Goal: Task Accomplishment & Management: Complete application form

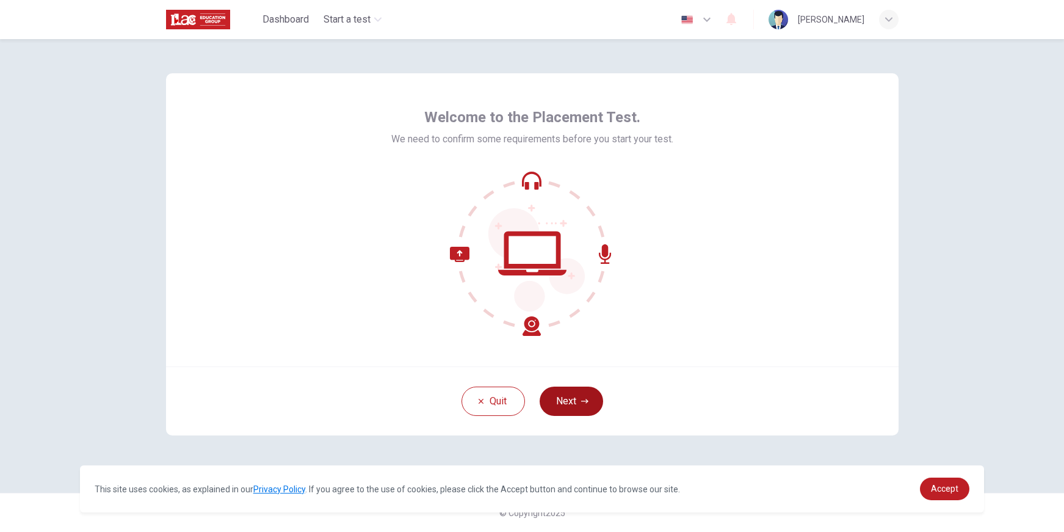
click at [592, 404] on button "Next" at bounding box center [570, 400] width 63 height 29
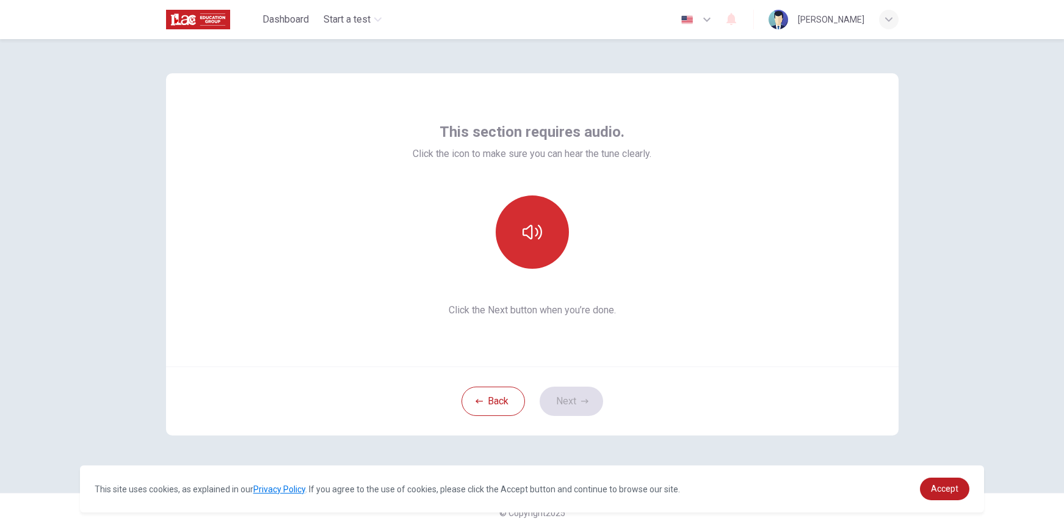
click at [525, 247] on button "button" at bounding box center [532, 231] width 73 height 73
click at [579, 397] on button "Next" at bounding box center [570, 400] width 63 height 29
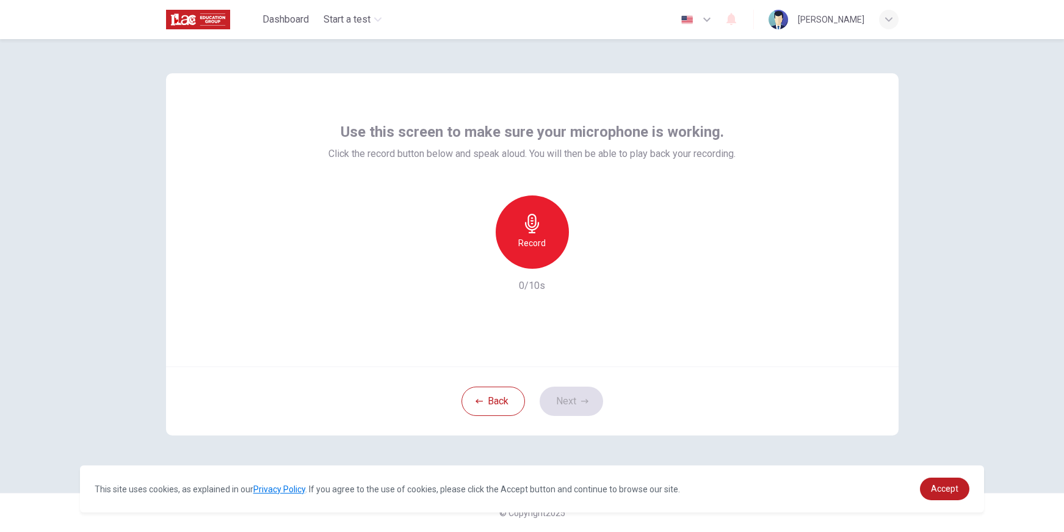
click at [538, 240] on h6 "Record" at bounding box center [531, 243] width 27 height 15
click at [550, 256] on div "Stop" at bounding box center [532, 231] width 73 height 73
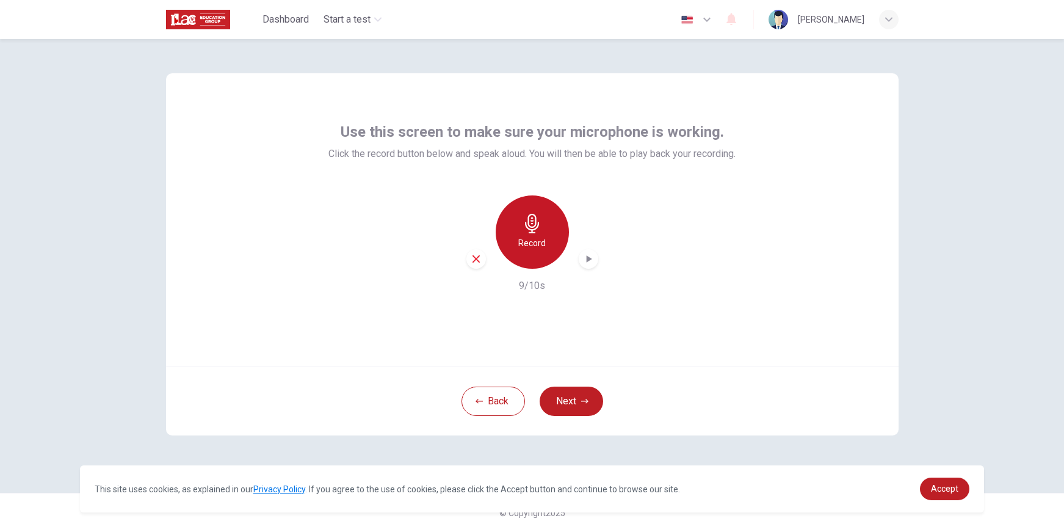
click at [540, 246] on h6 "Record" at bounding box center [531, 243] width 27 height 15
click at [524, 211] on div "Stop" at bounding box center [532, 231] width 73 height 73
click at [457, 265] on div "Record 3/10s" at bounding box center [531, 244] width 407 height 98
click at [478, 262] on icon "button" at bounding box center [476, 258] width 11 height 11
click at [543, 240] on h6 "Record" at bounding box center [531, 243] width 27 height 15
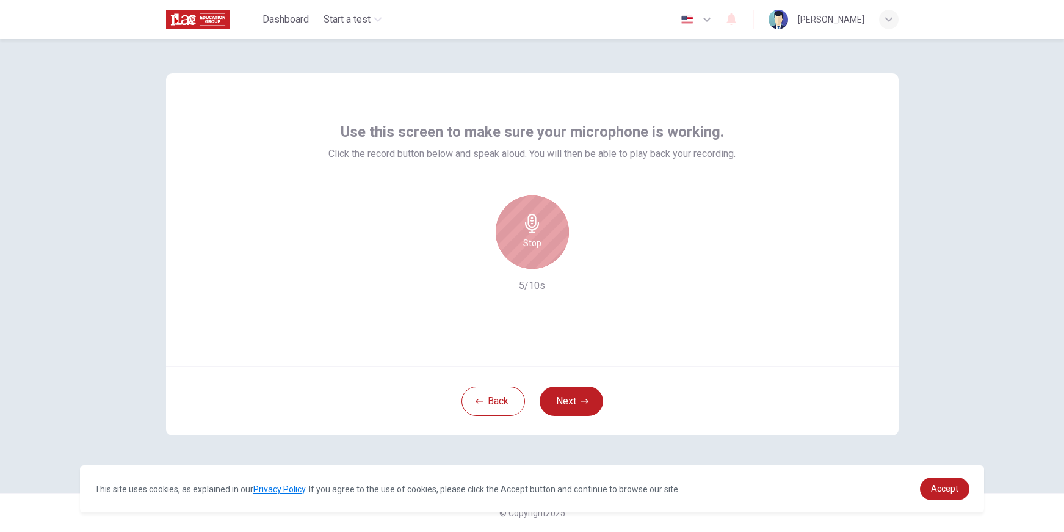
click at [551, 230] on div "Stop" at bounding box center [532, 231] width 73 height 73
click at [590, 258] on icon "button" at bounding box center [588, 259] width 12 height 12
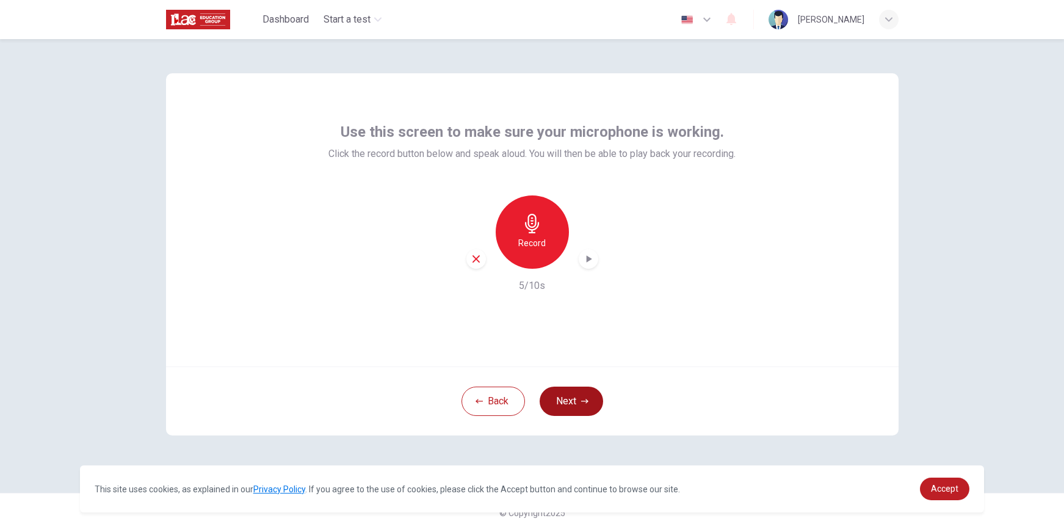
click at [590, 389] on button "Next" at bounding box center [570, 400] width 63 height 29
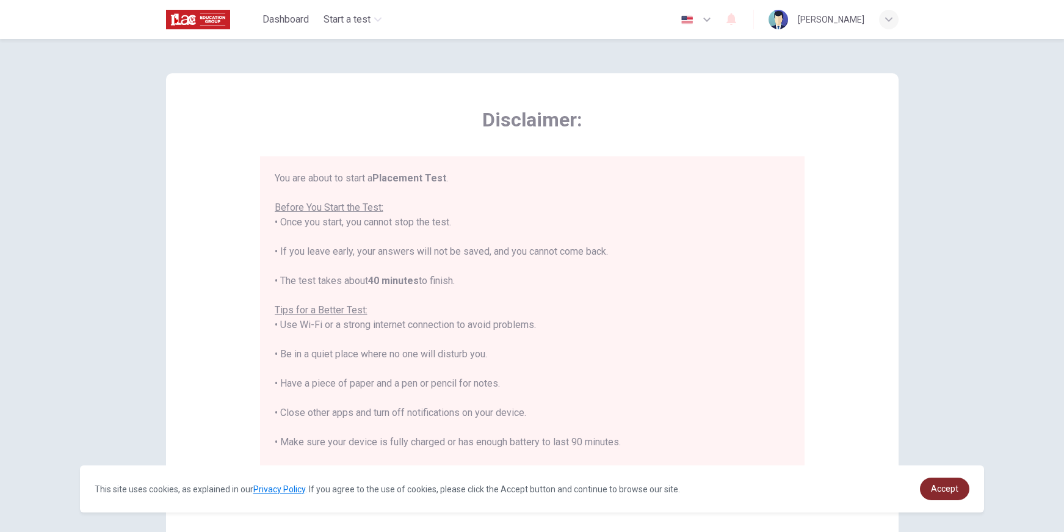
click at [929, 493] on link "Accept" at bounding box center [944, 488] width 49 height 23
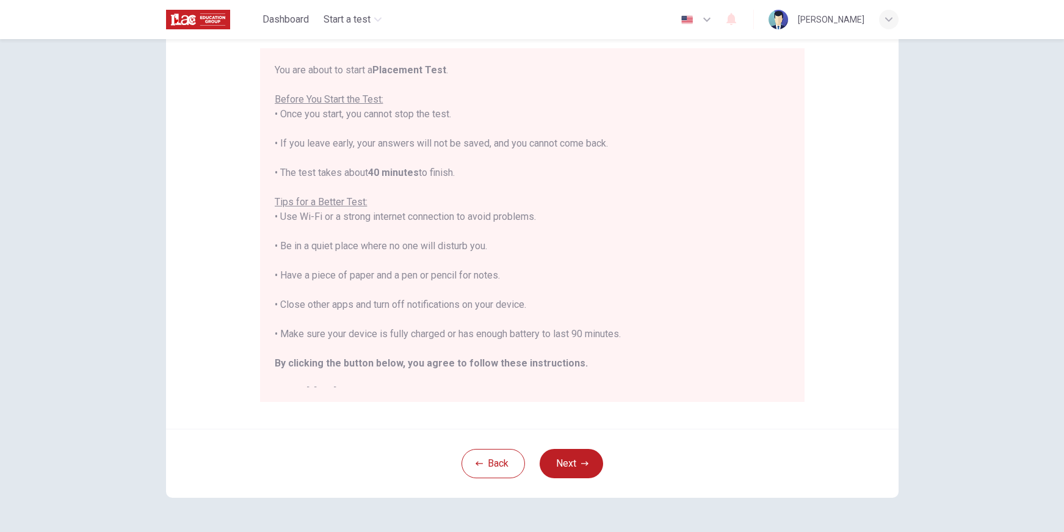
scroll to position [109, 0]
click at [568, 452] on button "Next" at bounding box center [570, 461] width 63 height 29
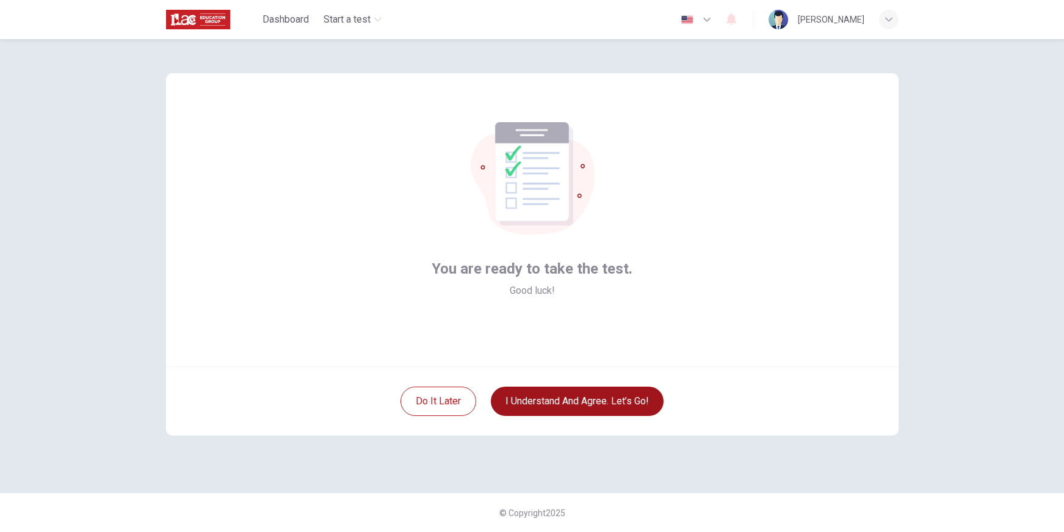
scroll to position [0, 0]
click at [580, 405] on button "I understand and agree. Let’s go!" at bounding box center [577, 400] width 173 height 29
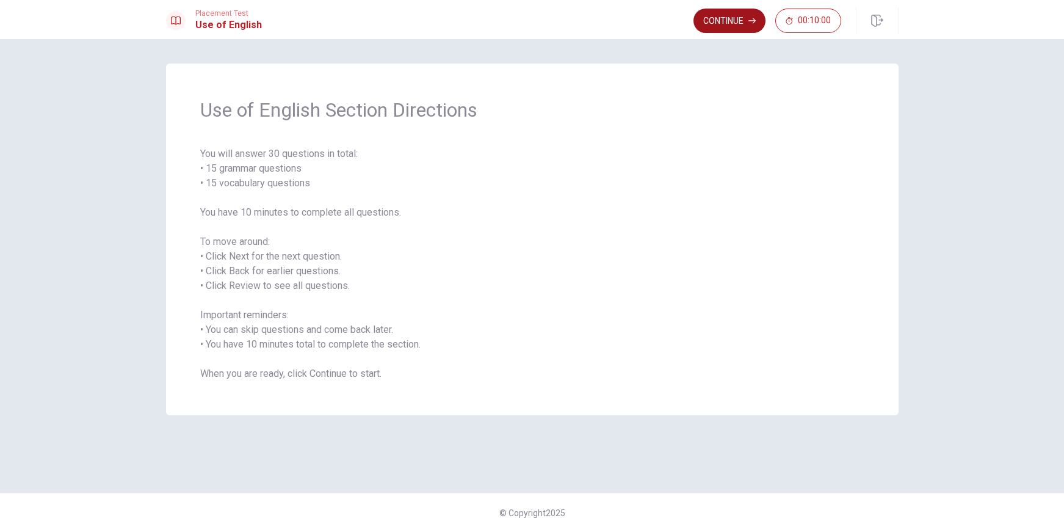
click at [709, 24] on button "Continue" at bounding box center [729, 21] width 72 height 24
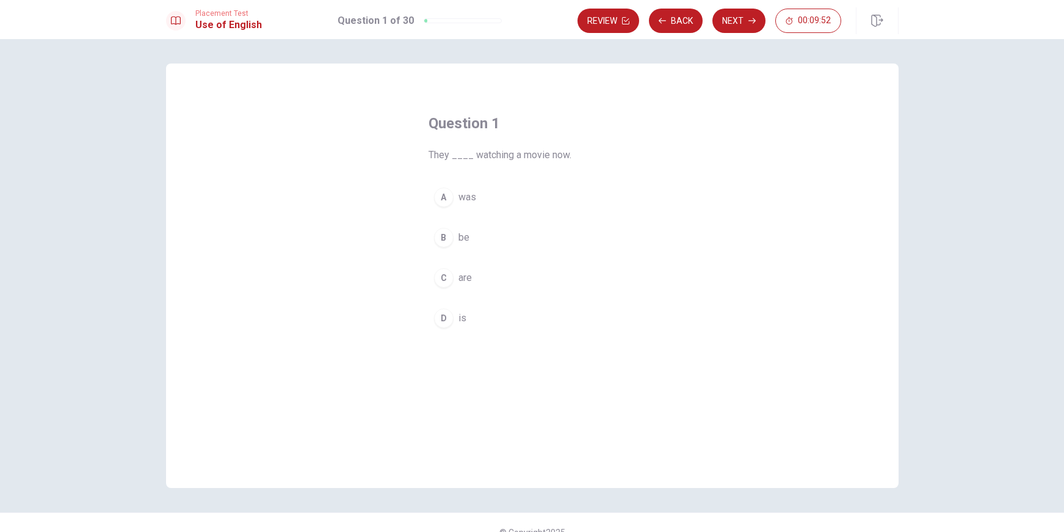
click at [445, 276] on div "C" at bounding box center [444, 278] width 20 height 20
click at [446, 276] on div "C" at bounding box center [444, 278] width 20 height 20
click at [738, 28] on button "Next" at bounding box center [738, 21] width 53 height 24
click at [458, 190] on span "is" at bounding box center [462, 197] width 8 height 15
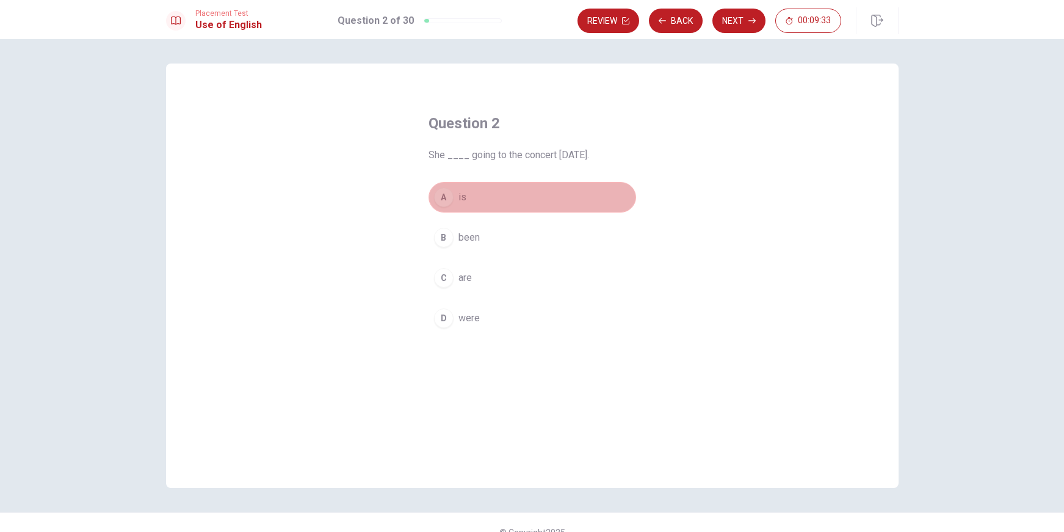
click at [458, 194] on span "is" at bounding box center [462, 197] width 8 height 15
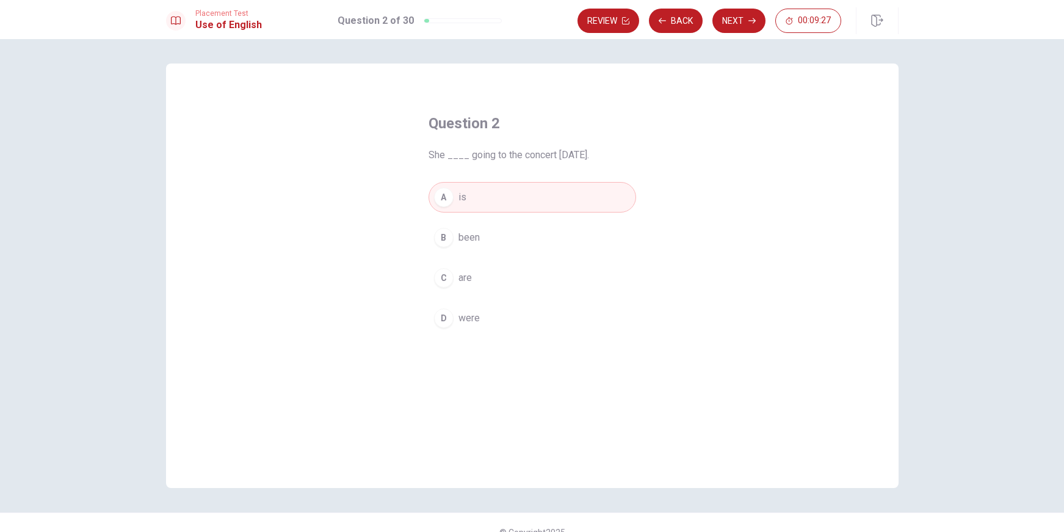
click at [729, 35] on div "Placement Test Use of English Question 2 of 30 Review Back Next 00:09:27" at bounding box center [532, 19] width 1064 height 39
click at [730, 23] on button "Next" at bounding box center [738, 21] width 53 height 24
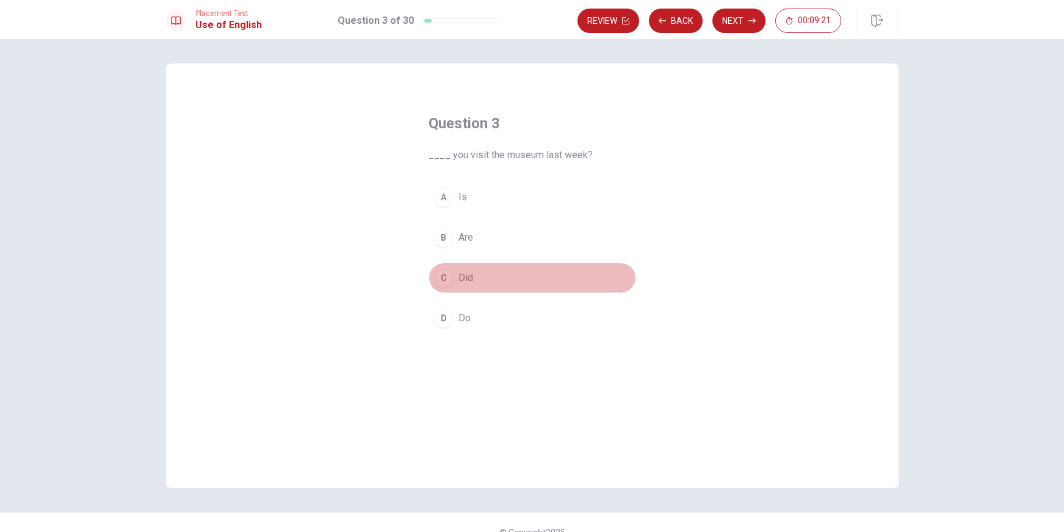
click at [484, 283] on button "C Did" at bounding box center [531, 277] width 207 height 31
click at [497, 275] on button "C Did" at bounding box center [531, 277] width 207 height 31
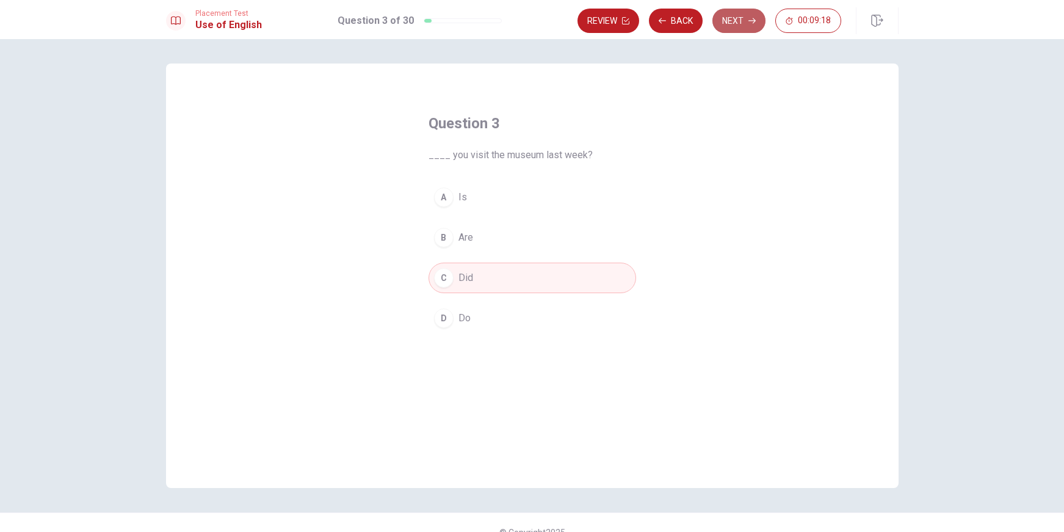
drag, startPoint x: 745, startPoint y: 9, endPoint x: 734, endPoint y: 20, distance: 15.1
click at [734, 20] on button "Next" at bounding box center [738, 21] width 53 height 24
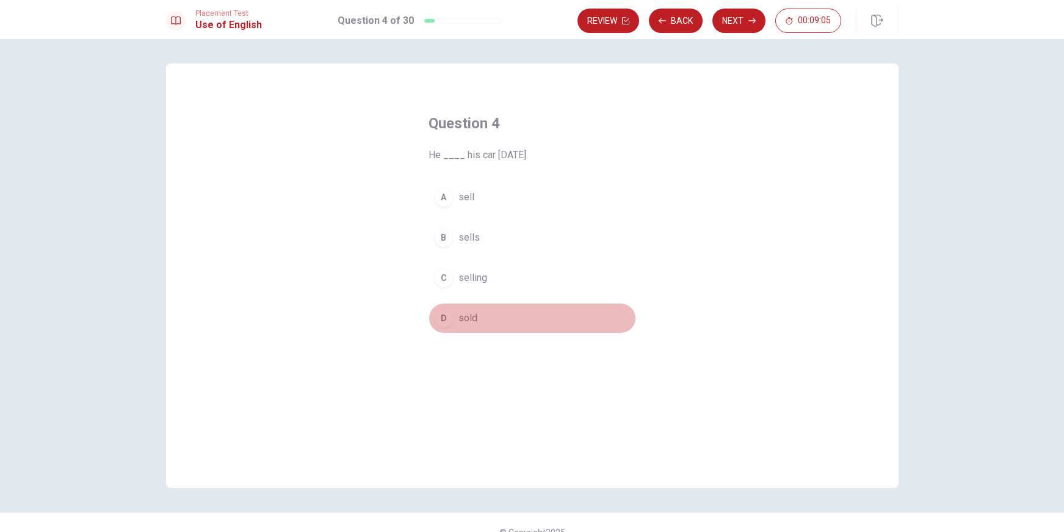
click at [483, 320] on button "D sold" at bounding box center [531, 318] width 207 height 31
click at [482, 320] on button "D sold" at bounding box center [531, 318] width 207 height 31
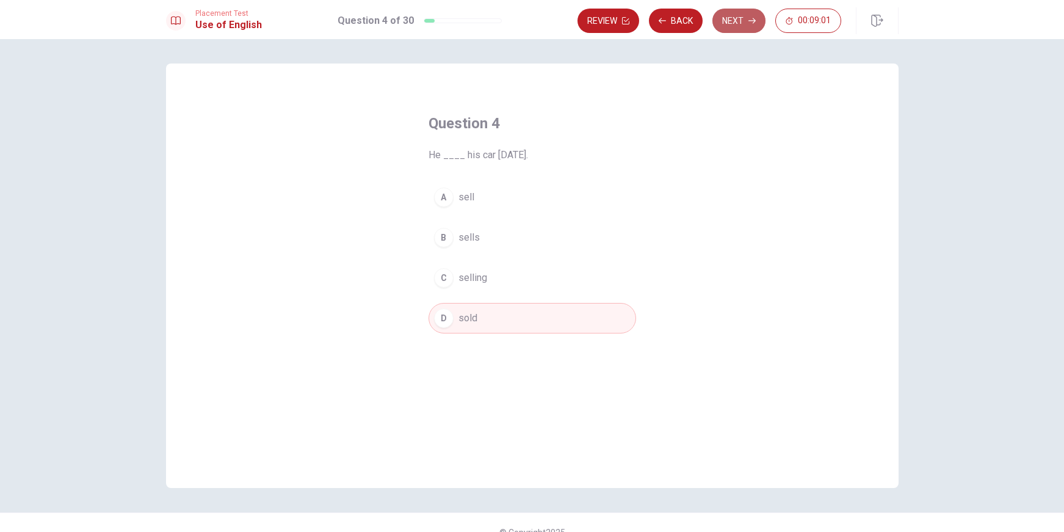
click at [731, 19] on button "Next" at bounding box center [738, 21] width 53 height 24
click at [521, 279] on button "C fridge" at bounding box center [531, 277] width 207 height 31
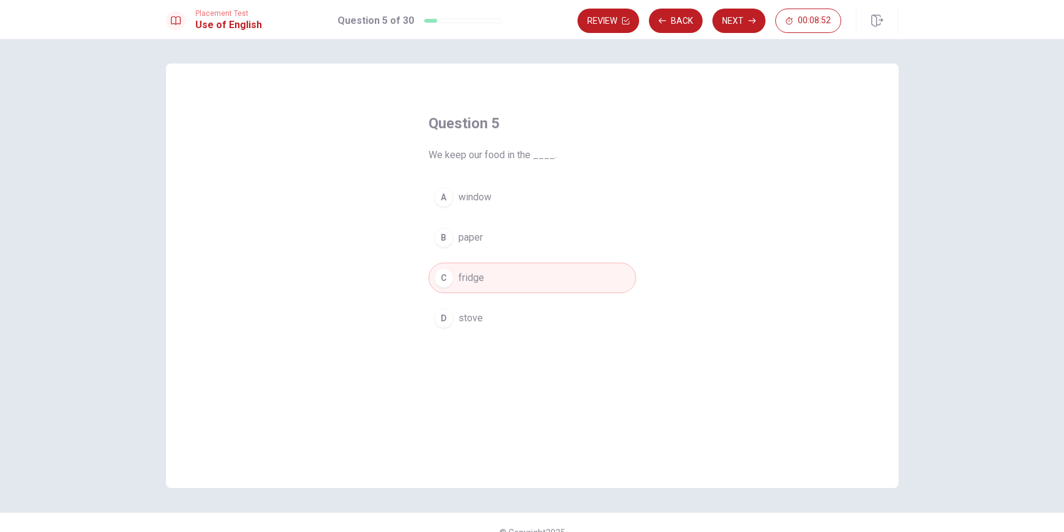
click at [521, 279] on button "C fridge" at bounding box center [531, 277] width 207 height 31
click at [748, 17] on icon "button" at bounding box center [751, 20] width 7 height 7
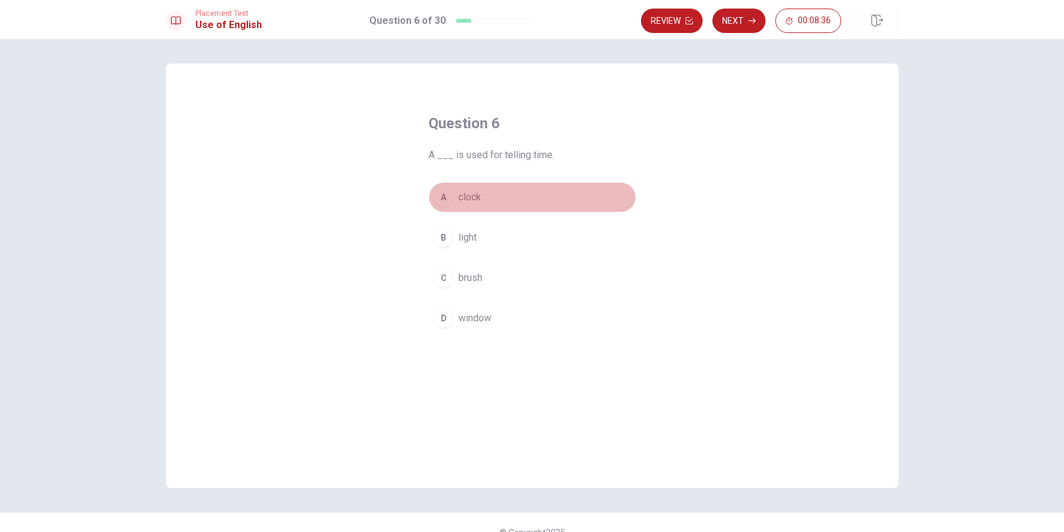
click at [467, 201] on span "clock" at bounding box center [469, 197] width 23 height 15
click at [621, 199] on button "A clock" at bounding box center [531, 197] width 207 height 31
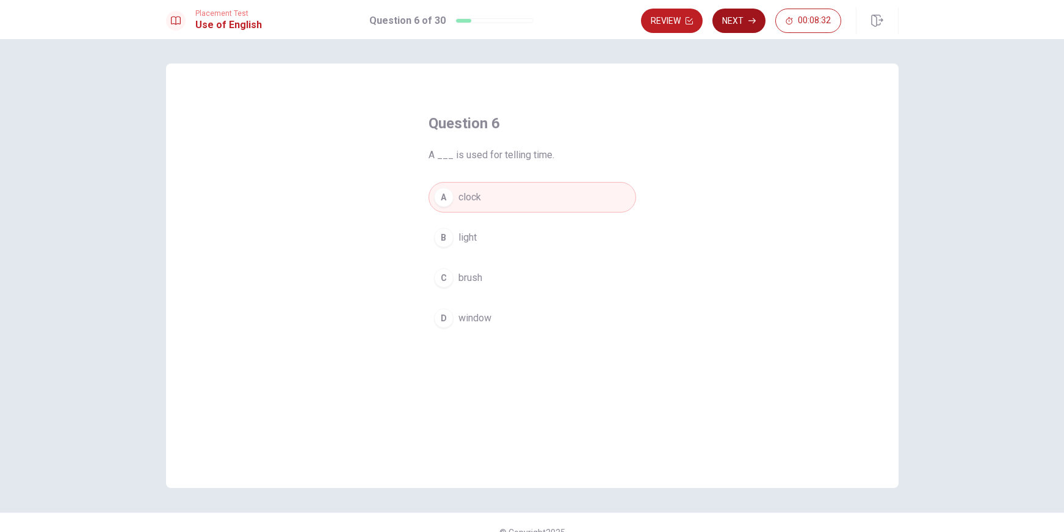
click at [759, 16] on button "Next" at bounding box center [738, 21] width 53 height 24
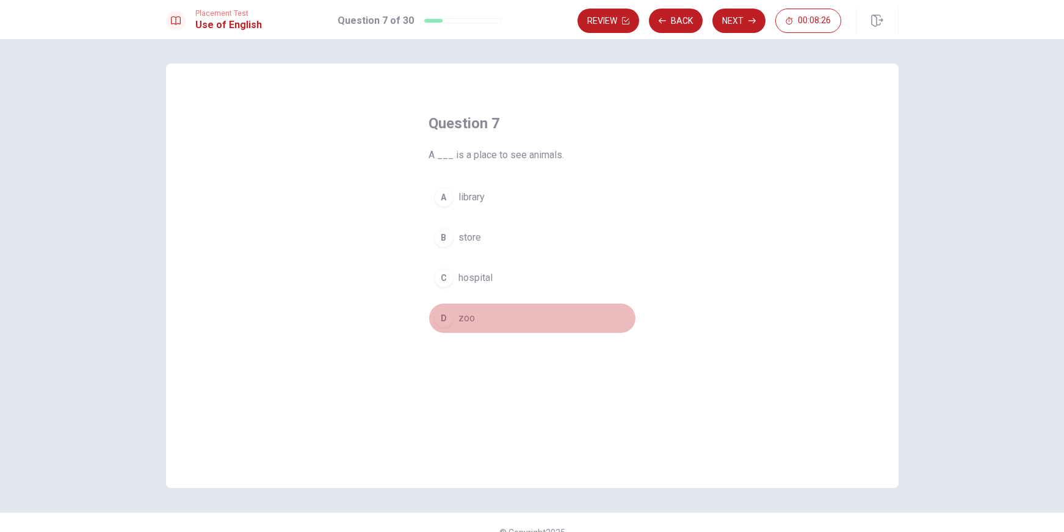
click at [505, 314] on button "D zoo" at bounding box center [531, 318] width 207 height 31
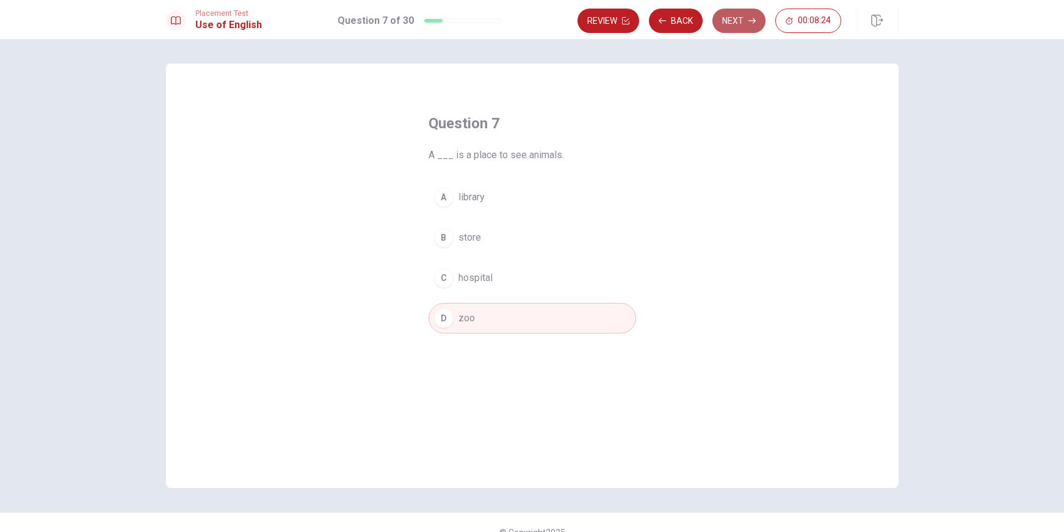
click at [730, 26] on button "Next" at bounding box center [738, 21] width 53 height 24
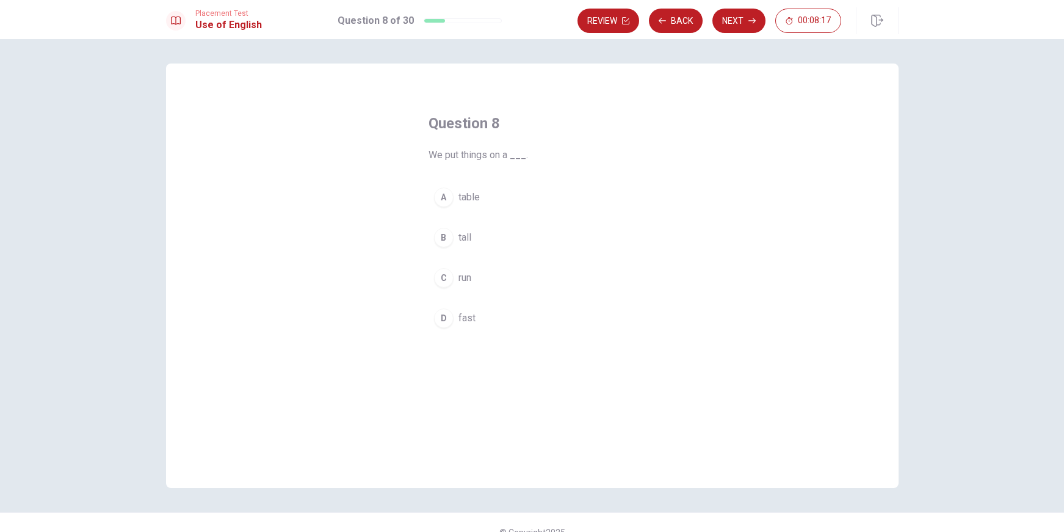
click at [474, 179] on div "Question 8 We put things on a ___. A table B tall C run D fast" at bounding box center [532, 223] width 256 height 259
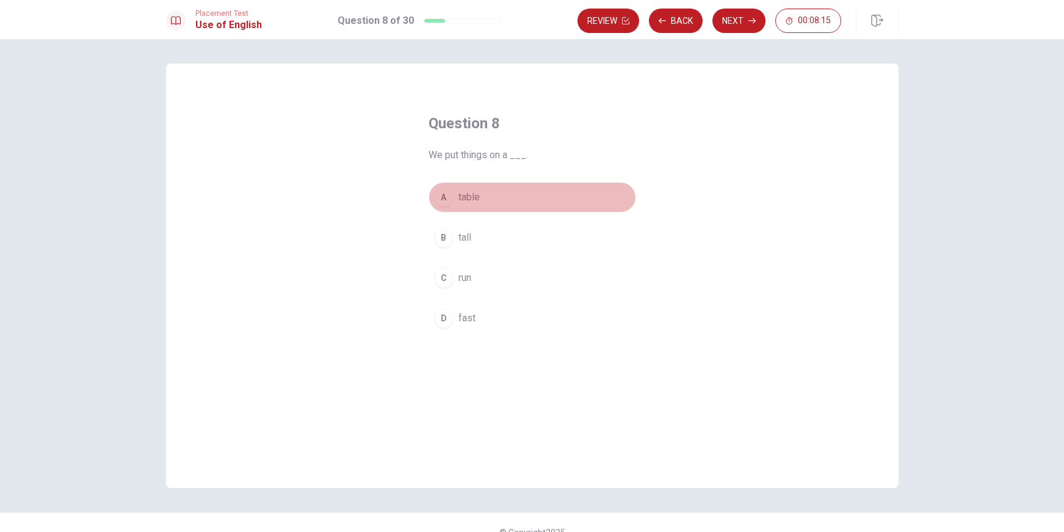
click at [477, 196] on button "A table" at bounding box center [531, 197] width 207 height 31
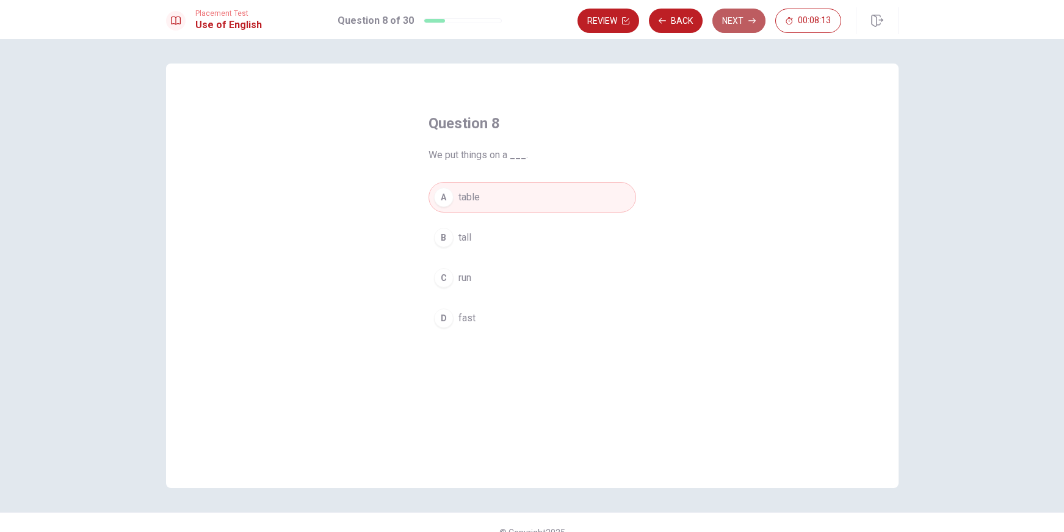
click at [736, 23] on button "Next" at bounding box center [738, 21] width 53 height 24
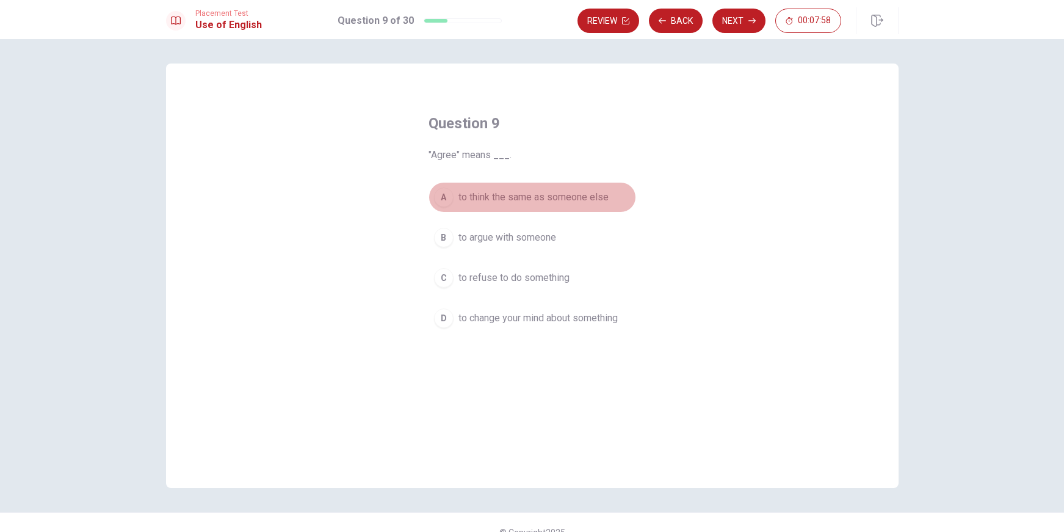
click at [576, 197] on span "to think the same as someone else" at bounding box center [533, 197] width 150 height 15
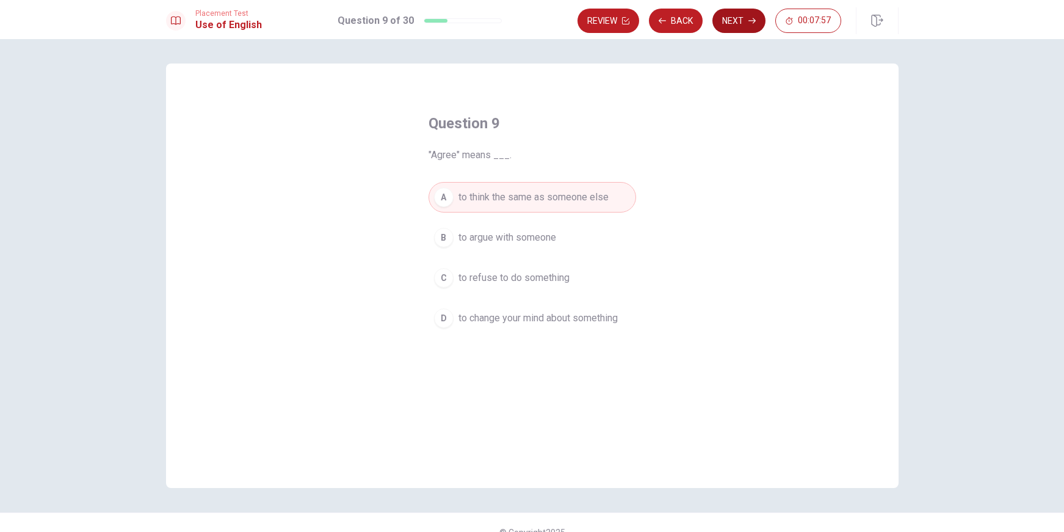
click at [734, 25] on button "Next" at bounding box center [738, 21] width 53 height 24
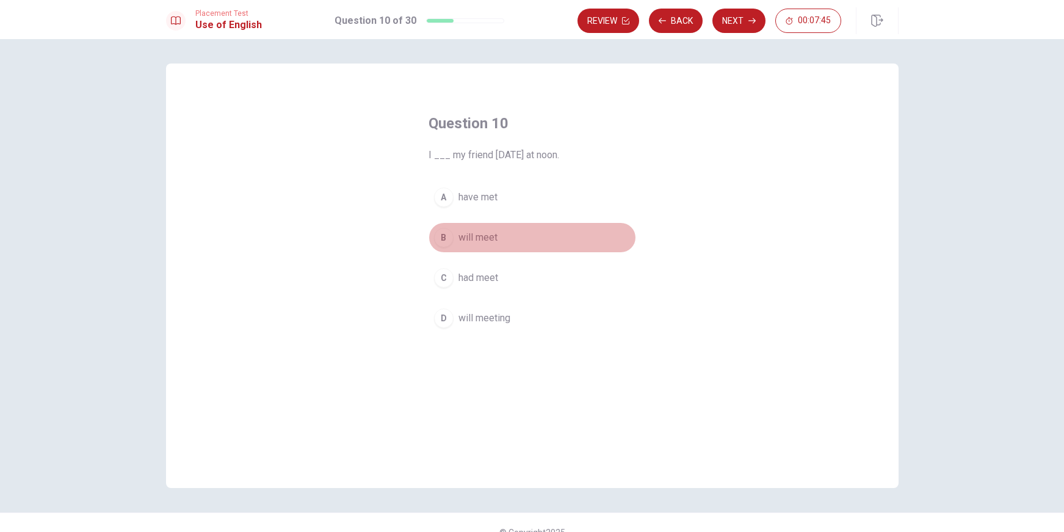
click at [492, 235] on span "will meet" at bounding box center [477, 237] width 39 height 15
click at [729, 24] on button "Next" at bounding box center [738, 21] width 53 height 24
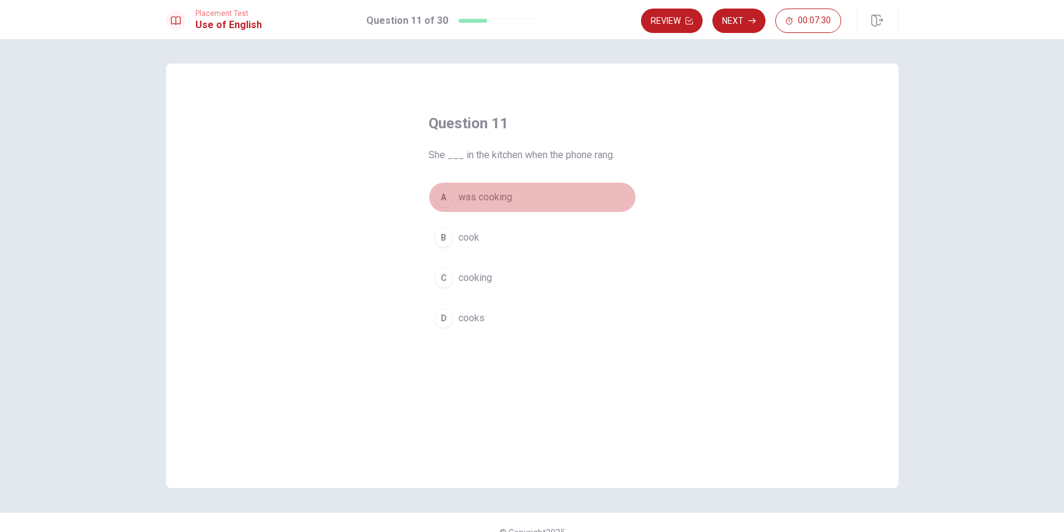
click at [516, 193] on button "A was cooking" at bounding box center [531, 197] width 207 height 31
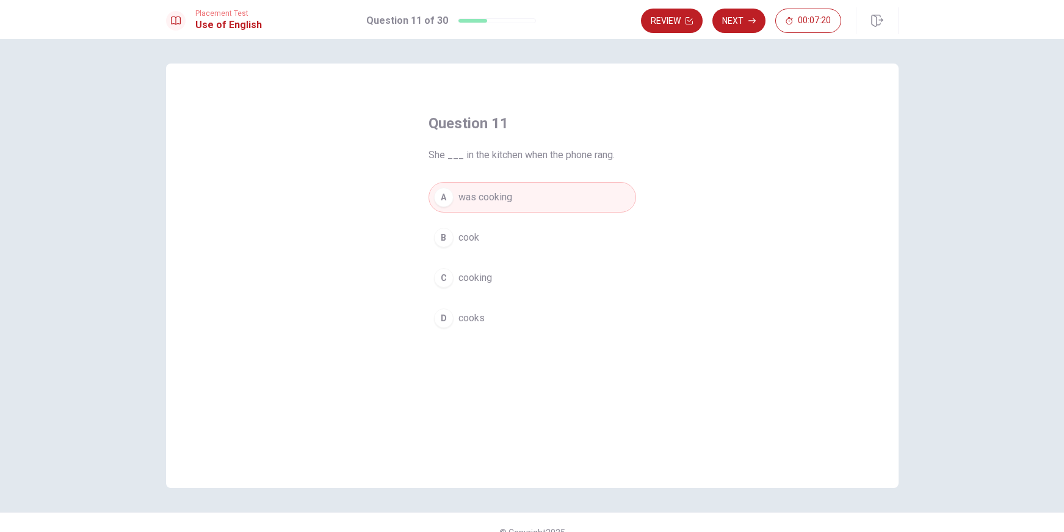
drag, startPoint x: 725, startPoint y: 25, endPoint x: 716, endPoint y: 28, distance: 9.6
click at [716, 28] on button "Next" at bounding box center [738, 21] width 53 height 24
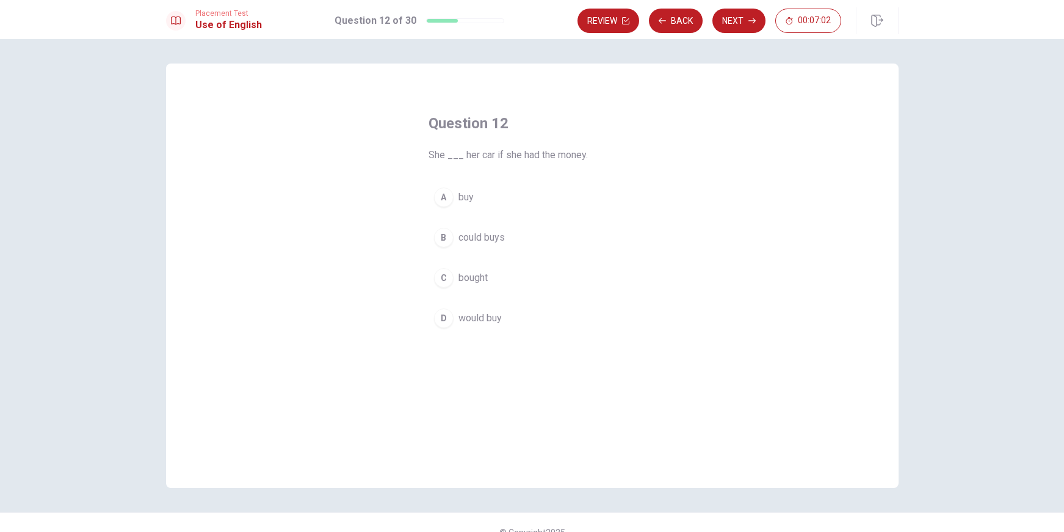
click at [491, 234] on span "could buys" at bounding box center [481, 237] width 46 height 15
click at [752, 24] on icon "button" at bounding box center [751, 20] width 7 height 7
click at [485, 202] on span "will watch" at bounding box center [479, 197] width 42 height 15
click at [726, 7] on div "Review Back Next 00:06:49" at bounding box center [737, 20] width 321 height 27
click at [738, 23] on button "Next" at bounding box center [738, 21] width 53 height 24
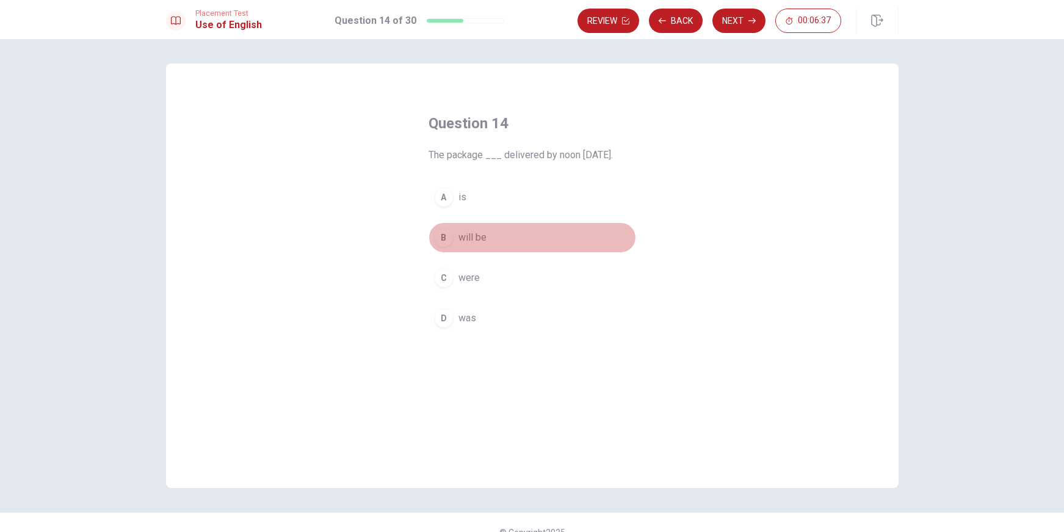
click at [458, 236] on span "will be" at bounding box center [472, 237] width 28 height 15
click at [716, 22] on button "Next" at bounding box center [738, 21] width 53 height 24
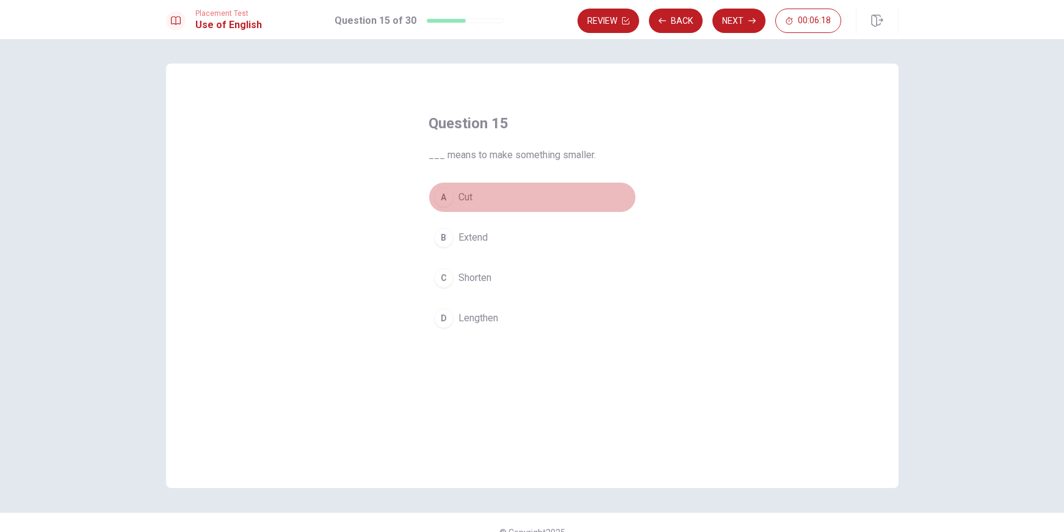
click at [466, 198] on span "Cut" at bounding box center [465, 197] width 14 height 15
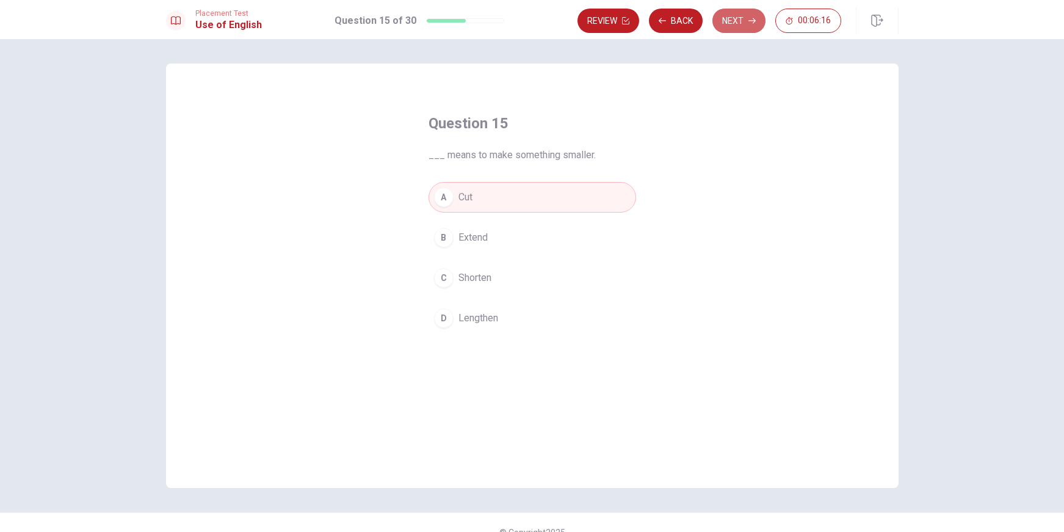
click at [735, 15] on button "Next" at bounding box center [738, 21] width 53 height 24
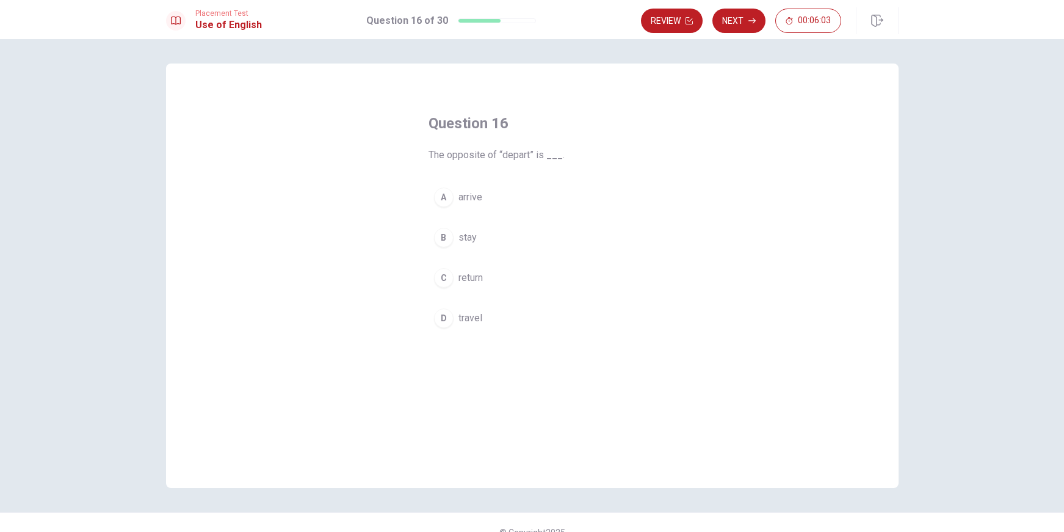
click at [467, 194] on span "arrive" at bounding box center [470, 197] width 24 height 15
click at [736, 21] on button "Next" at bounding box center [738, 21] width 53 height 24
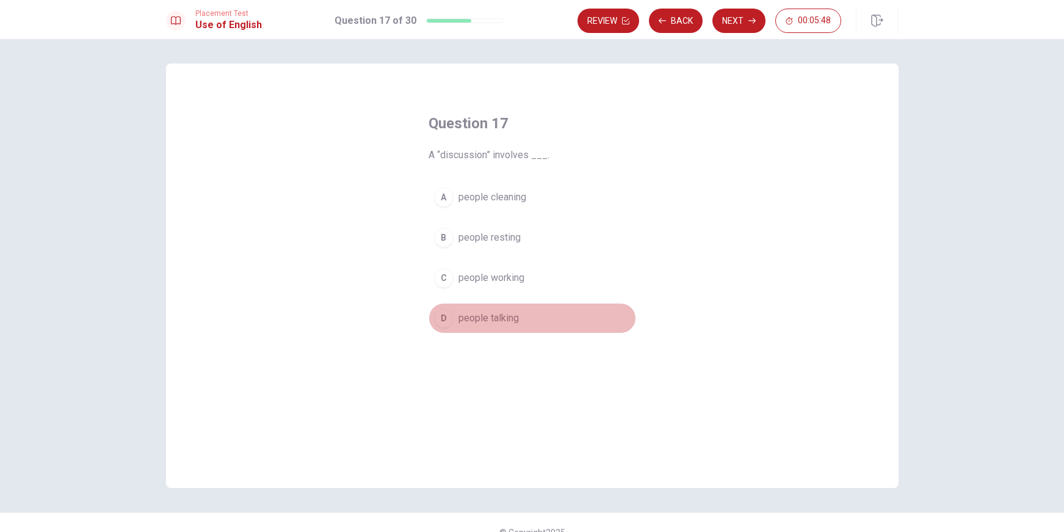
click at [508, 318] on span "people talking" at bounding box center [488, 318] width 60 height 15
click at [743, 21] on button "Next" at bounding box center [738, 21] width 53 height 24
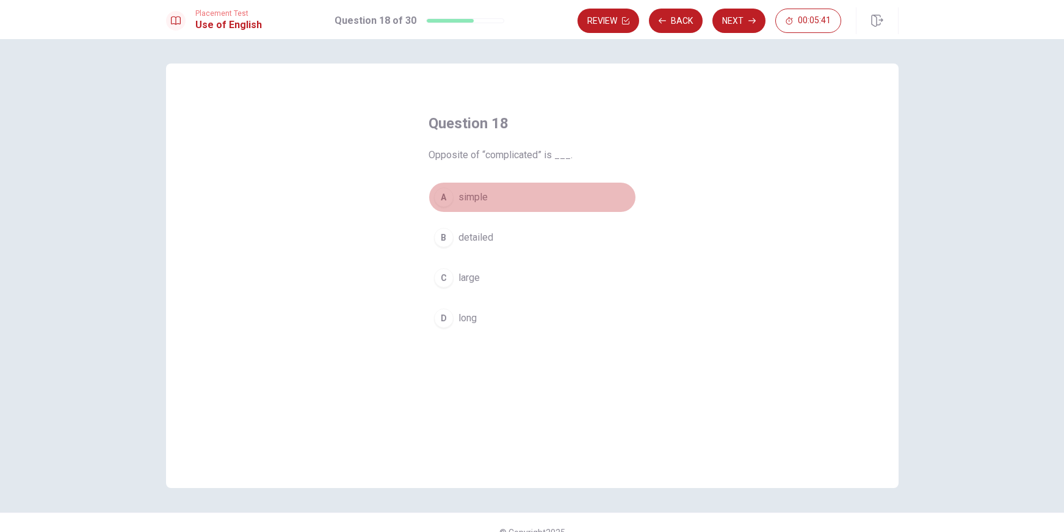
click at [477, 196] on span "simple" at bounding box center [472, 197] width 29 height 15
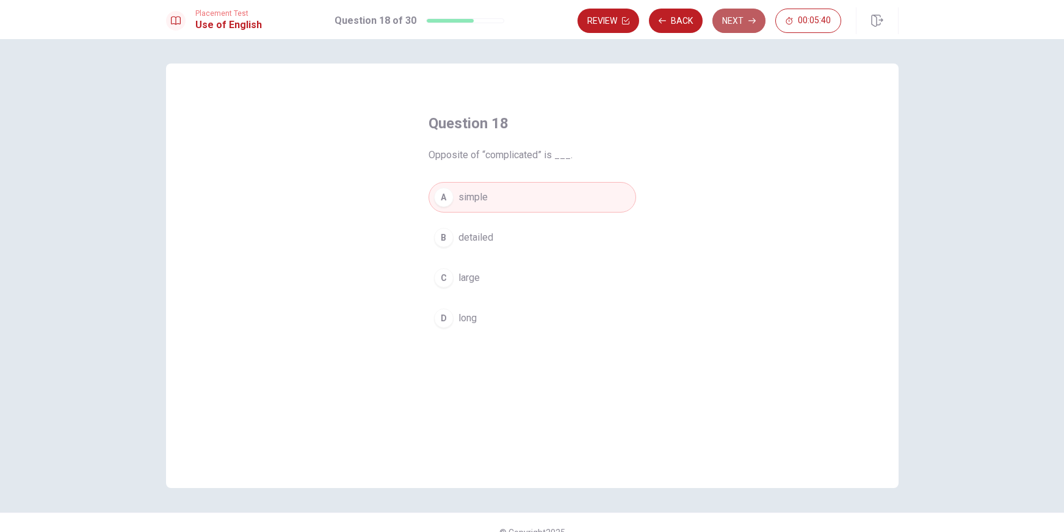
click at [751, 18] on icon "button" at bounding box center [751, 20] width 7 height 7
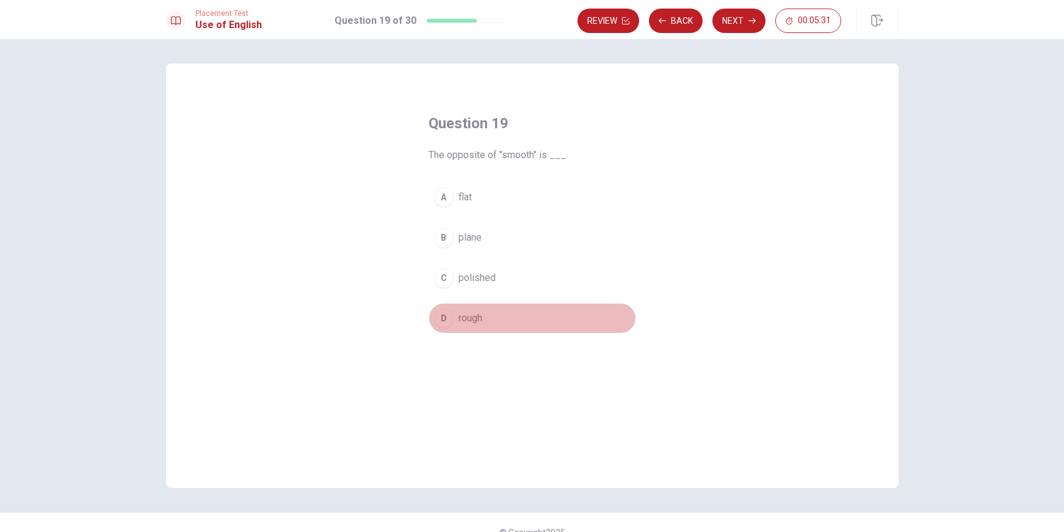
click at [466, 311] on span "rough" at bounding box center [470, 318] width 24 height 15
click at [720, 21] on button "Next" at bounding box center [738, 21] width 53 height 24
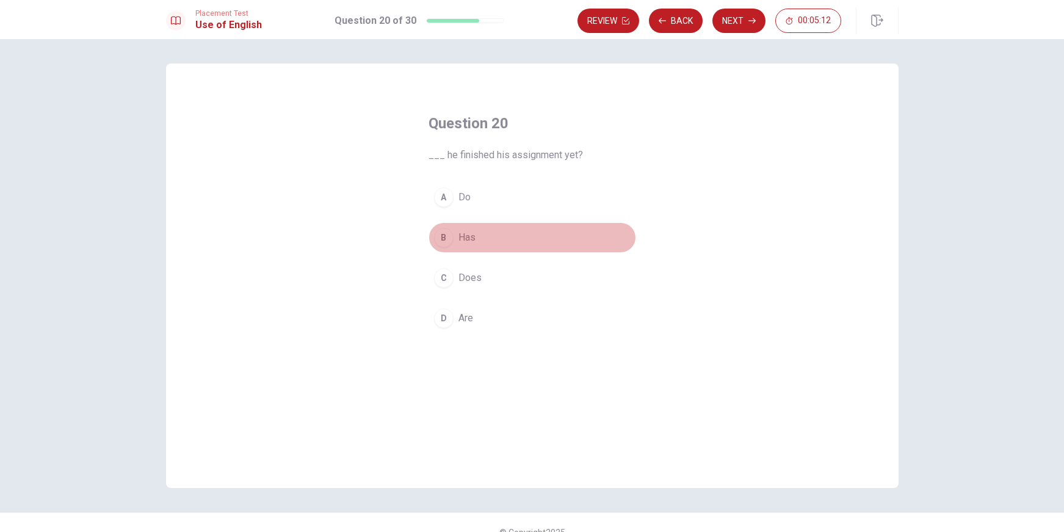
click at [466, 242] on span "Has" at bounding box center [466, 237] width 17 height 15
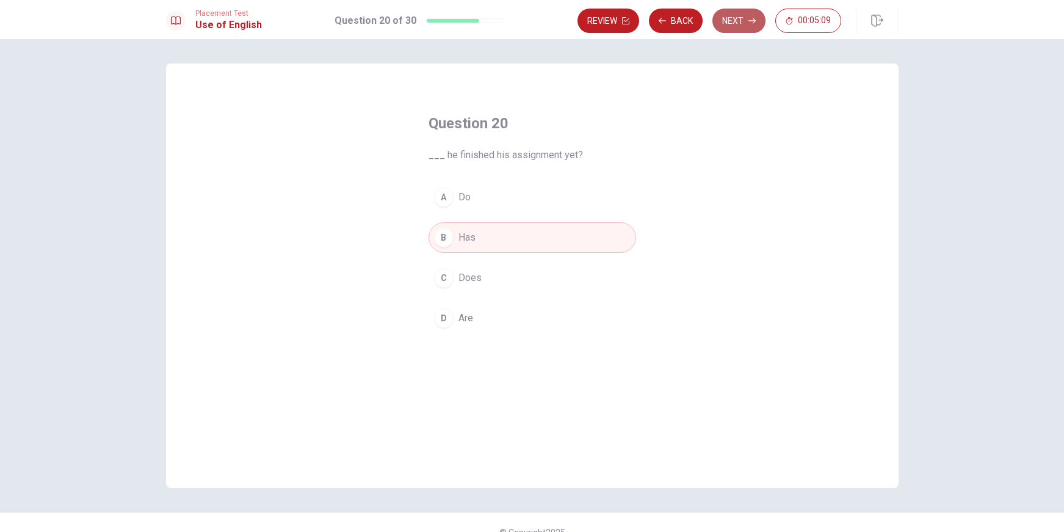
click at [713, 17] on button "Next" at bounding box center [738, 21] width 53 height 24
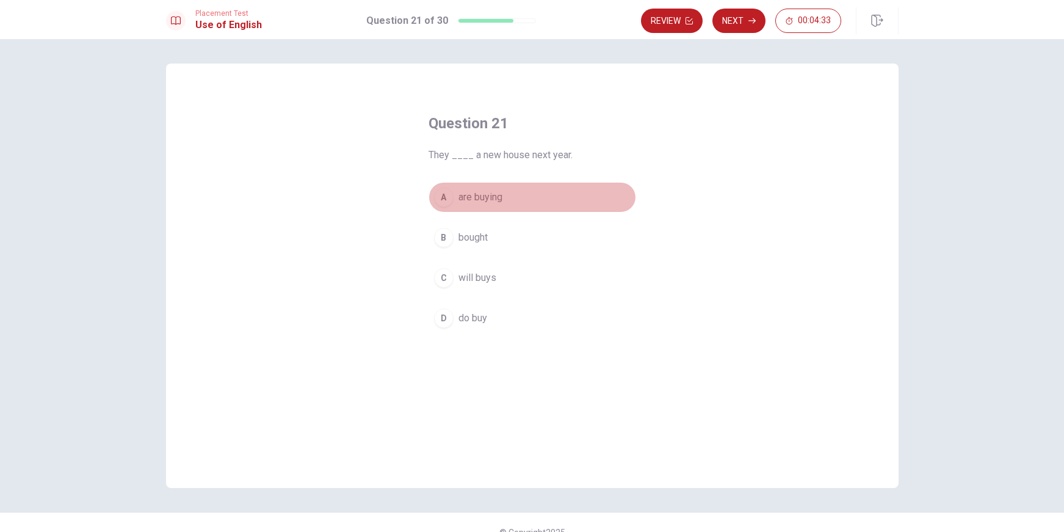
click at [478, 204] on span "are buying" at bounding box center [480, 197] width 44 height 15
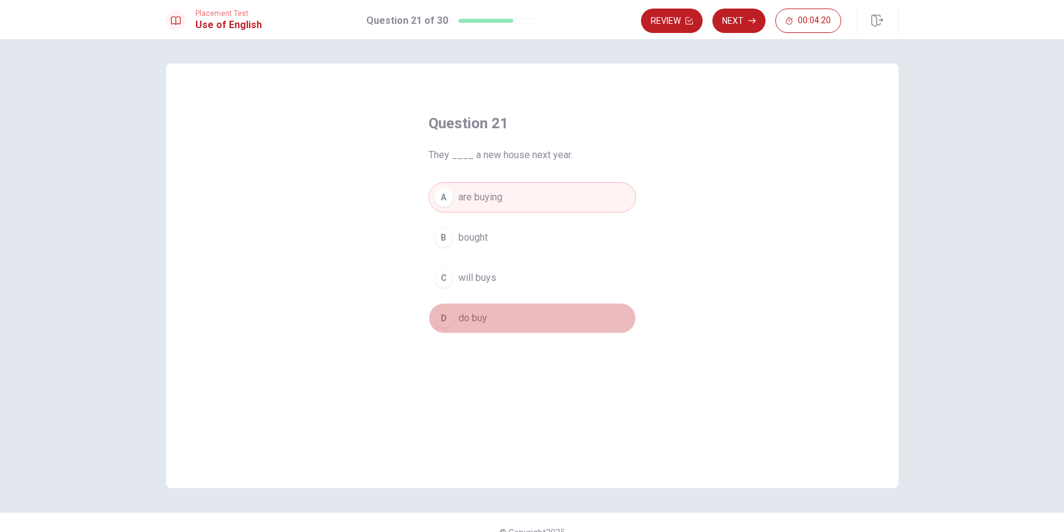
click at [469, 320] on span "do buy" at bounding box center [472, 318] width 29 height 15
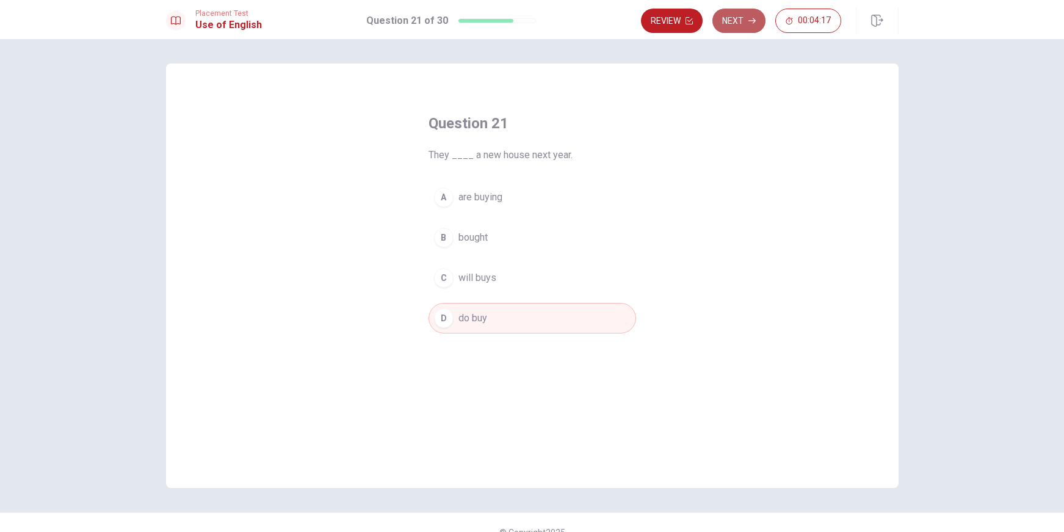
click at [754, 26] on button "Next" at bounding box center [738, 21] width 53 height 24
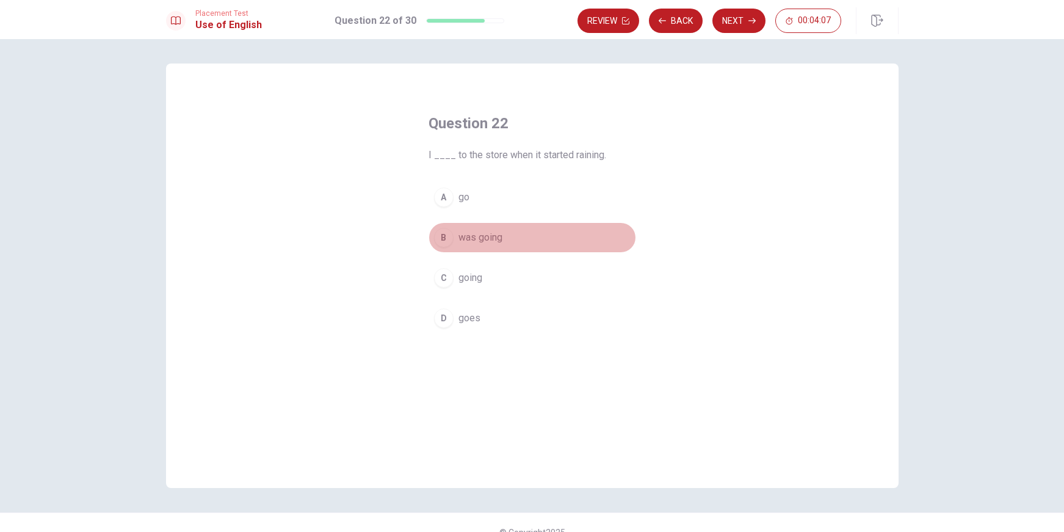
click at [464, 244] on span "was going" at bounding box center [480, 237] width 44 height 15
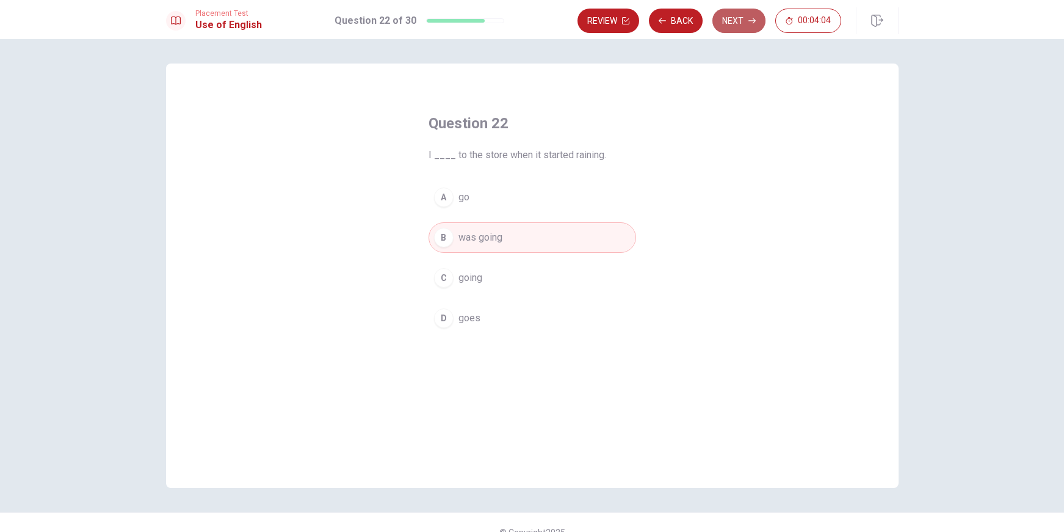
click at [734, 21] on button "Next" at bounding box center [738, 21] width 53 height 24
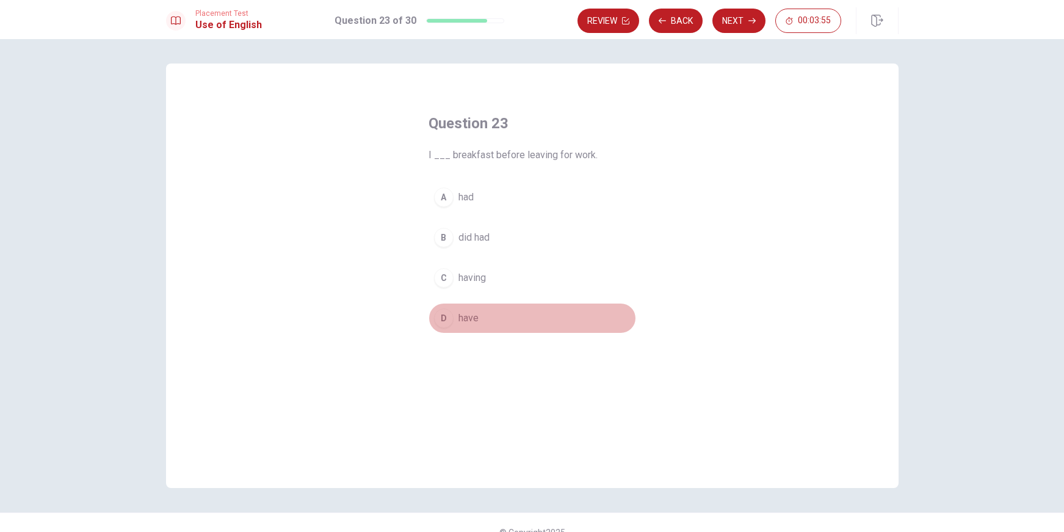
click at [477, 322] on button "D have" at bounding box center [531, 318] width 207 height 31
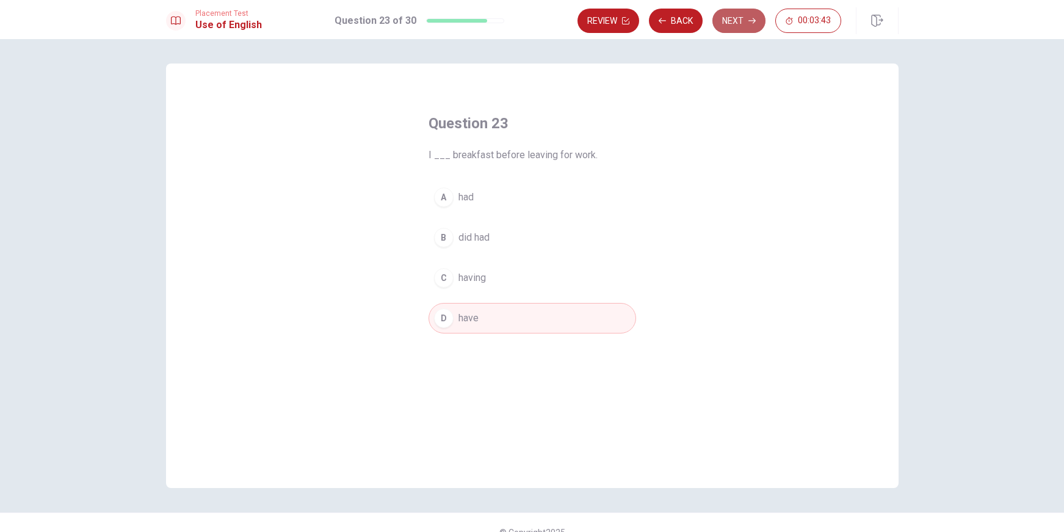
click at [732, 27] on button "Next" at bounding box center [738, 21] width 53 height 24
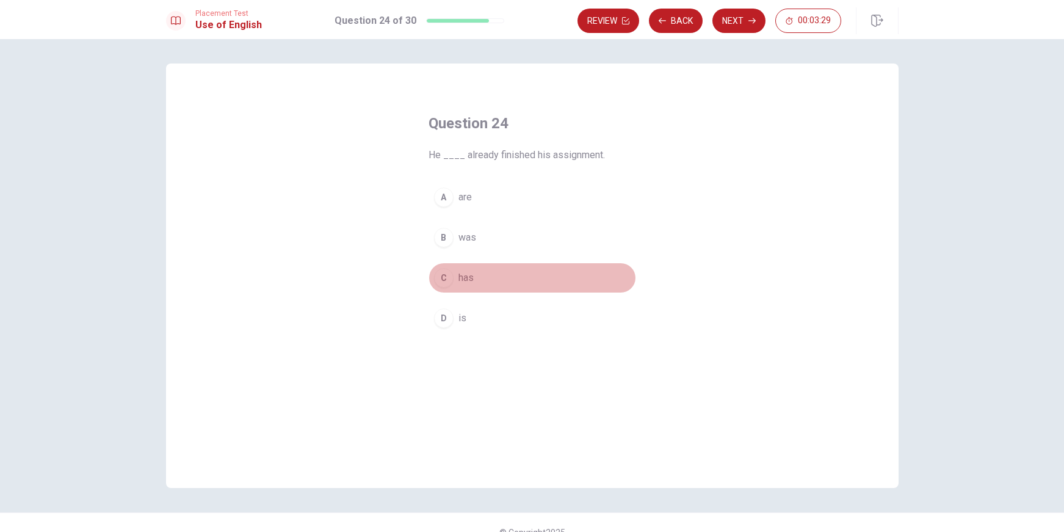
click at [480, 271] on button "C has" at bounding box center [531, 277] width 207 height 31
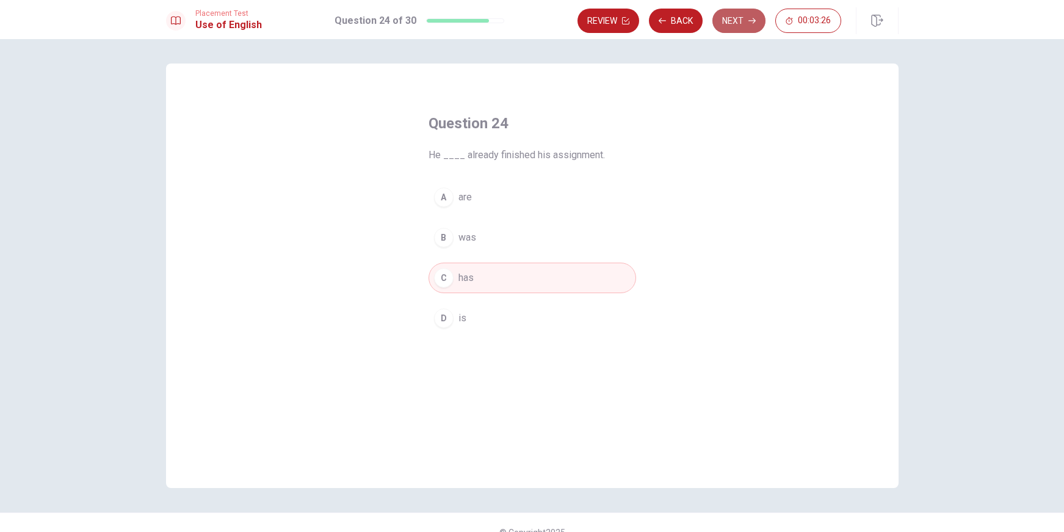
click at [726, 29] on button "Next" at bounding box center [738, 21] width 53 height 24
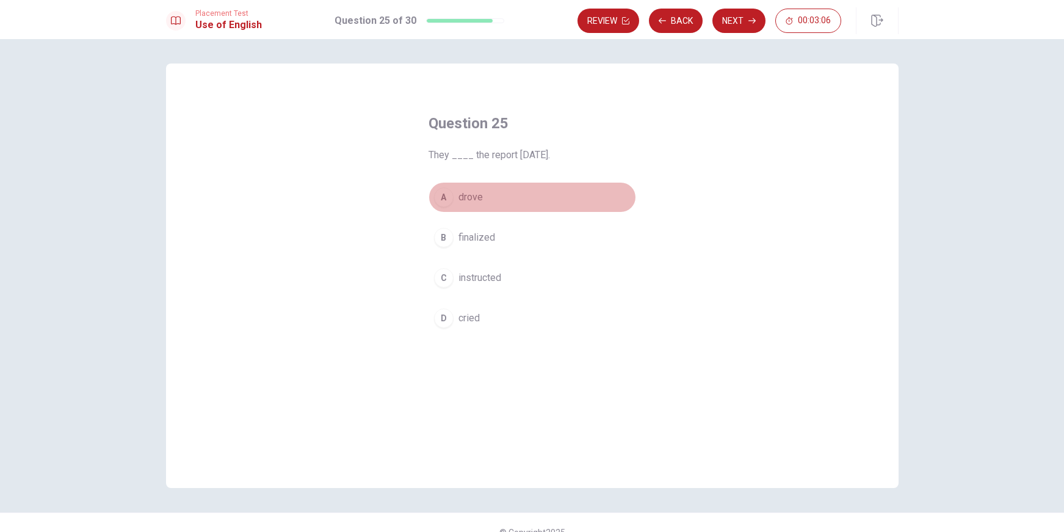
click at [474, 203] on span "drove" at bounding box center [470, 197] width 24 height 15
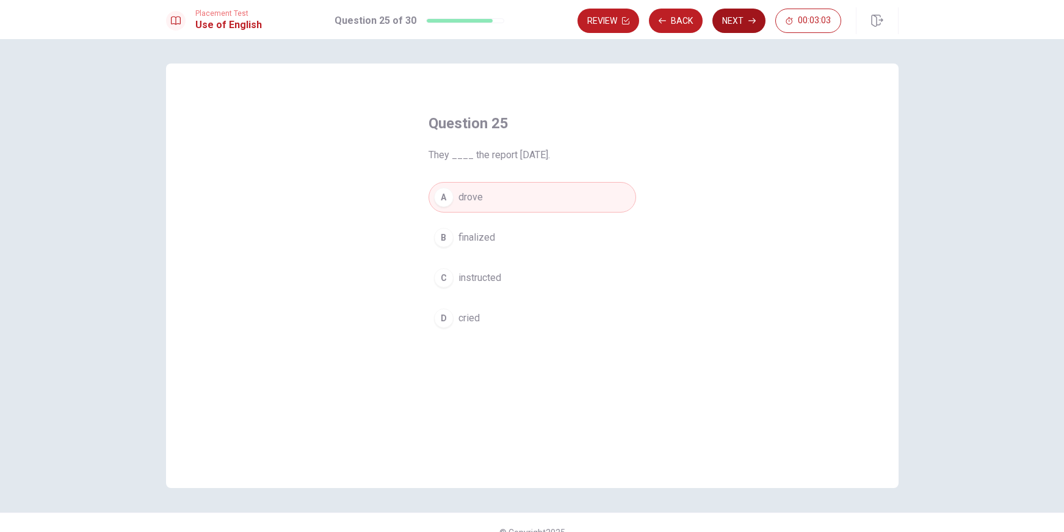
click at [738, 20] on button "Next" at bounding box center [738, 21] width 53 height 24
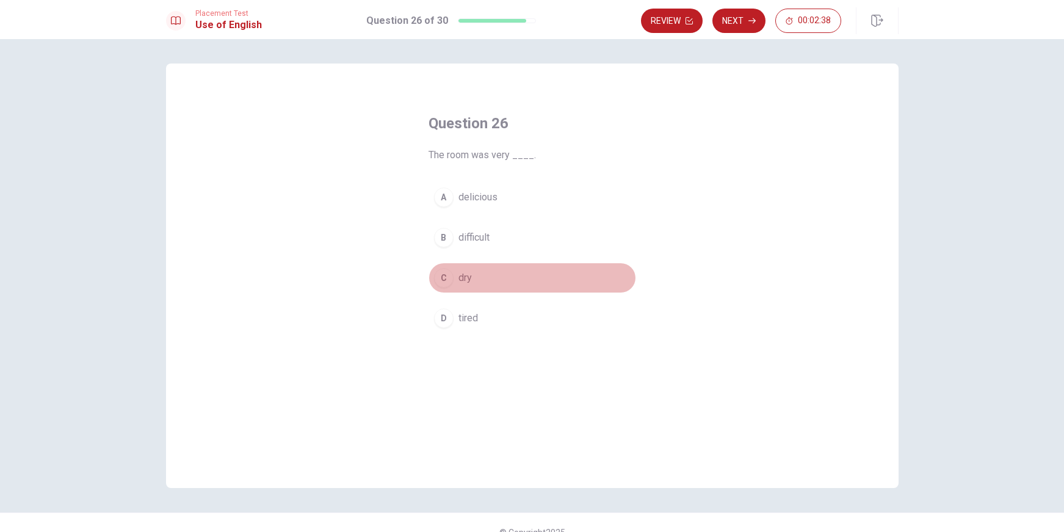
click at [468, 277] on button "C dry" at bounding box center [531, 277] width 207 height 31
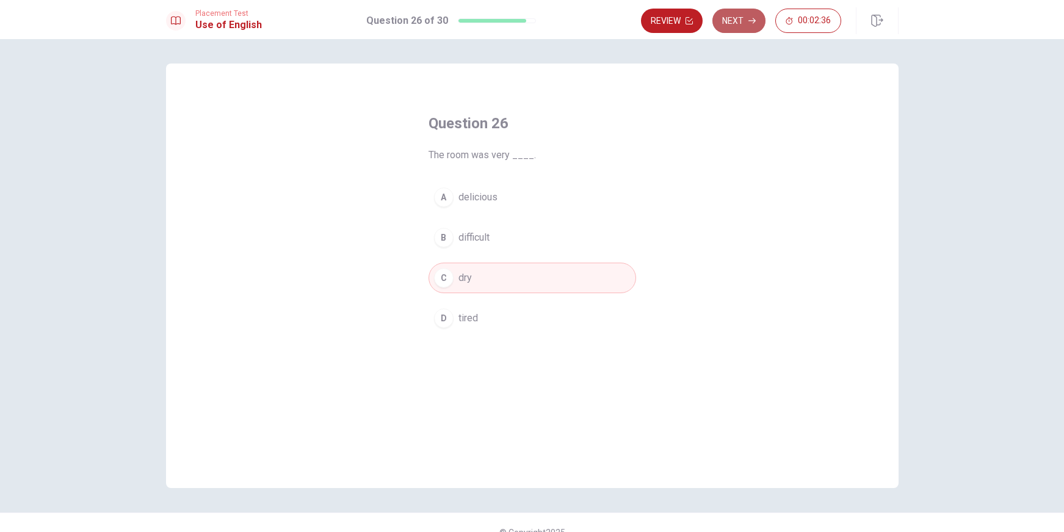
click at [746, 27] on button "Next" at bounding box center [738, 21] width 53 height 24
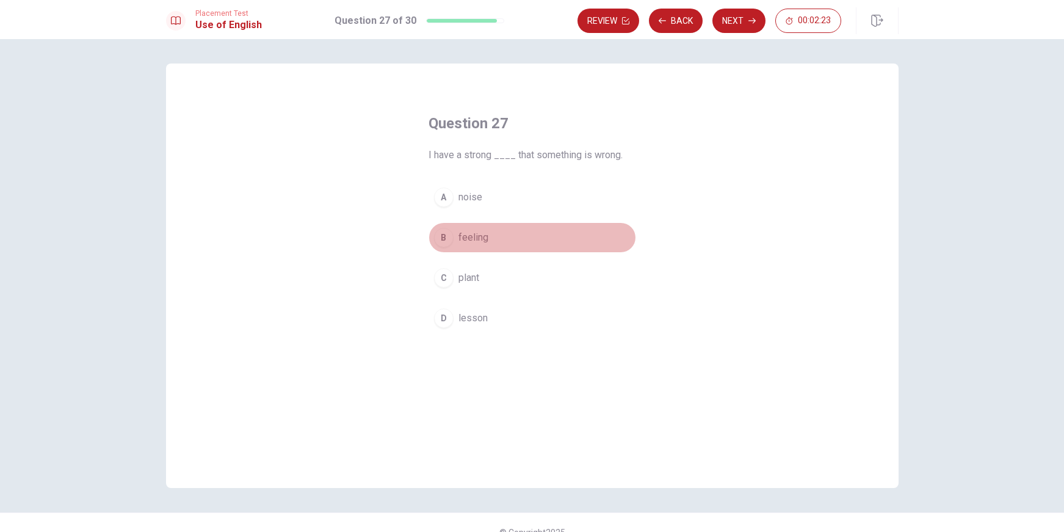
click at [484, 239] on button "B feeling" at bounding box center [531, 237] width 207 height 31
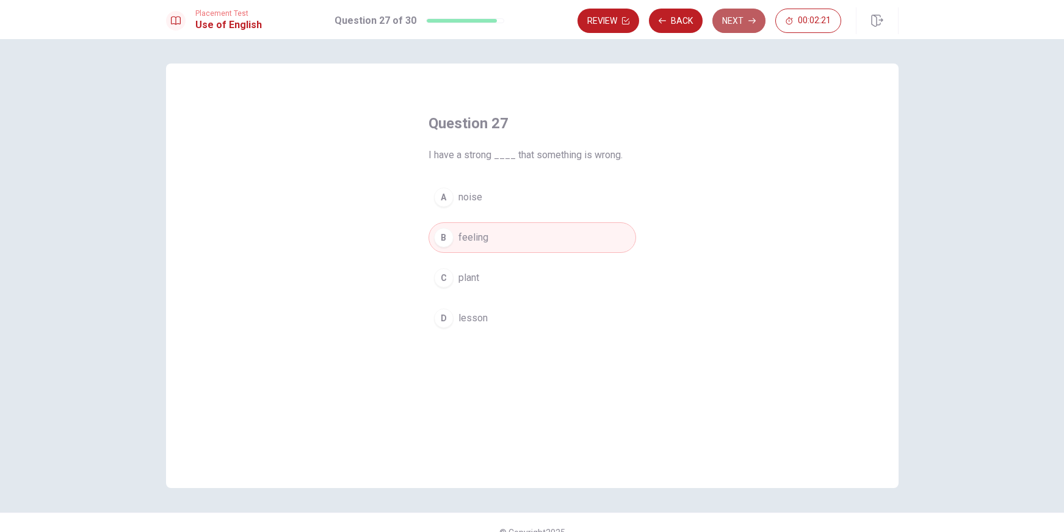
click at [743, 30] on button "Next" at bounding box center [738, 21] width 53 height 24
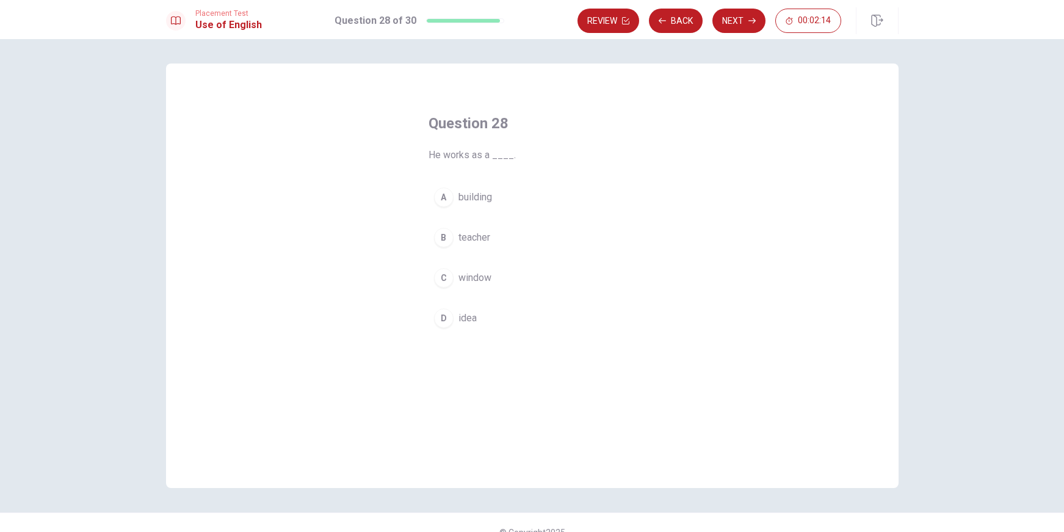
click at [488, 236] on button "B teacher" at bounding box center [531, 237] width 207 height 31
click at [729, 23] on button "Next" at bounding box center [738, 21] width 53 height 24
click at [482, 245] on button "B sunny" at bounding box center [531, 237] width 207 height 31
click at [735, 31] on button "Next" at bounding box center [738, 21] width 53 height 24
click at [508, 247] on button "B in" at bounding box center [531, 252] width 207 height 31
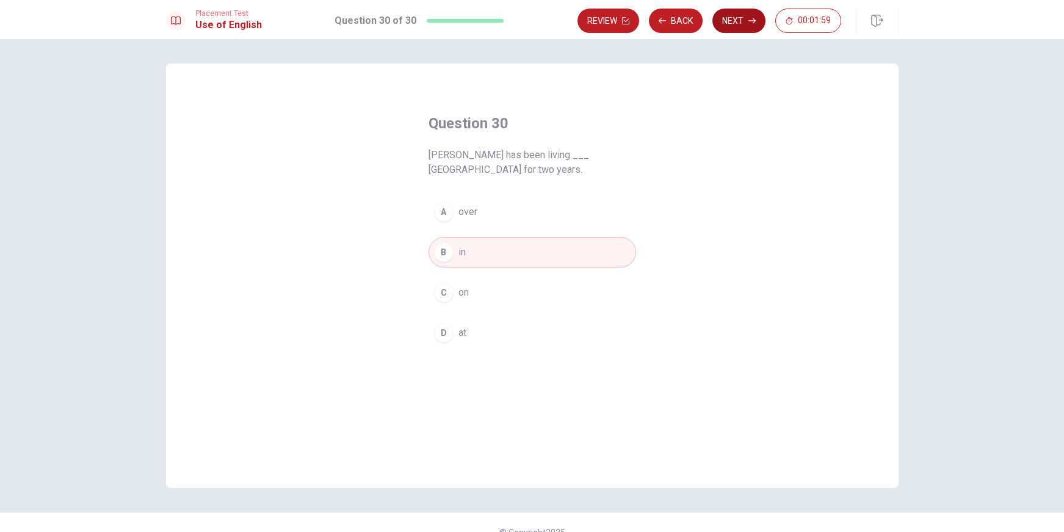
click at [746, 24] on button "Next" at bounding box center [738, 21] width 53 height 24
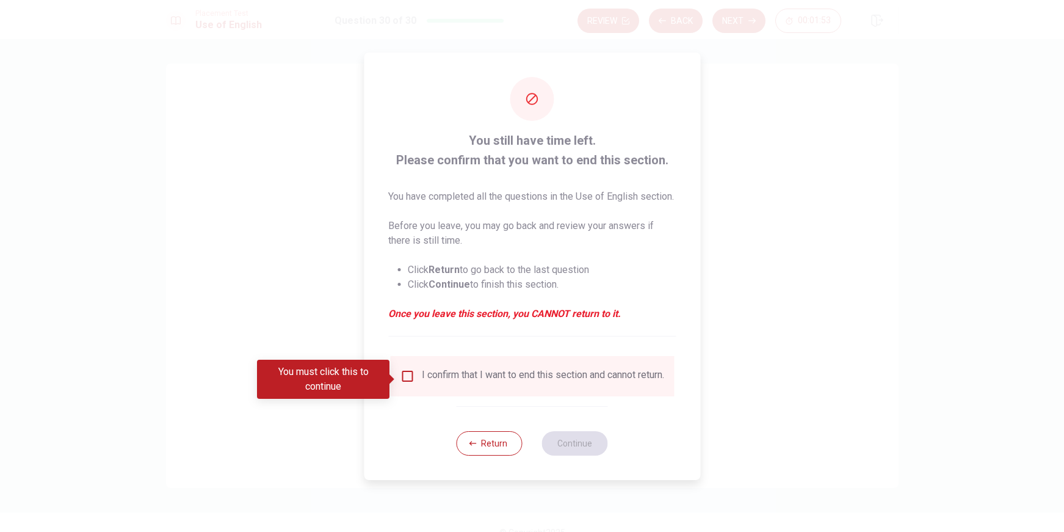
click at [409, 380] on input "You must click this to continue" at bounding box center [407, 376] width 15 height 15
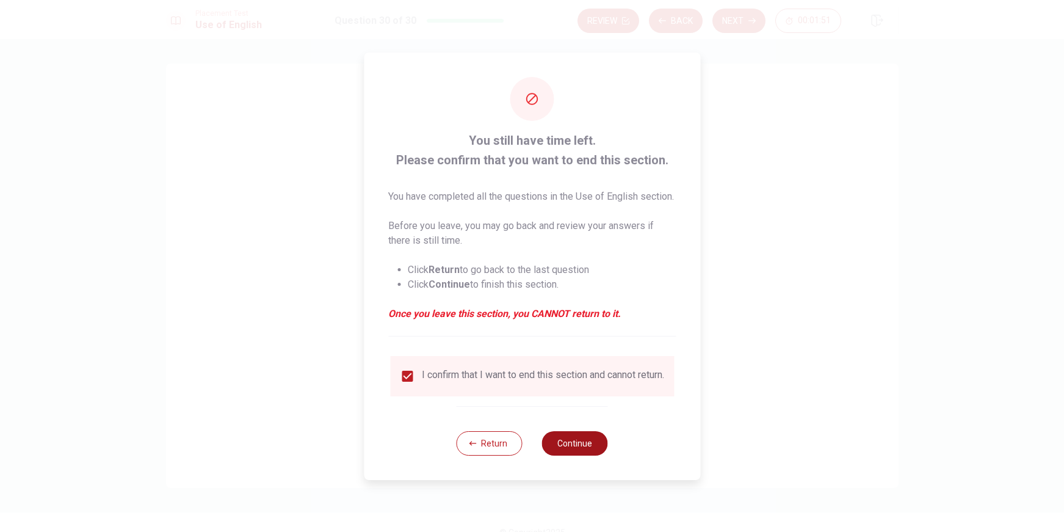
click at [566, 449] on button "Continue" at bounding box center [575, 443] width 66 height 24
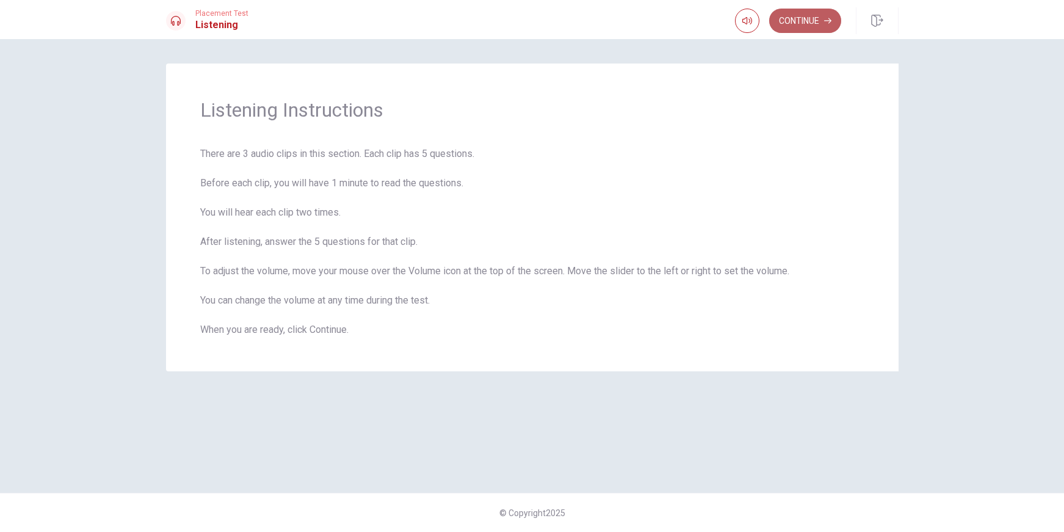
click at [804, 26] on button "Continue" at bounding box center [805, 21] width 72 height 24
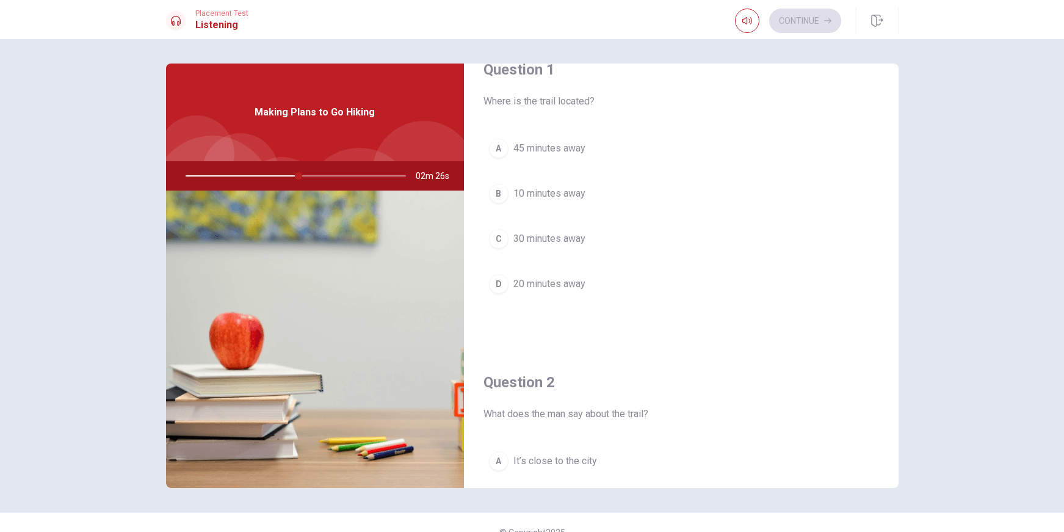
scroll to position [23, 0]
click at [571, 240] on span "30 minutes away" at bounding box center [549, 243] width 72 height 15
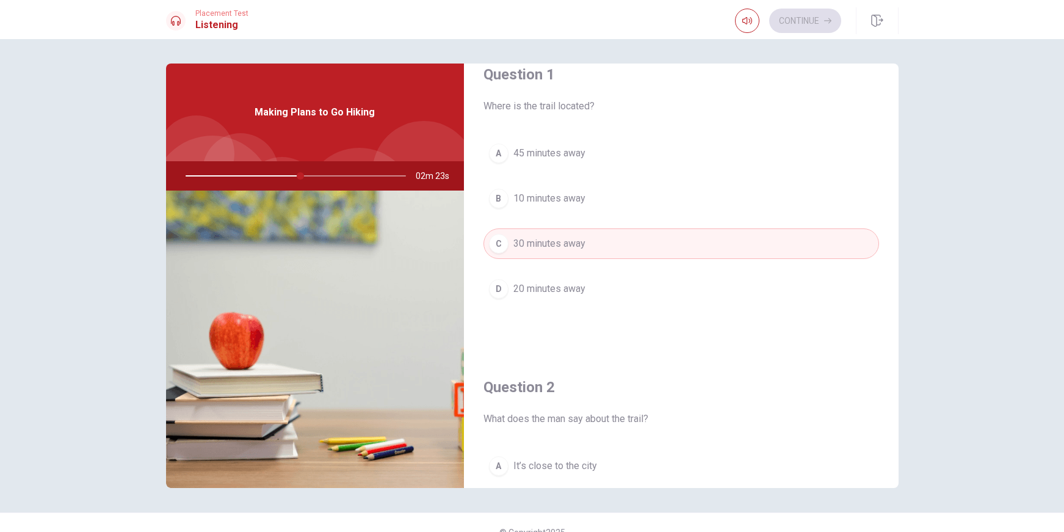
click at [580, 246] on span "30 minutes away" at bounding box center [549, 243] width 72 height 15
click at [578, 247] on span "30 minutes away" at bounding box center [549, 243] width 72 height 15
click at [572, 247] on span "30 minutes away" at bounding box center [549, 243] width 72 height 15
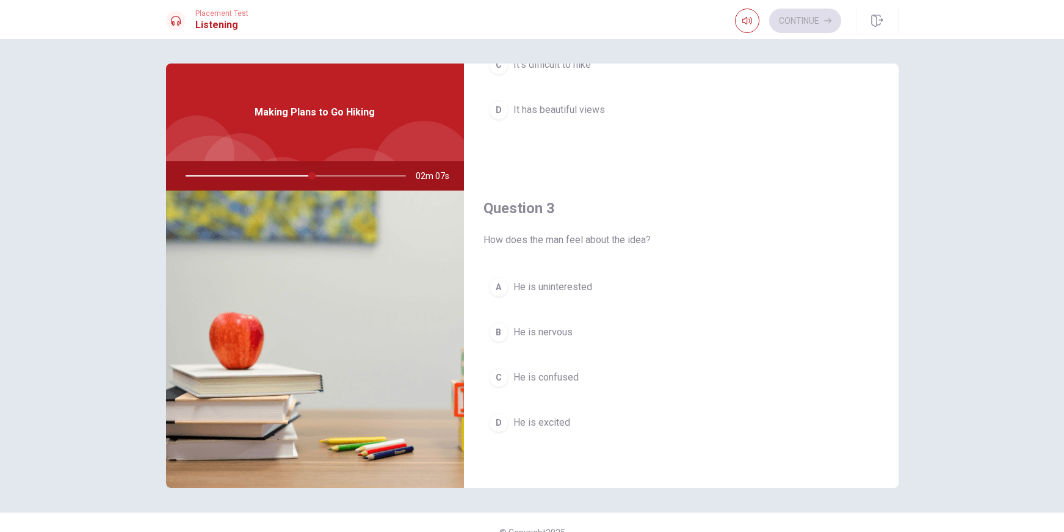
scroll to position [528, 0]
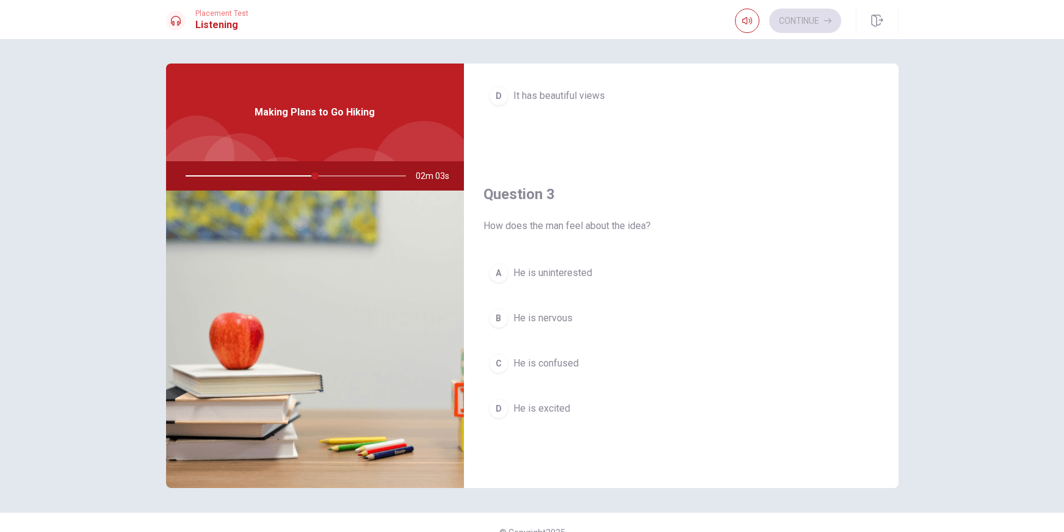
click at [571, 406] on button "D He is excited" at bounding box center [680, 408] width 395 height 31
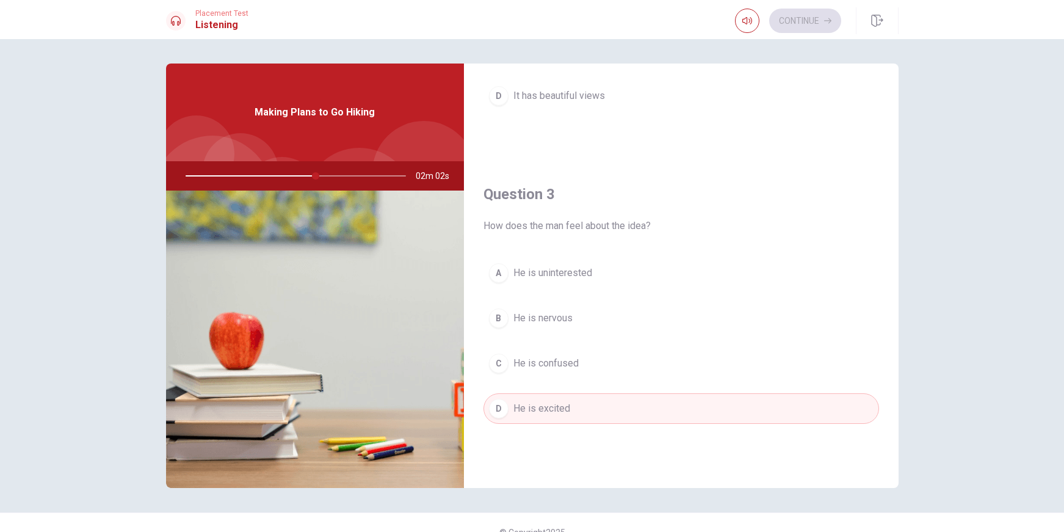
click at [571, 406] on button "D He is excited" at bounding box center [680, 408] width 395 height 31
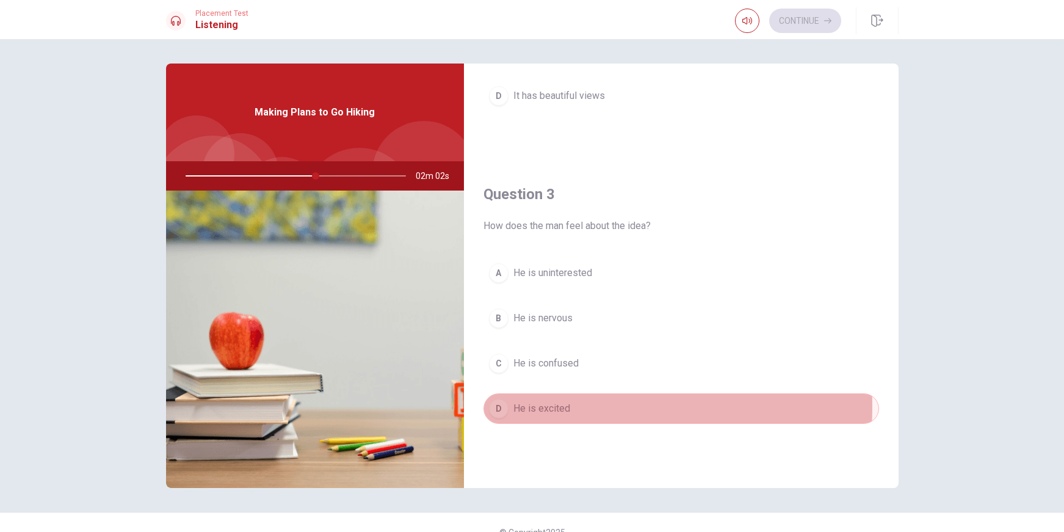
click at [571, 406] on button "D He is excited" at bounding box center [680, 408] width 395 height 31
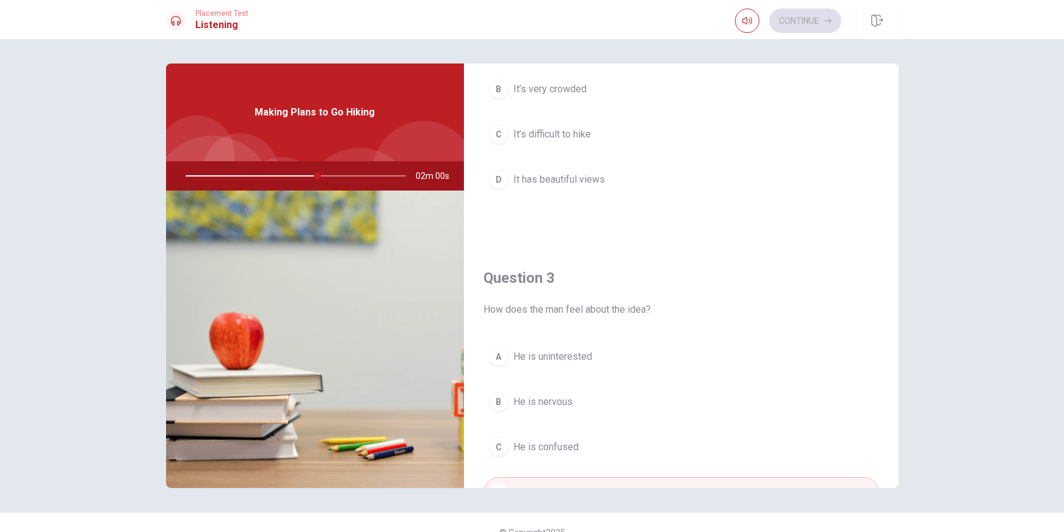
scroll to position [418, 0]
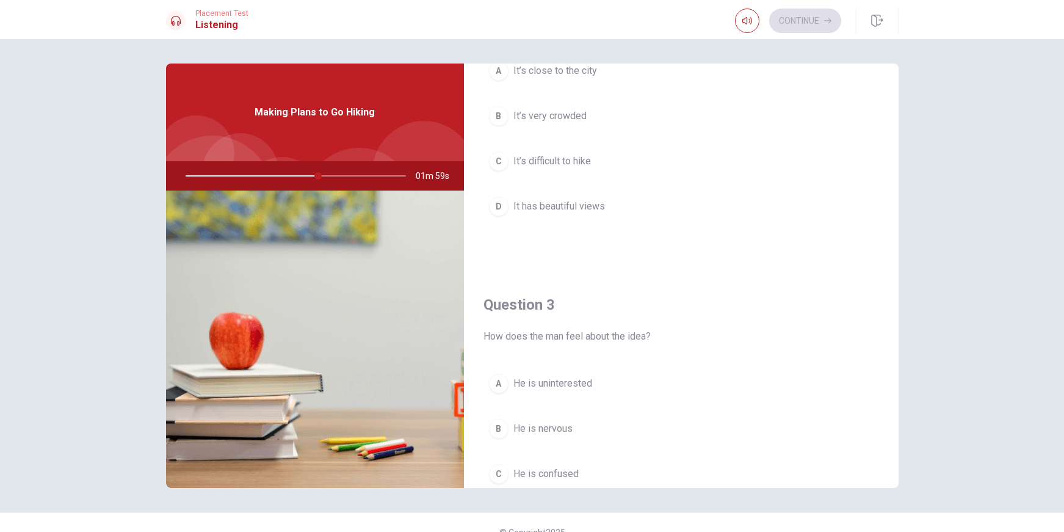
click at [608, 211] on button "D It has beautiful views" at bounding box center [680, 206] width 395 height 31
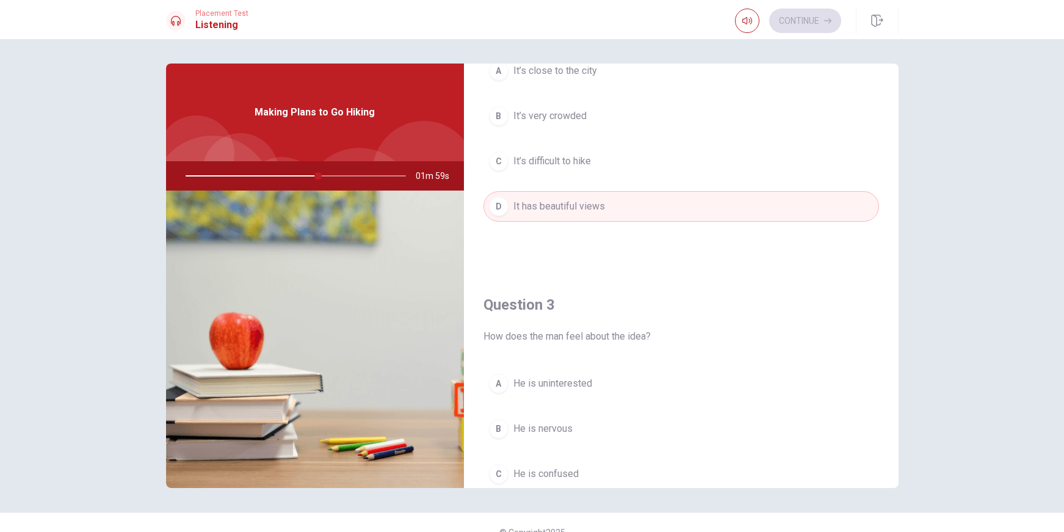
click at [609, 212] on button "D It has beautiful views" at bounding box center [680, 206] width 395 height 31
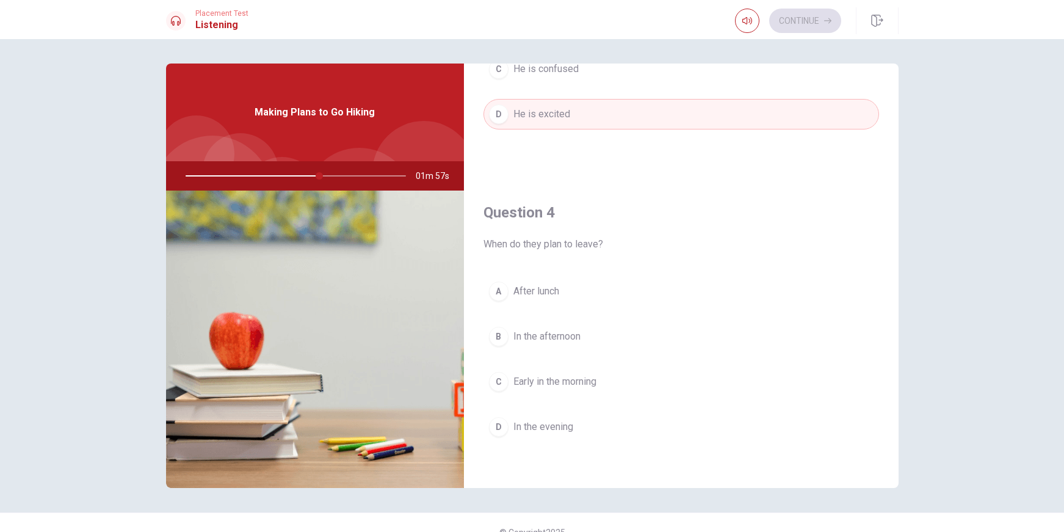
scroll to position [830, 0]
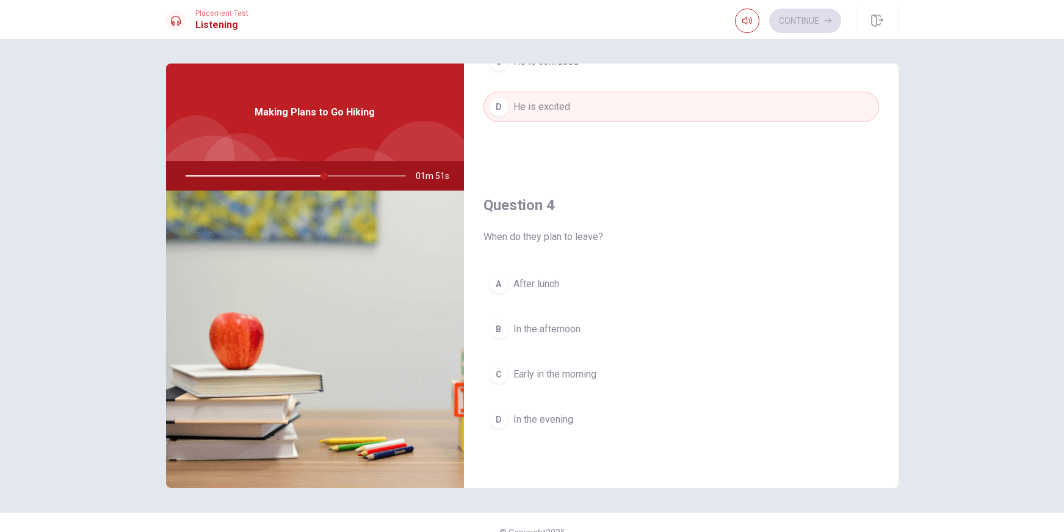
click at [574, 323] on span "In the afternoon" at bounding box center [546, 329] width 67 height 15
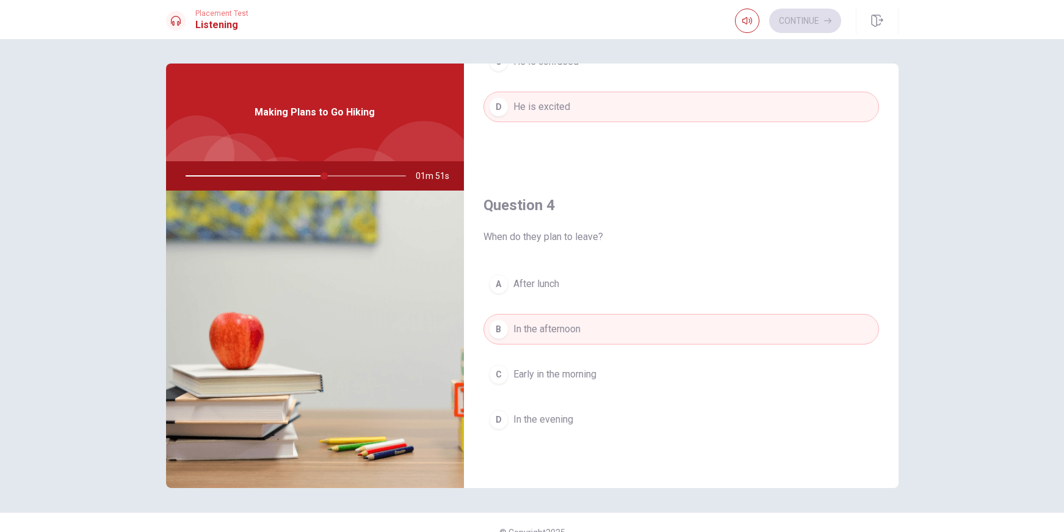
click at [574, 323] on span "In the afternoon" at bounding box center [546, 329] width 67 height 15
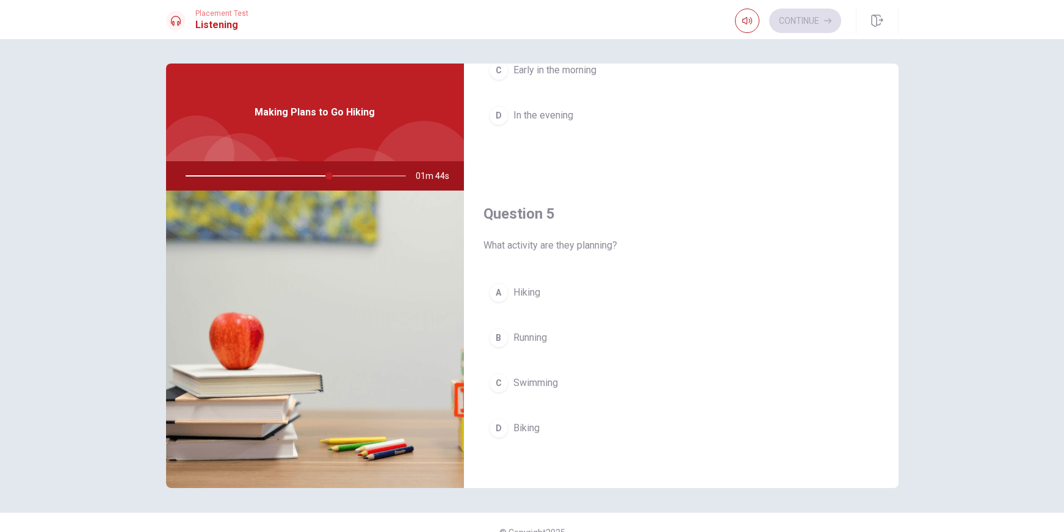
scroll to position [1138, 0]
click at [254, 173] on div at bounding box center [293, 175] width 245 height 29
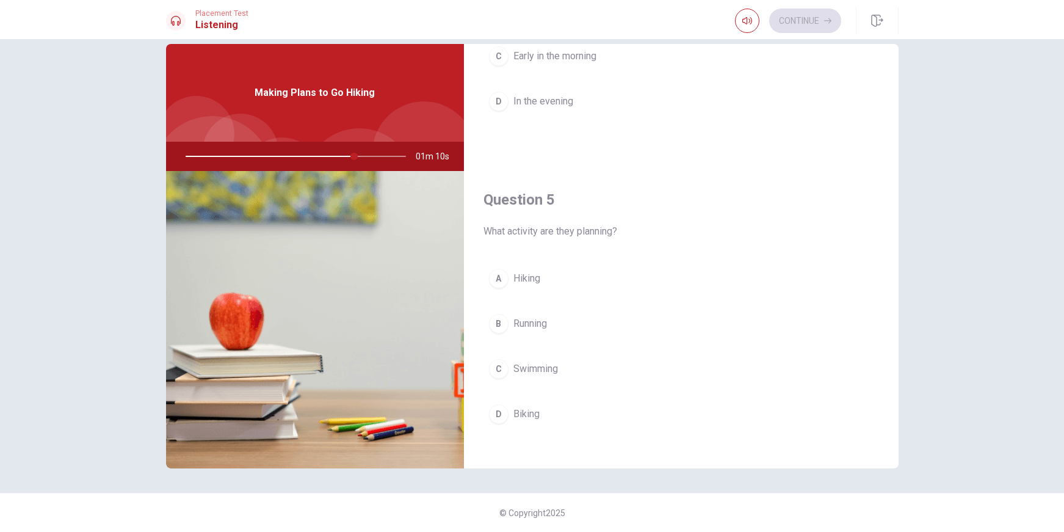
scroll to position [1129, 0]
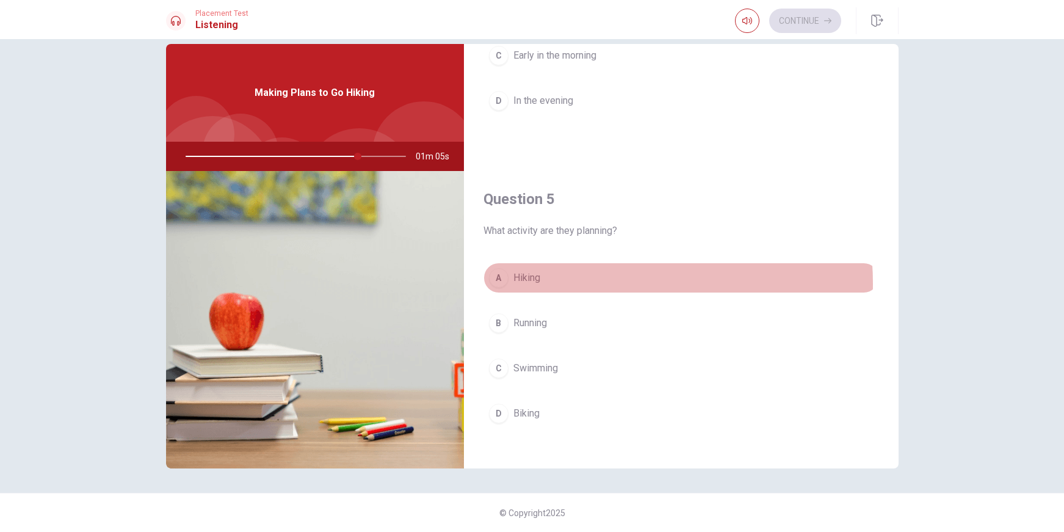
click at [592, 283] on button "A Hiking" at bounding box center [680, 277] width 395 height 31
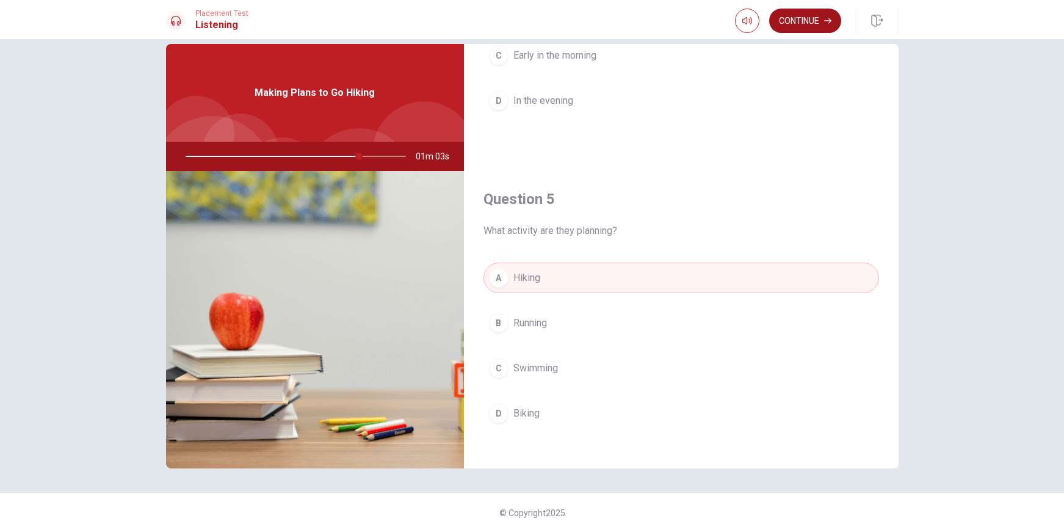
click at [792, 24] on button "Continue" at bounding box center [805, 21] width 72 height 24
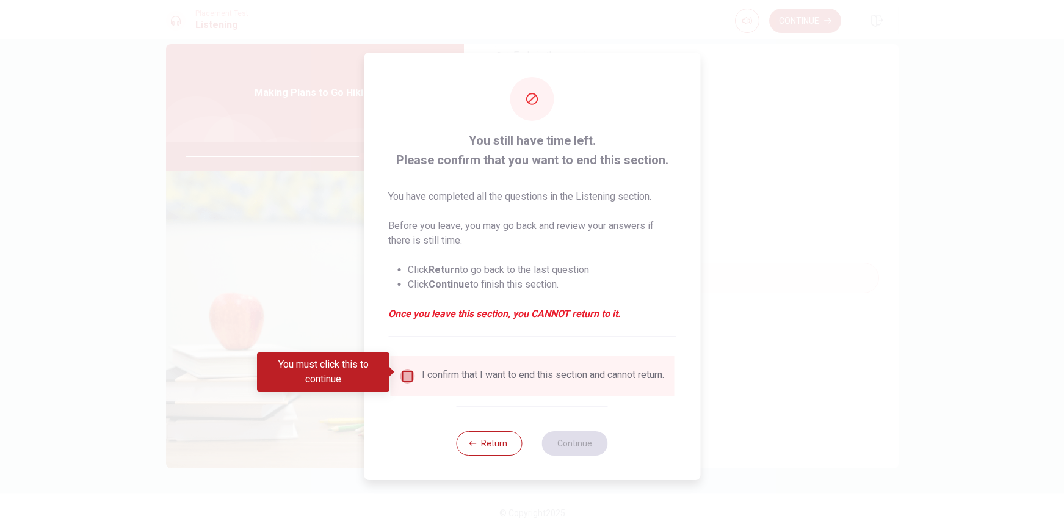
click at [402, 369] on input "You must click this to continue" at bounding box center [407, 376] width 15 height 15
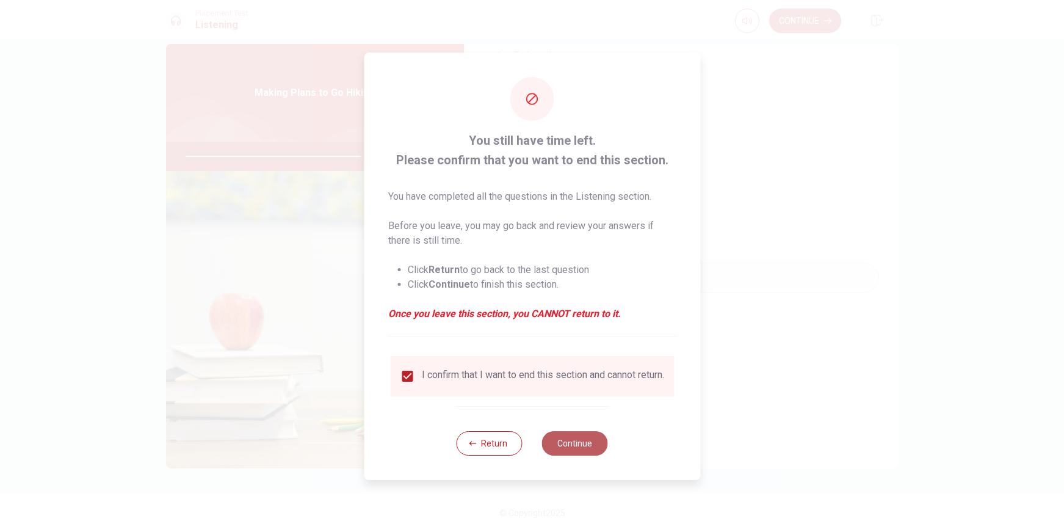
click at [563, 444] on button "Continue" at bounding box center [575, 443] width 66 height 24
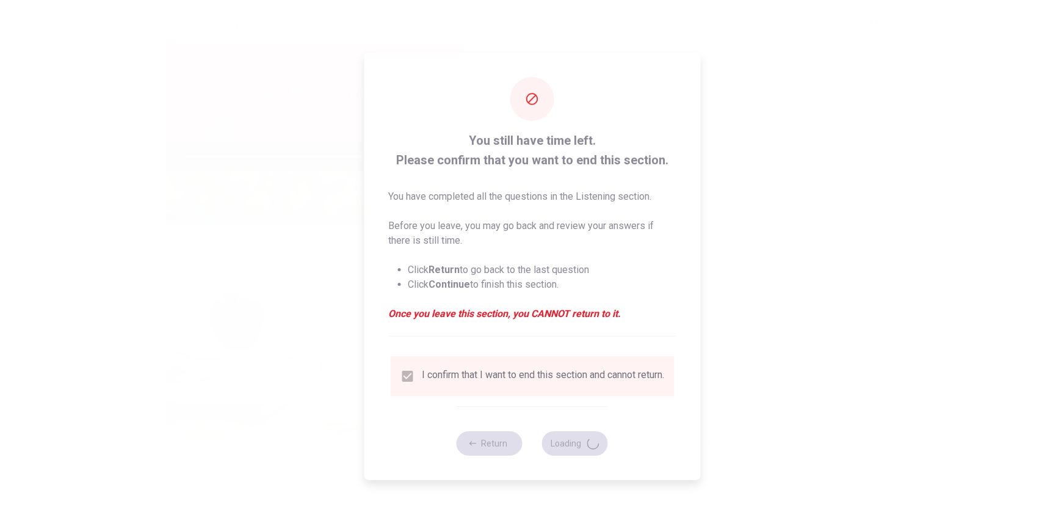
type input "82"
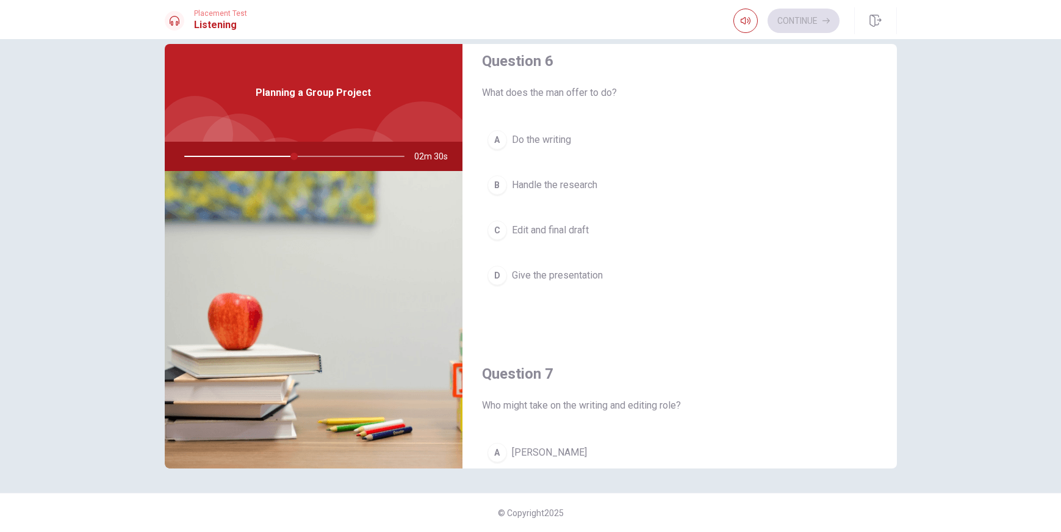
scroll to position [0, 0]
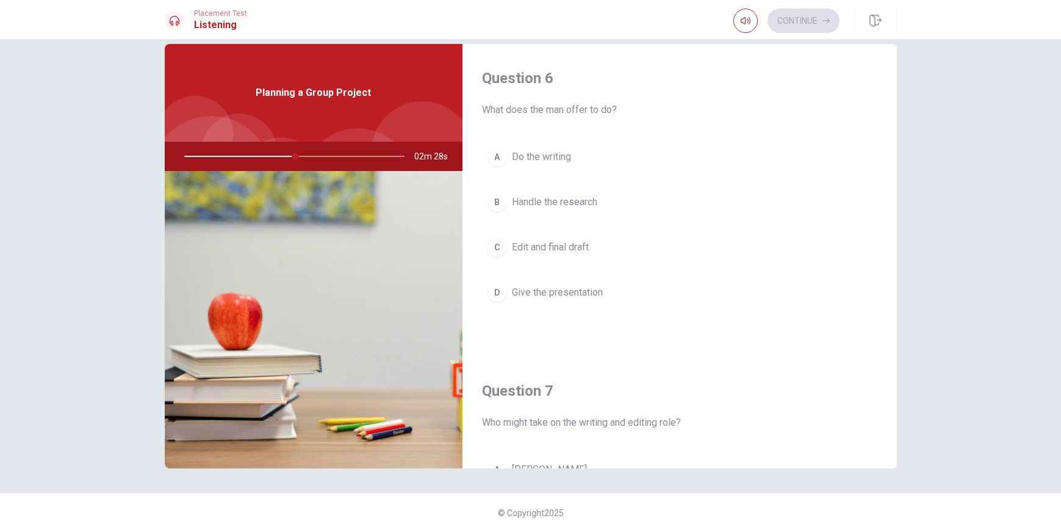
click at [594, 299] on button "D Give the presentation" at bounding box center [679, 292] width 395 height 31
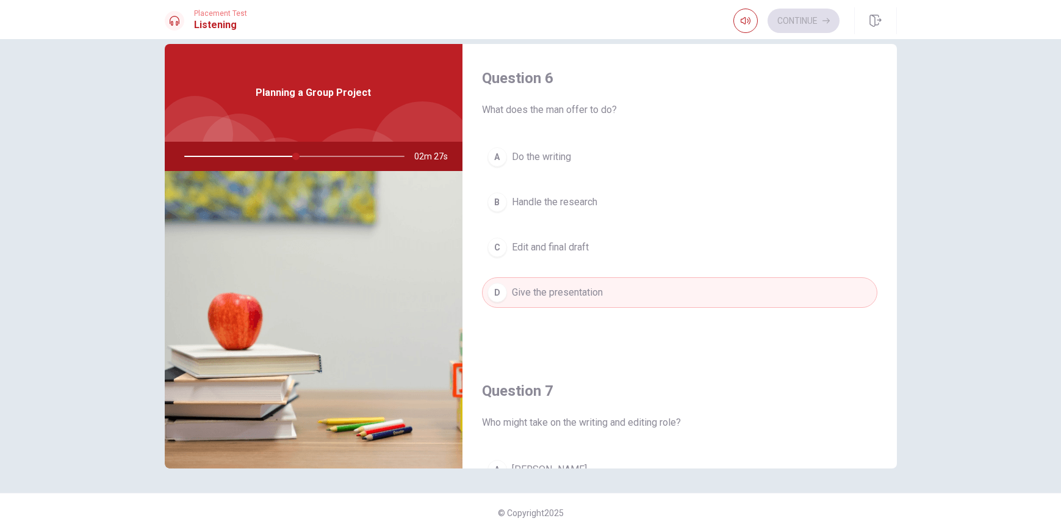
click at [594, 299] on span "Give the presentation" at bounding box center [557, 292] width 91 height 15
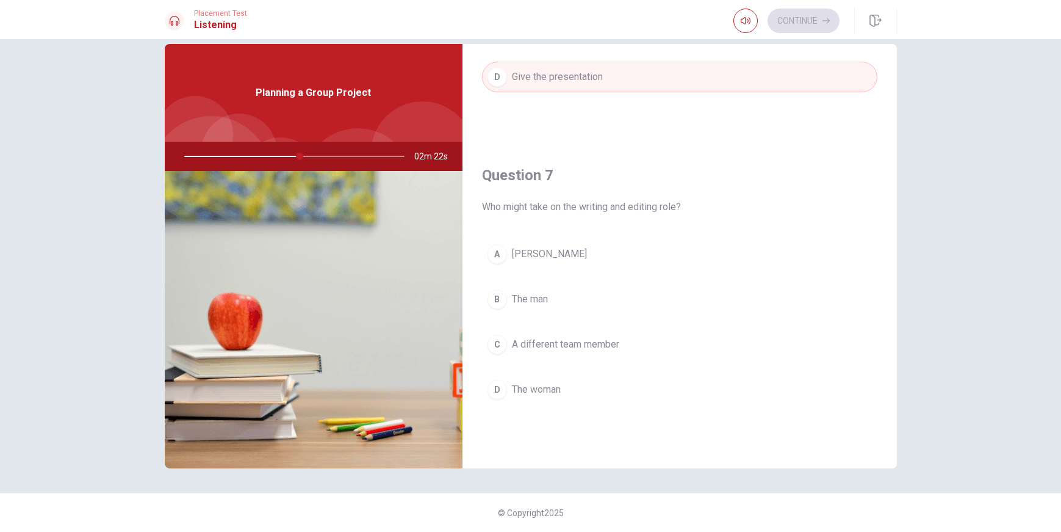
scroll to position [218, 0]
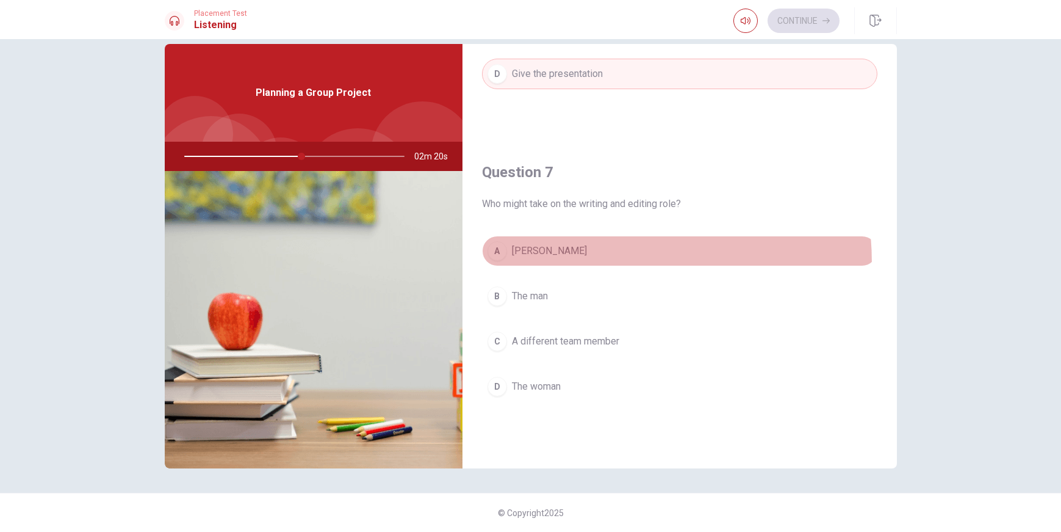
click at [559, 263] on button "A [PERSON_NAME]" at bounding box center [679, 251] width 395 height 31
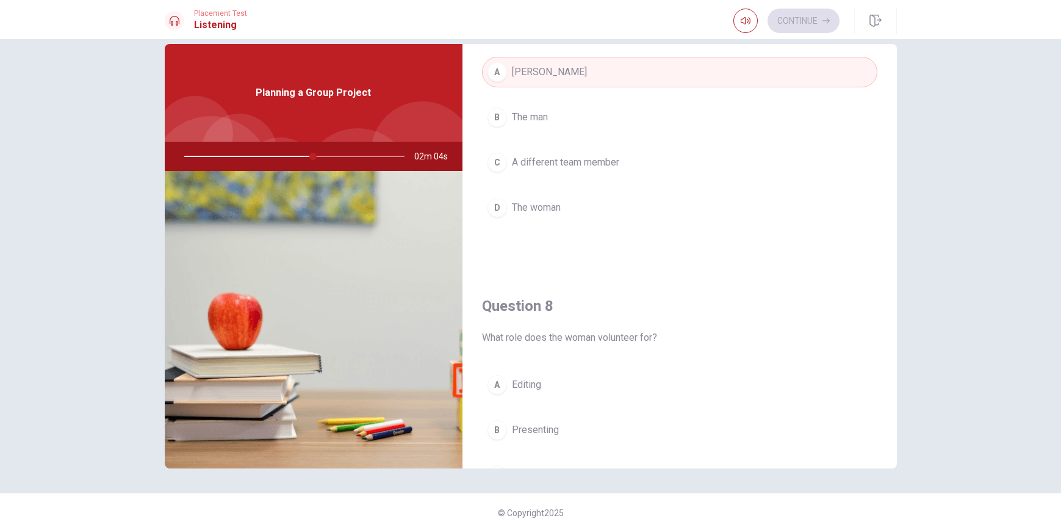
scroll to position [509, 0]
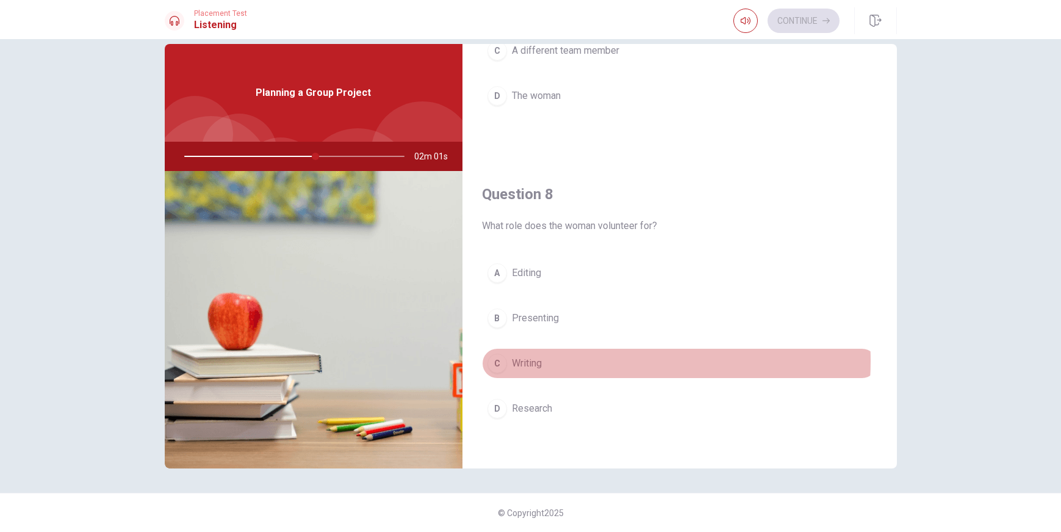
click at [588, 361] on button "C Writing" at bounding box center [679, 363] width 395 height 31
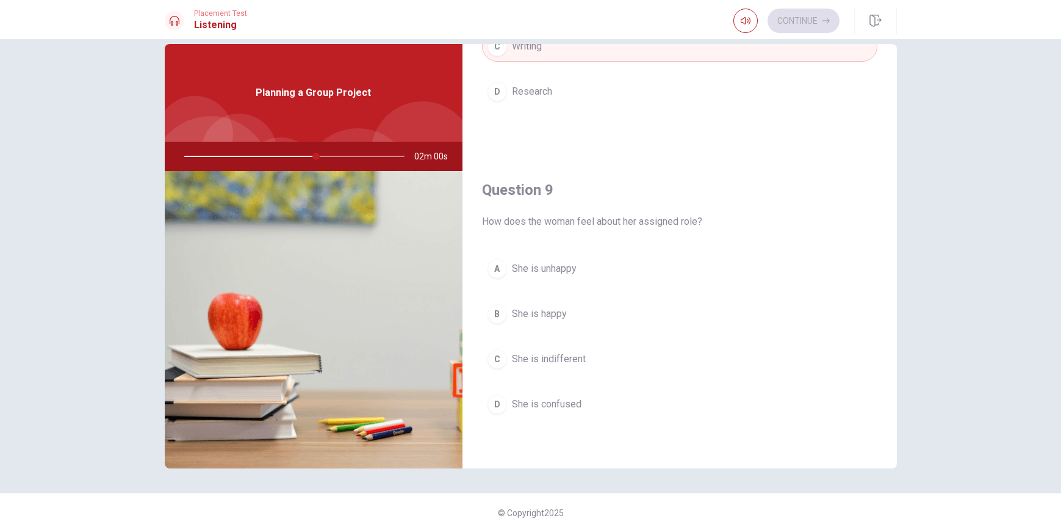
scroll to position [833, 0]
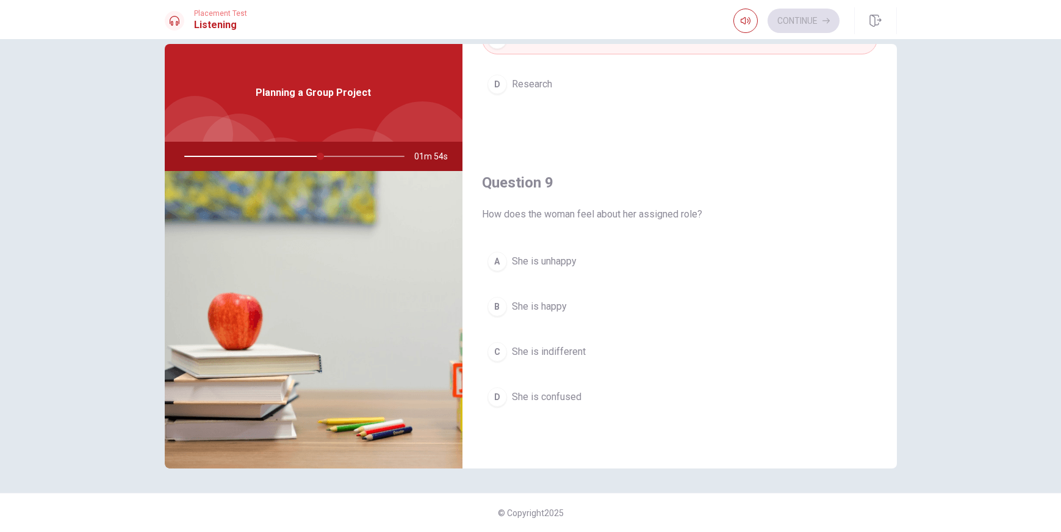
click at [592, 311] on button "B She is happy" at bounding box center [679, 306] width 395 height 31
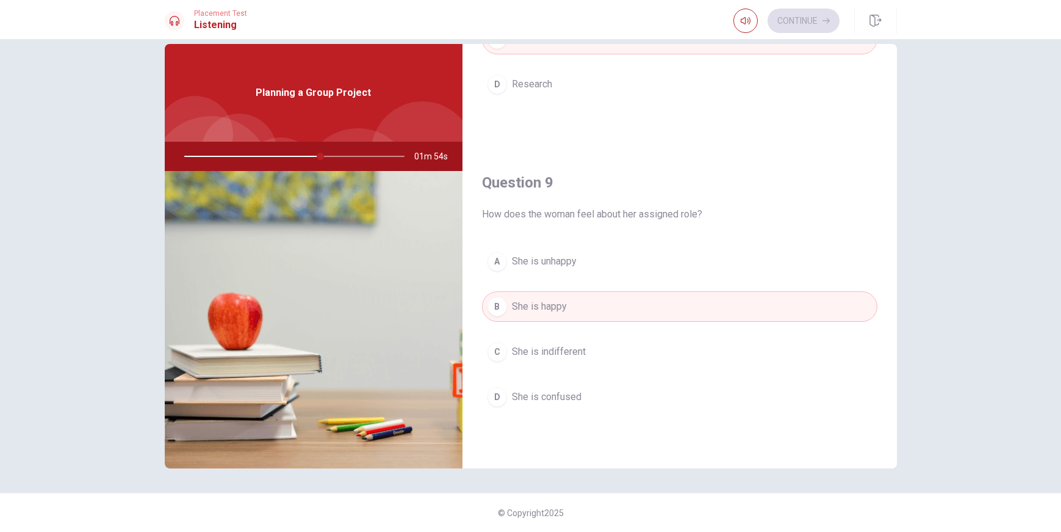
click at [592, 311] on button "B She is happy" at bounding box center [679, 306] width 395 height 31
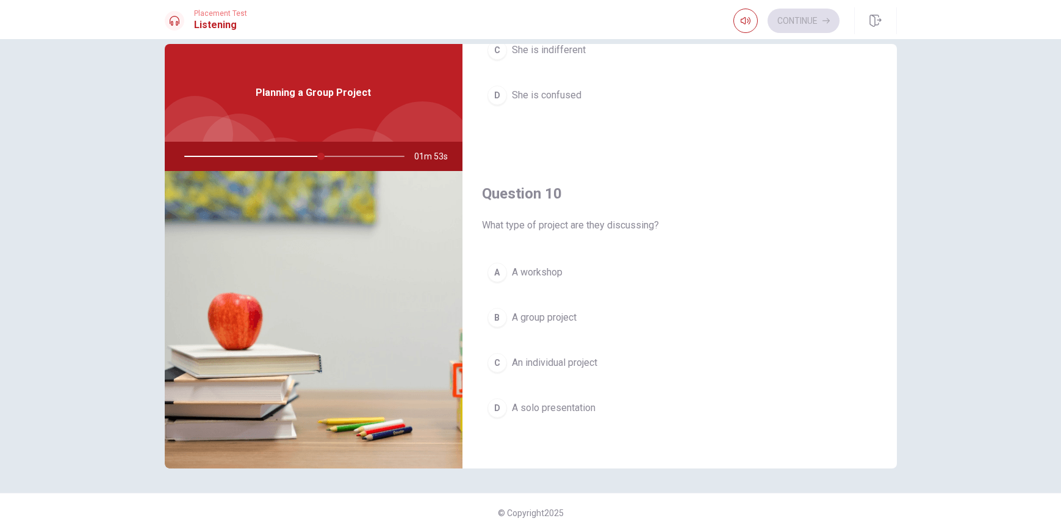
scroll to position [1138, 0]
click at [573, 317] on span "A group project" at bounding box center [544, 313] width 65 height 15
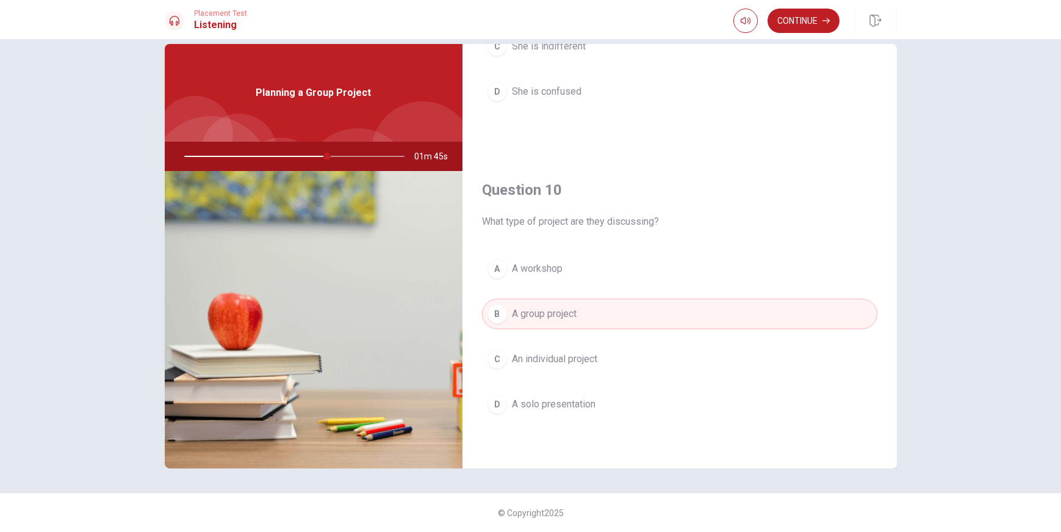
click at [574, 317] on span "A group project" at bounding box center [544, 313] width 65 height 15
click at [790, 25] on button "Continue" at bounding box center [804, 21] width 72 height 24
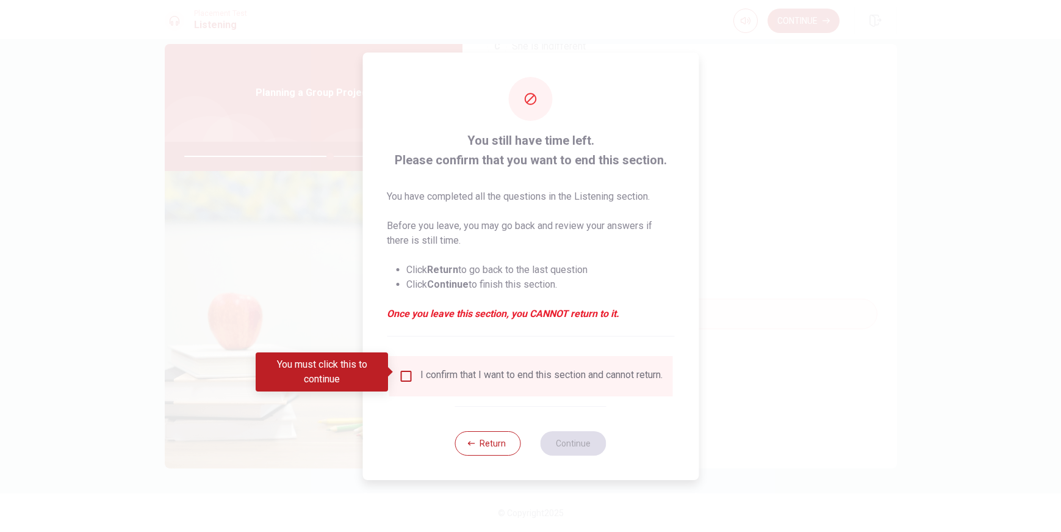
click at [403, 372] on input "You must click this to continue" at bounding box center [406, 376] width 15 height 15
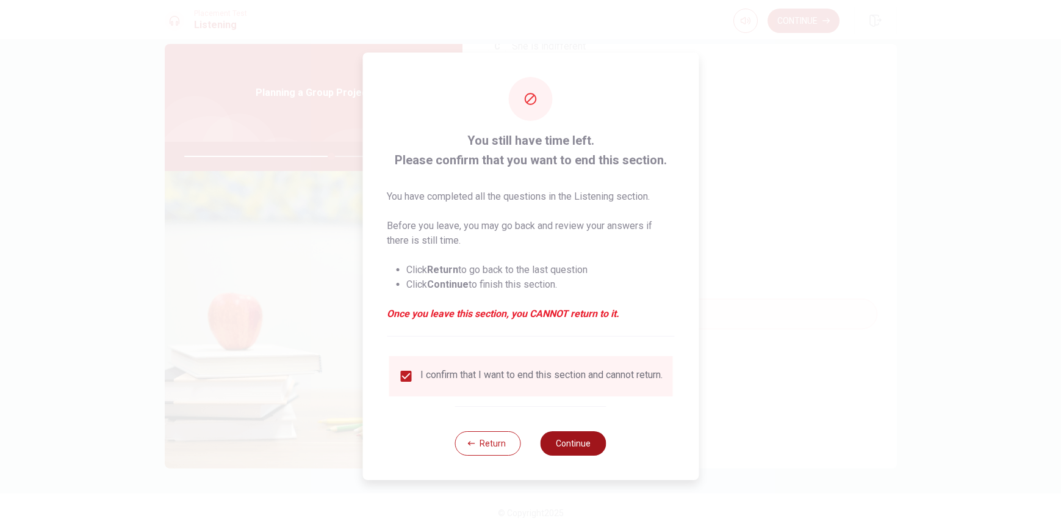
click at [587, 450] on button "Continue" at bounding box center [574, 443] width 66 height 24
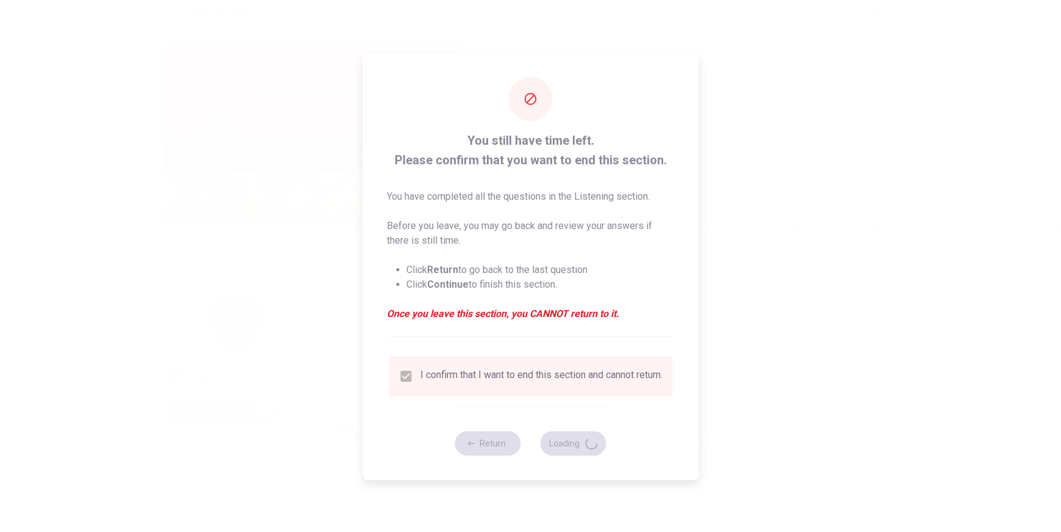
type input "68"
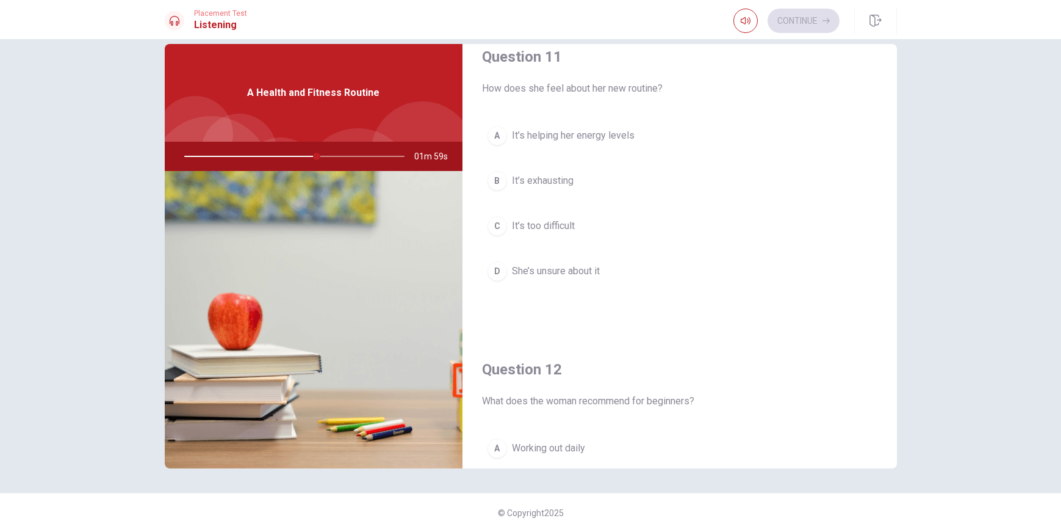
scroll to position [0, 0]
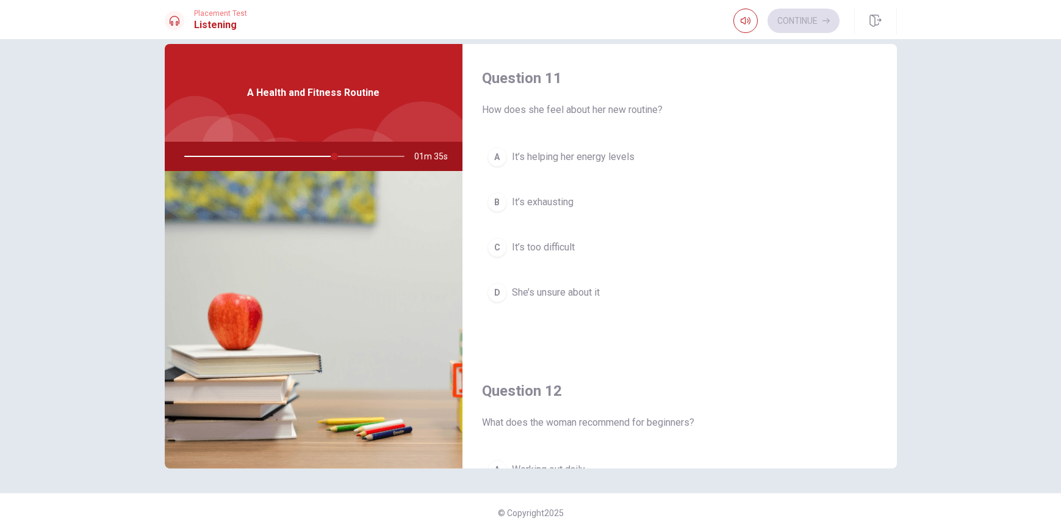
click at [568, 161] on span "It’s helping her energy levels" at bounding box center [573, 157] width 123 height 15
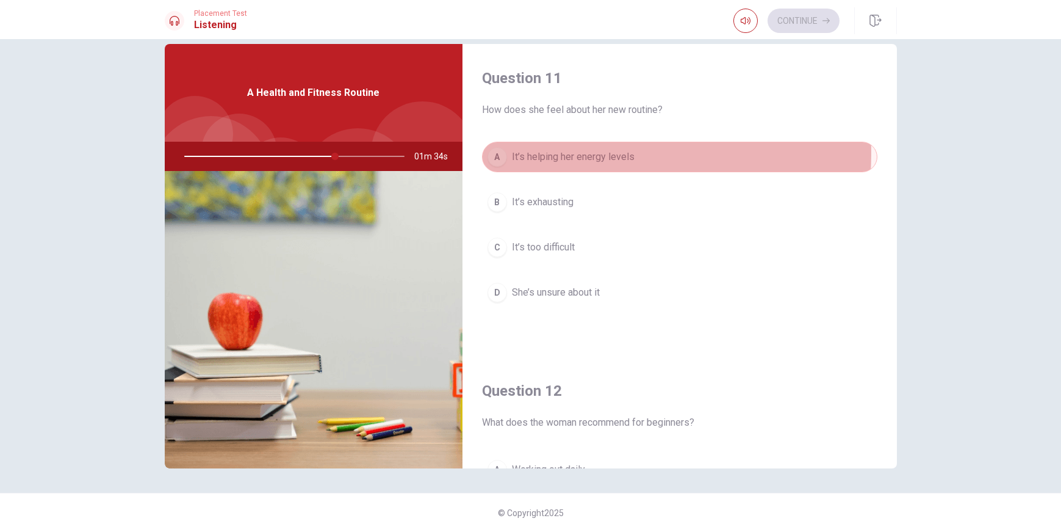
click at [558, 153] on span "It’s helping her energy levels" at bounding box center [573, 157] width 123 height 15
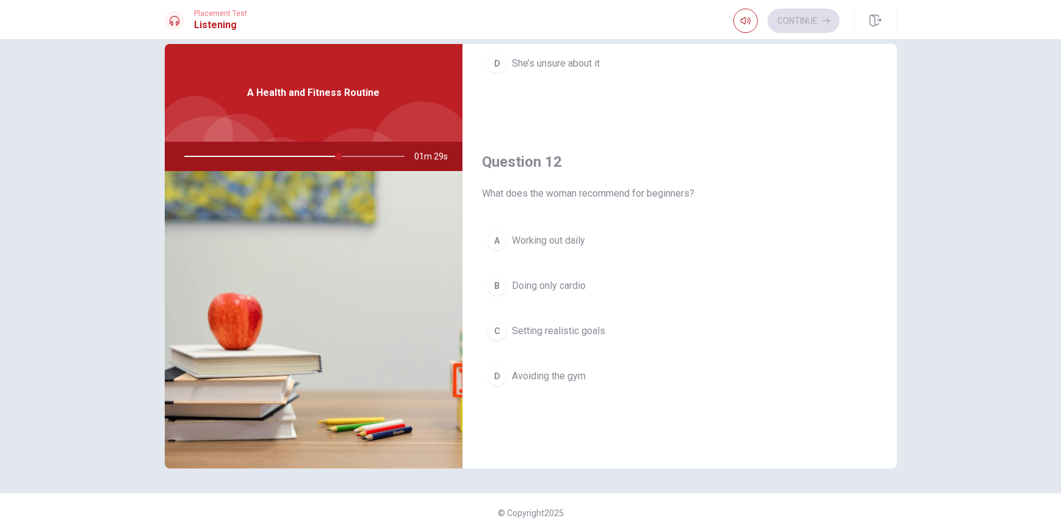
scroll to position [231, 0]
click at [569, 286] on span "Doing only cardio" at bounding box center [549, 283] width 74 height 15
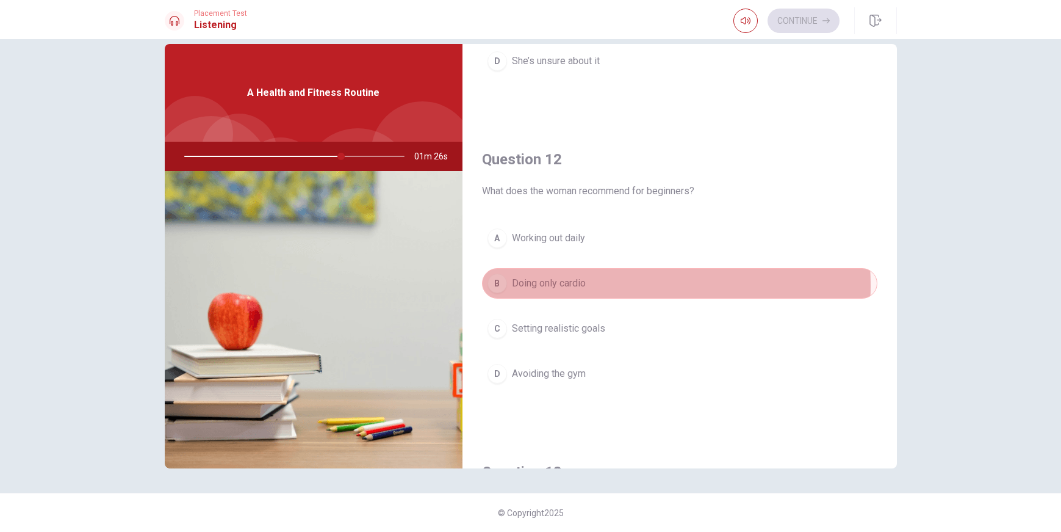
click at [569, 286] on span "Doing only cardio" at bounding box center [549, 283] width 74 height 15
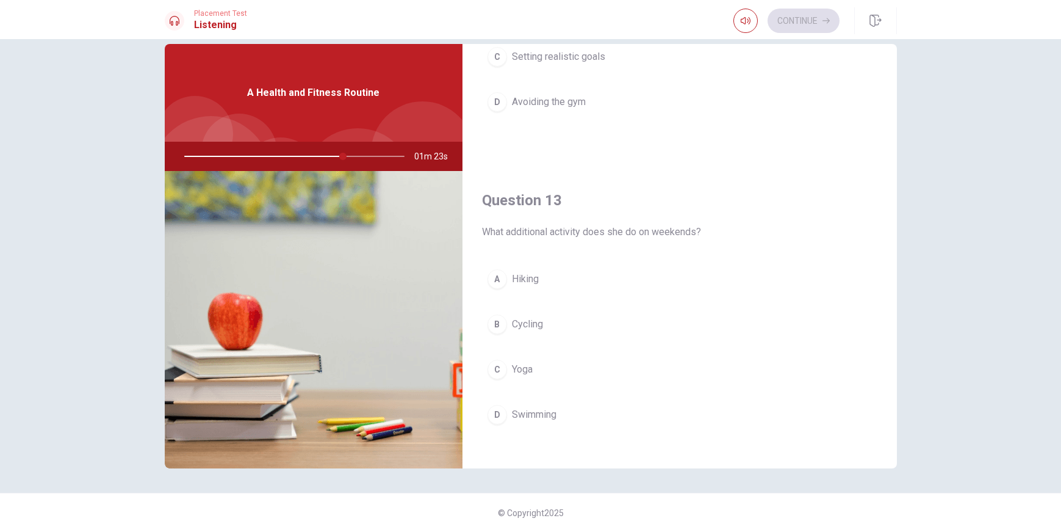
scroll to position [516, 0]
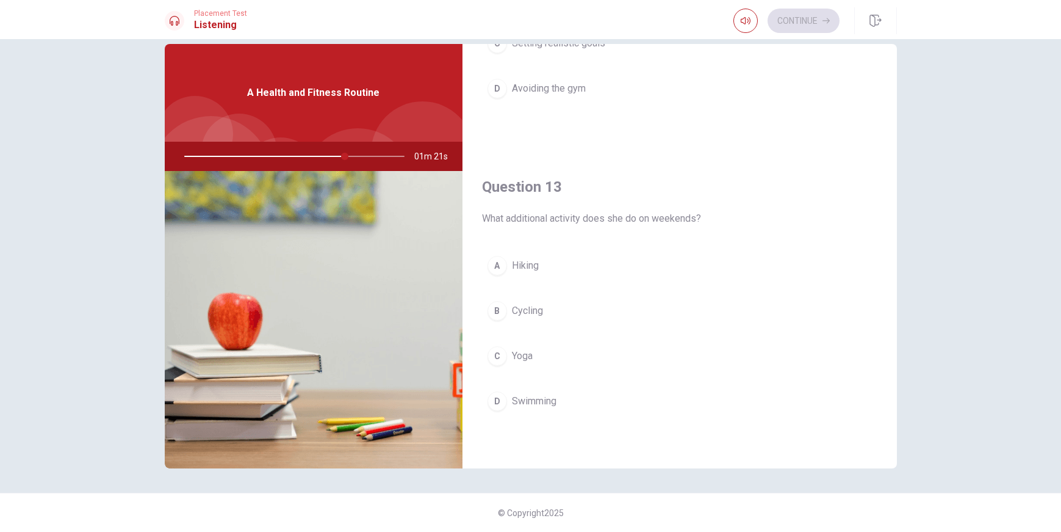
click at [558, 359] on button "C Yoga" at bounding box center [679, 356] width 395 height 31
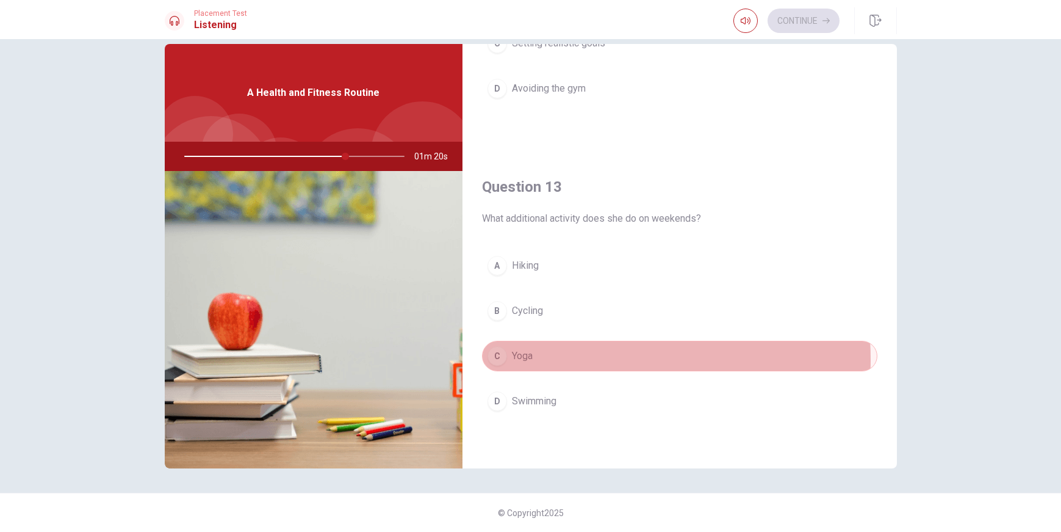
click at [558, 359] on button "C Yoga" at bounding box center [679, 356] width 395 height 31
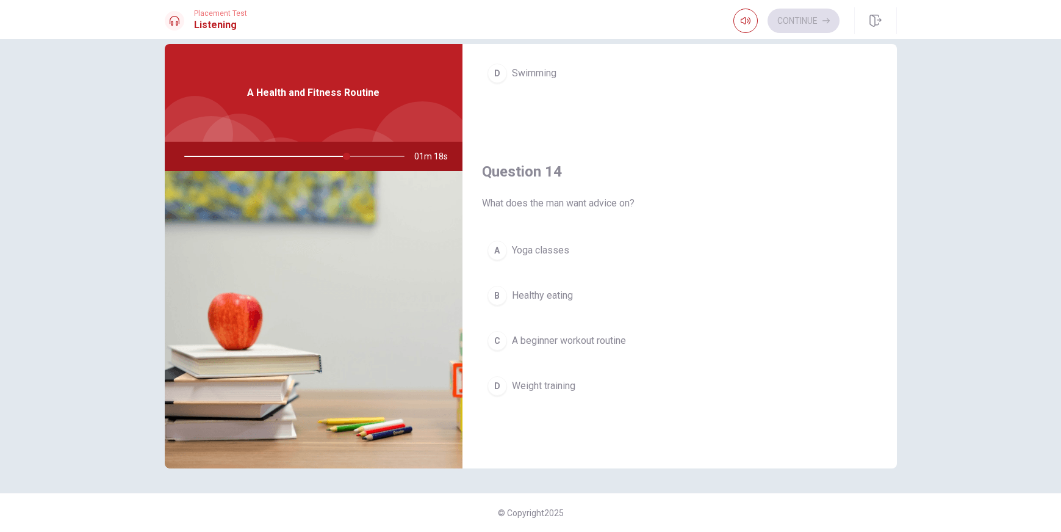
scroll to position [907, 0]
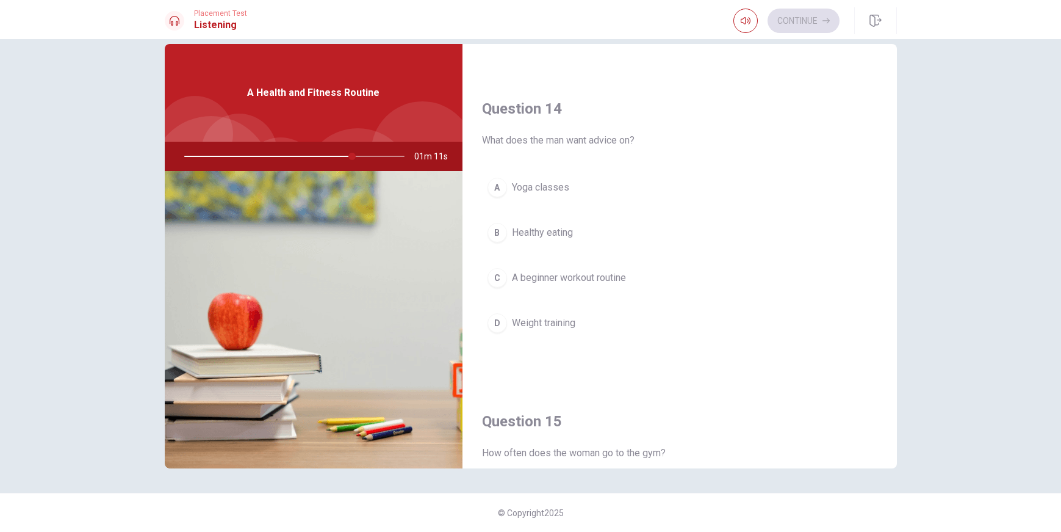
click at [628, 273] on button "C A beginner workout routine" at bounding box center [679, 277] width 395 height 31
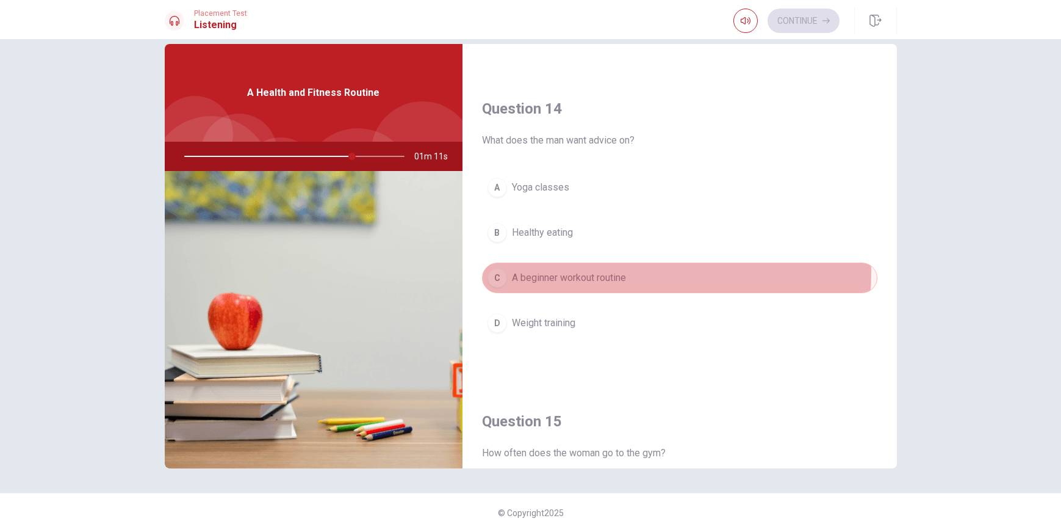
click at [628, 273] on button "C A beginner workout routine" at bounding box center [679, 277] width 395 height 31
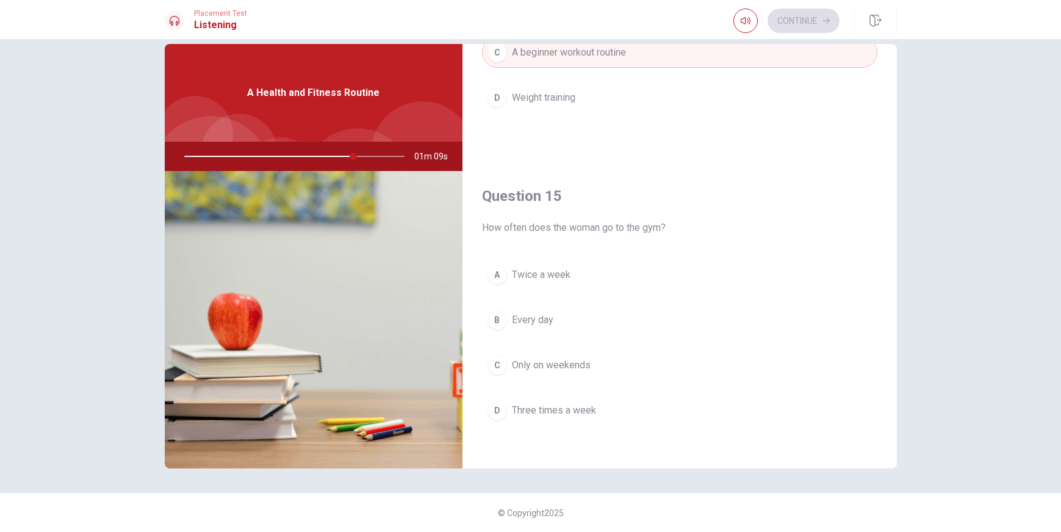
scroll to position [1138, 0]
click at [530, 315] on span "Every day" at bounding box center [532, 313] width 41 height 15
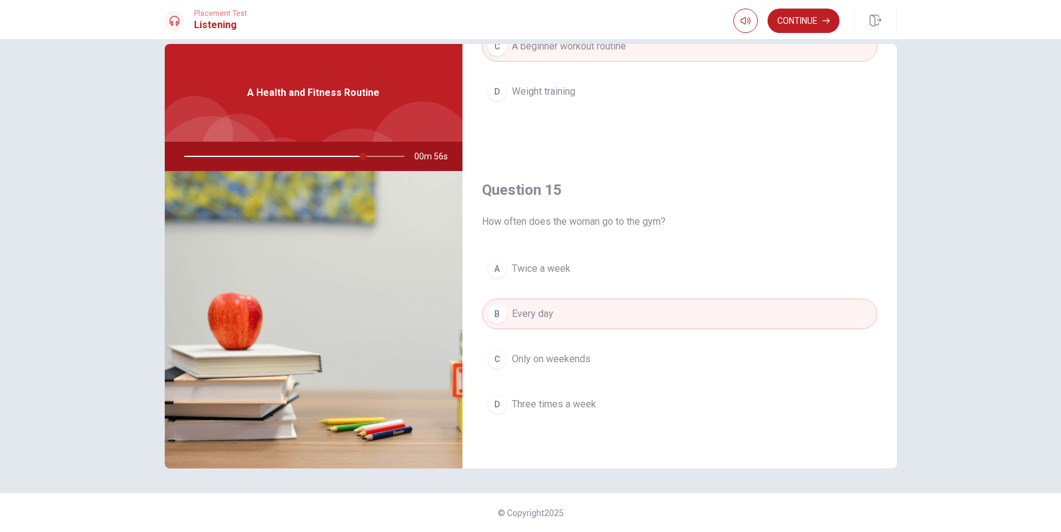
click at [530, 315] on span "Every day" at bounding box center [532, 313] width 41 height 15
click at [791, 24] on button "Continue" at bounding box center [804, 21] width 72 height 24
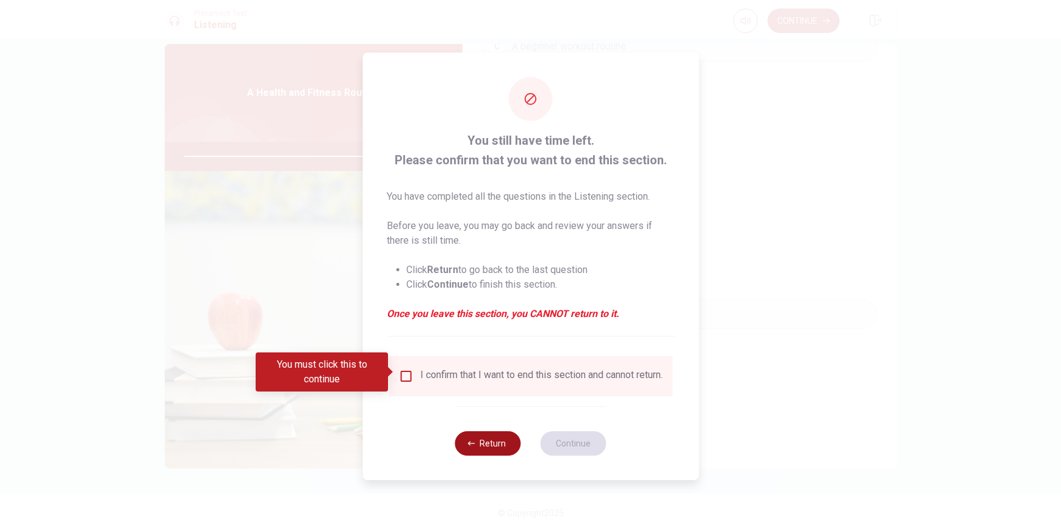
click at [485, 442] on button "Return" at bounding box center [488, 443] width 66 height 24
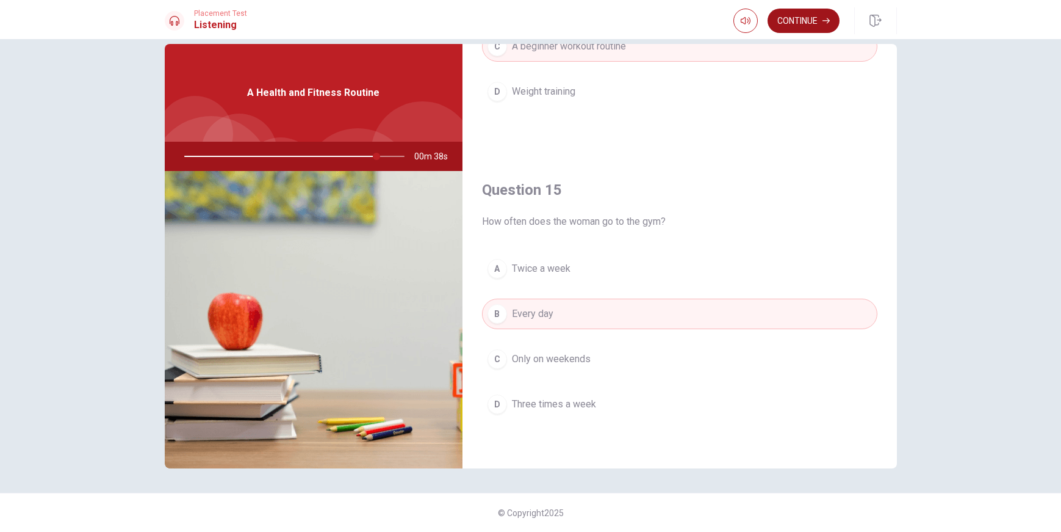
click at [794, 26] on button "Continue" at bounding box center [804, 21] width 72 height 24
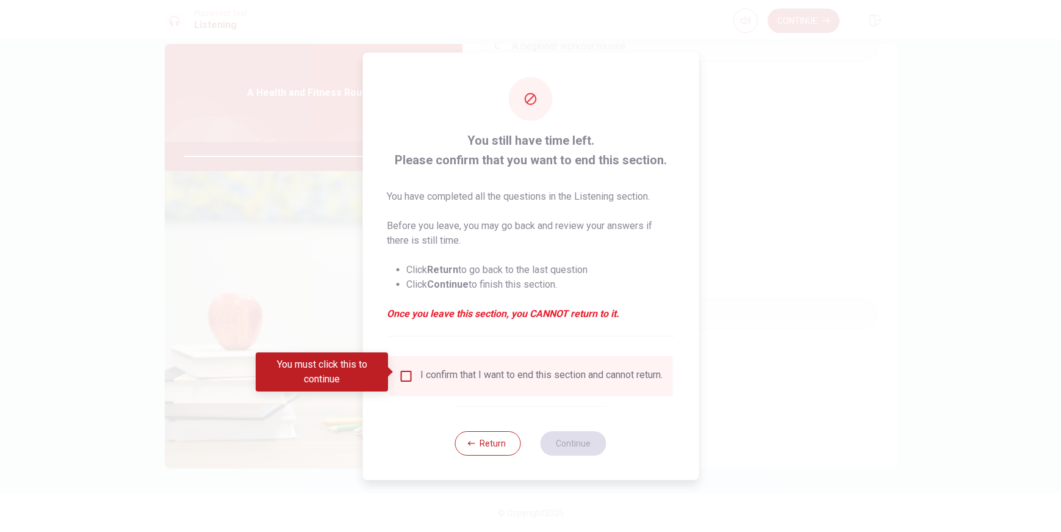
click at [409, 375] on input "You must click this to continue" at bounding box center [406, 376] width 15 height 15
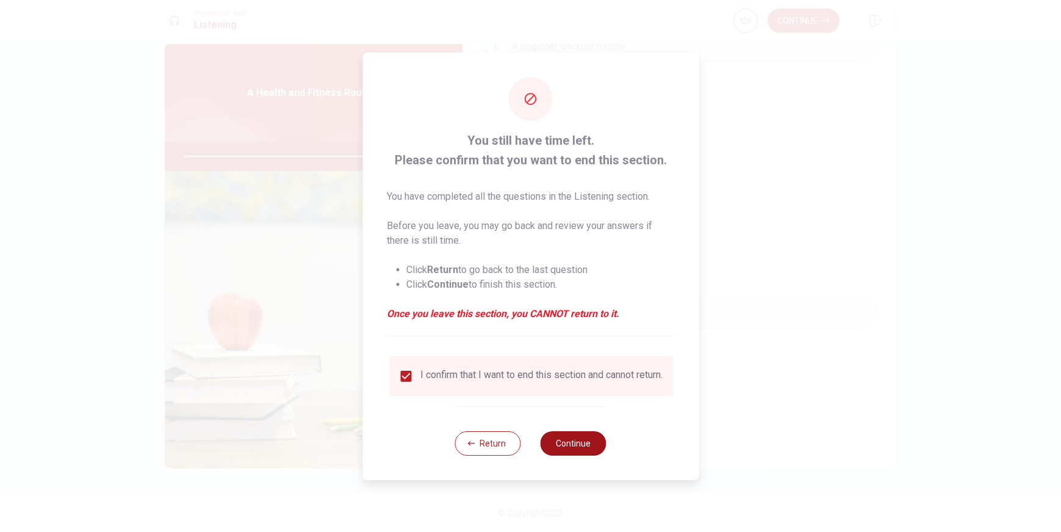
click at [555, 447] on button "Continue" at bounding box center [574, 443] width 66 height 24
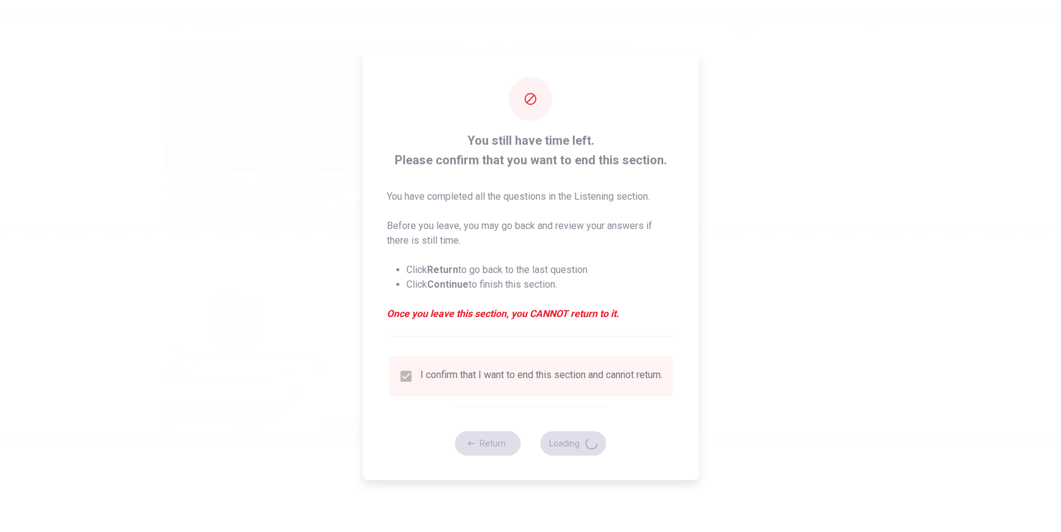
type input "89"
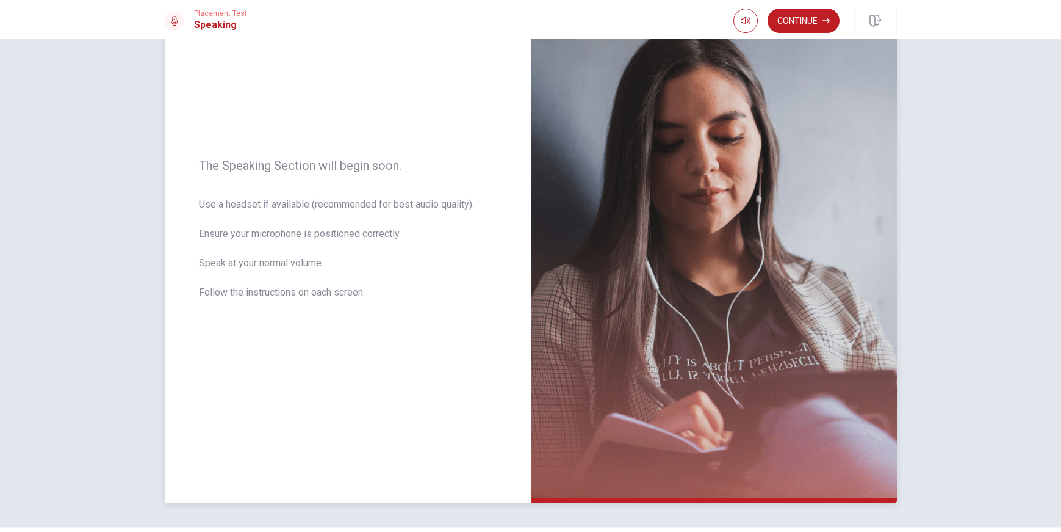
scroll to position [104, 0]
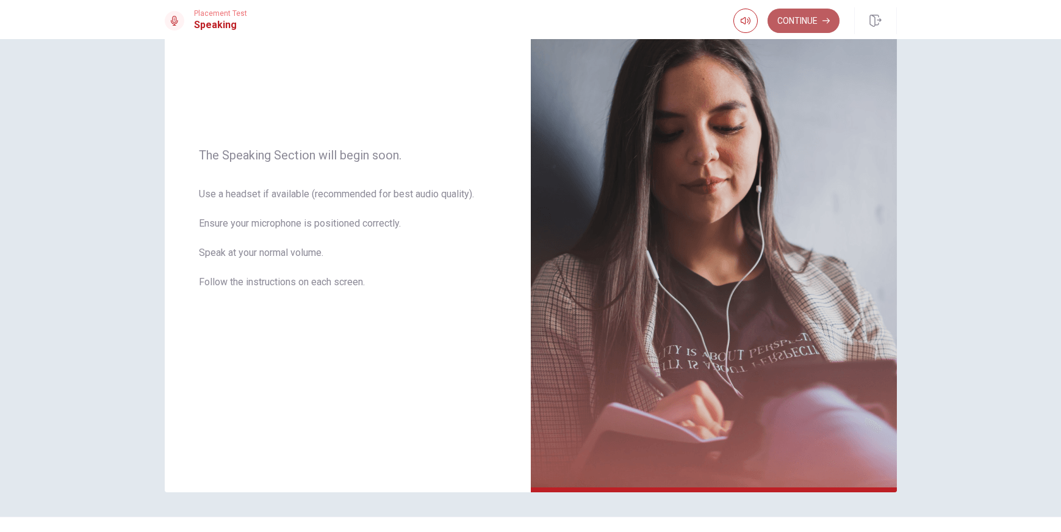
click at [813, 24] on button "Continue" at bounding box center [804, 21] width 72 height 24
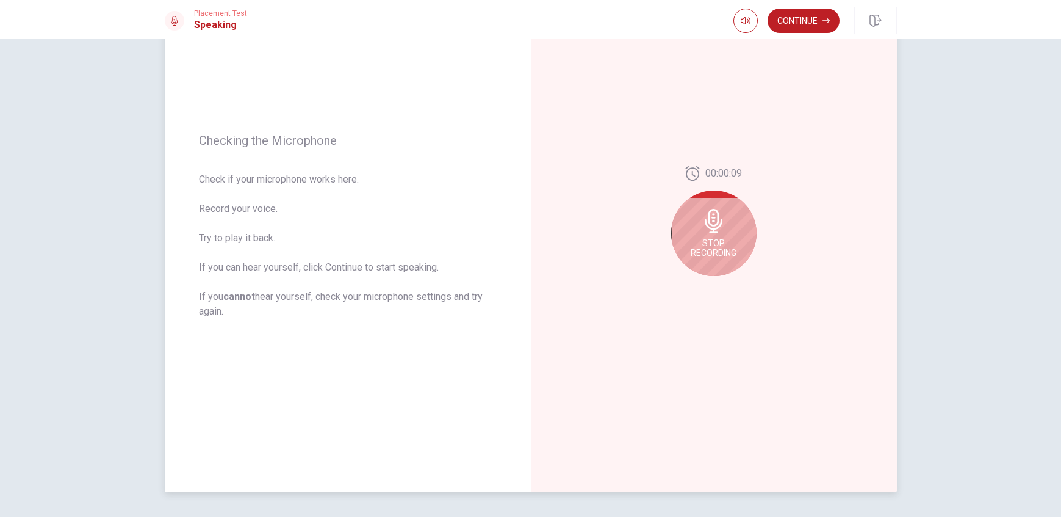
click at [732, 247] on span "Stop Recording" at bounding box center [714, 248] width 46 height 20
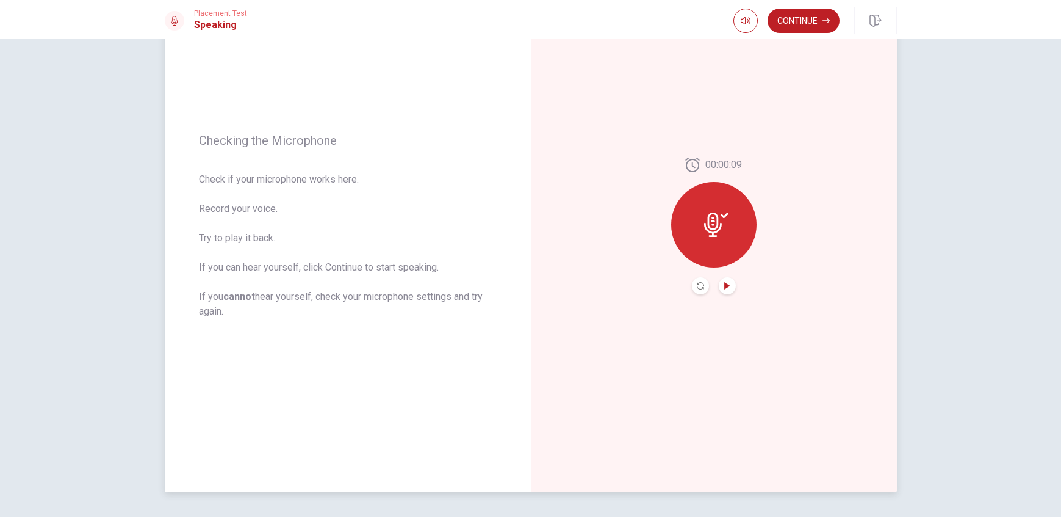
click at [726, 288] on icon "Play Audio" at bounding box center [727, 285] width 7 height 7
click at [813, 26] on button "Continue" at bounding box center [804, 21] width 72 height 24
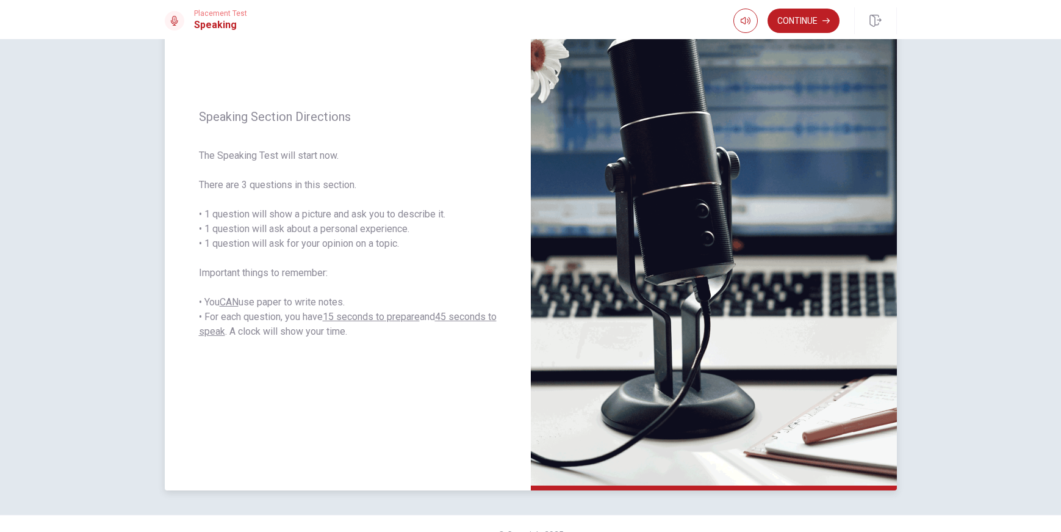
scroll to position [106, 0]
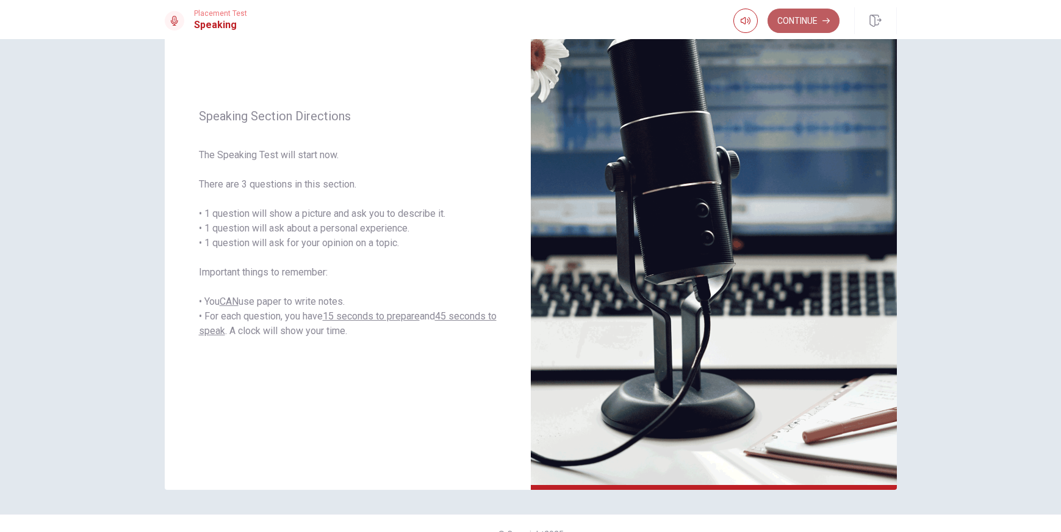
click at [795, 26] on button "Continue" at bounding box center [804, 21] width 72 height 24
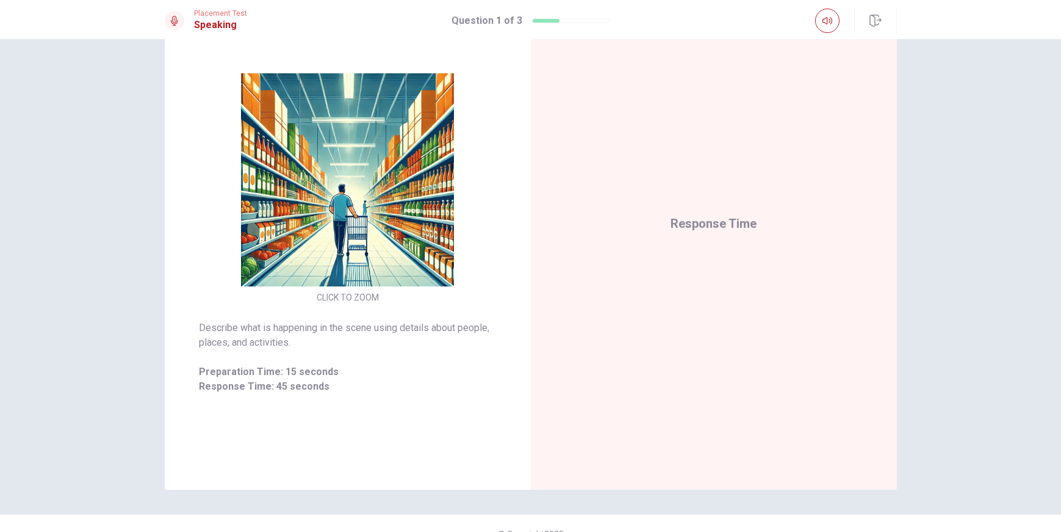
drag, startPoint x: 87, startPoint y: 34, endPoint x: 79, endPoint y: 34, distance: 8.0
click at [79, 34] on div "Placement Test Speaking Question 1 of 3" at bounding box center [530, 19] width 1061 height 39
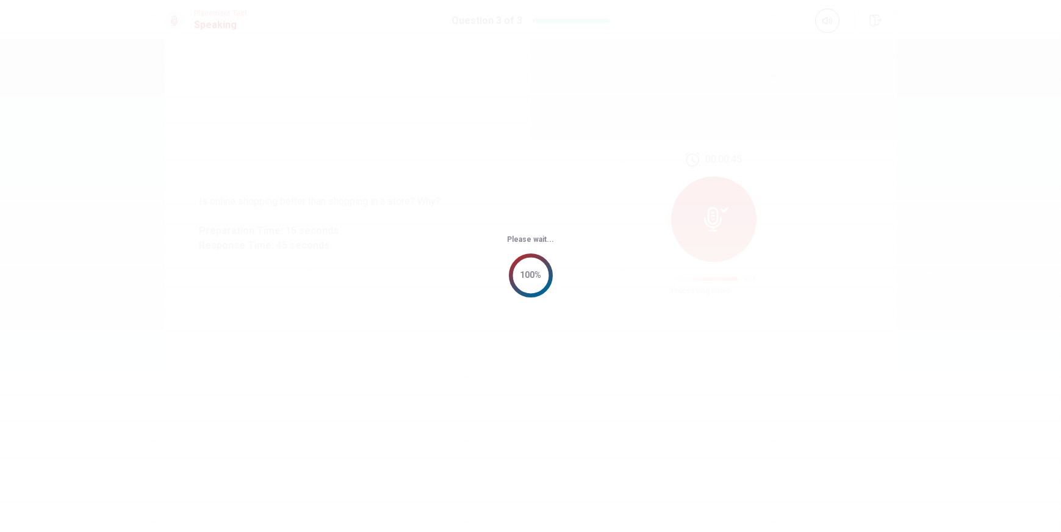
scroll to position [0, 0]
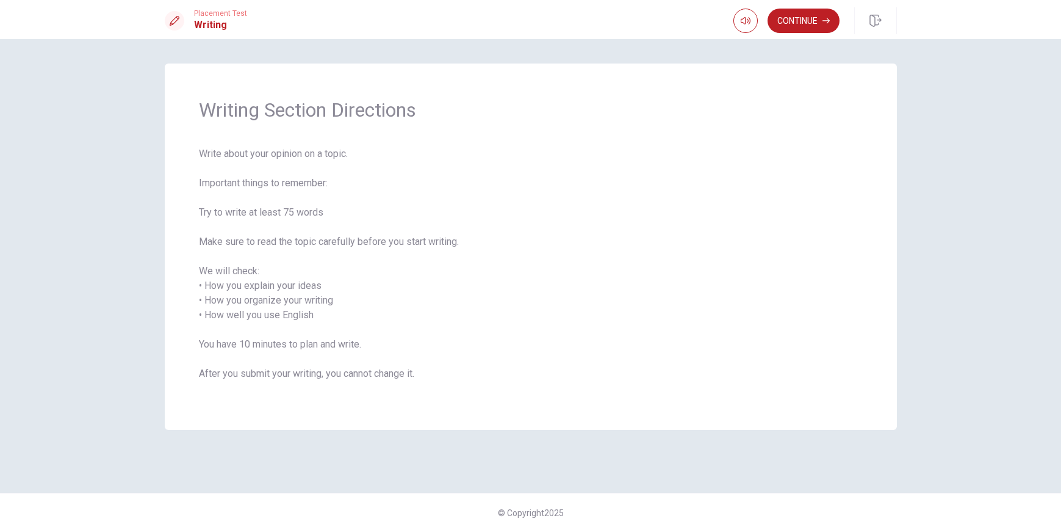
click at [918, 129] on div "Writing Section Directions Write about your opinion on a topic. Important thing…" at bounding box center [530, 285] width 1061 height 492
click at [493, 211] on span "Write about your opinion on a topic. Important things to remember: Try to write…" at bounding box center [531, 270] width 664 height 249
click at [412, 257] on span "Write about your opinion on a topic. Important things to remember: Try to write…" at bounding box center [531, 270] width 664 height 249
click at [806, 21] on button "Continue" at bounding box center [804, 21] width 72 height 24
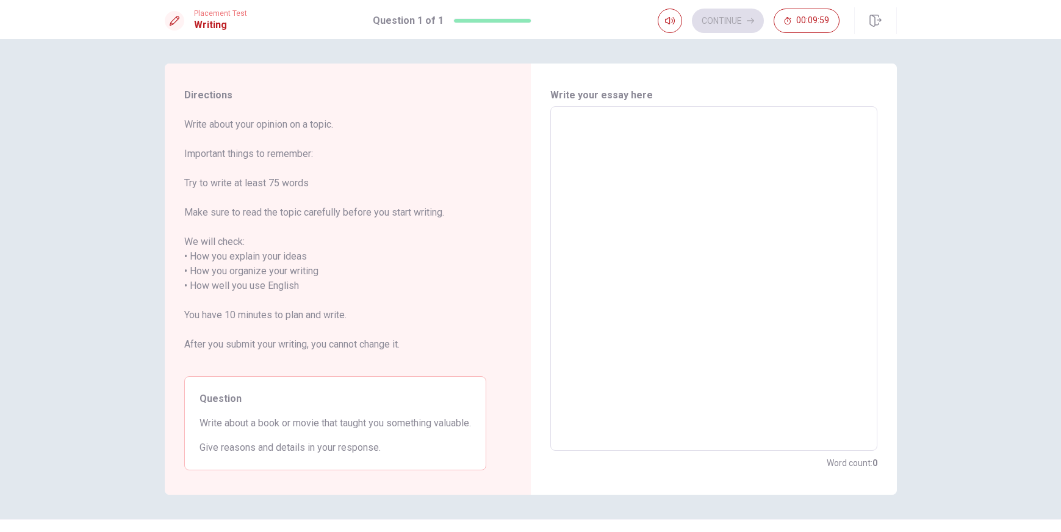
click at [599, 138] on textarea at bounding box center [714, 279] width 310 height 324
type textarea "I"
type textarea "x"
type textarea "I"
type textarea "x"
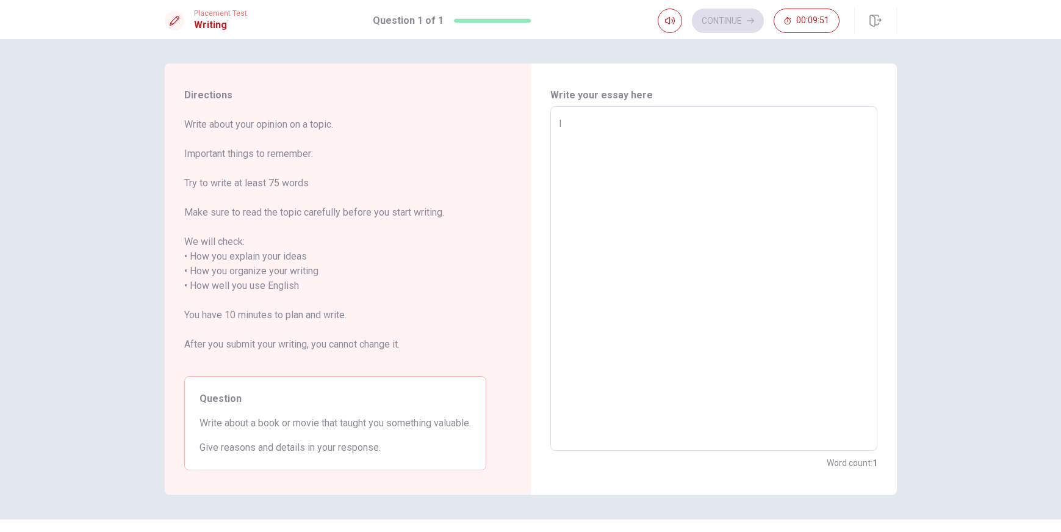
type textarea "I w"
type textarea "x"
type textarea "I wa"
type textarea "x"
type textarea "I wan"
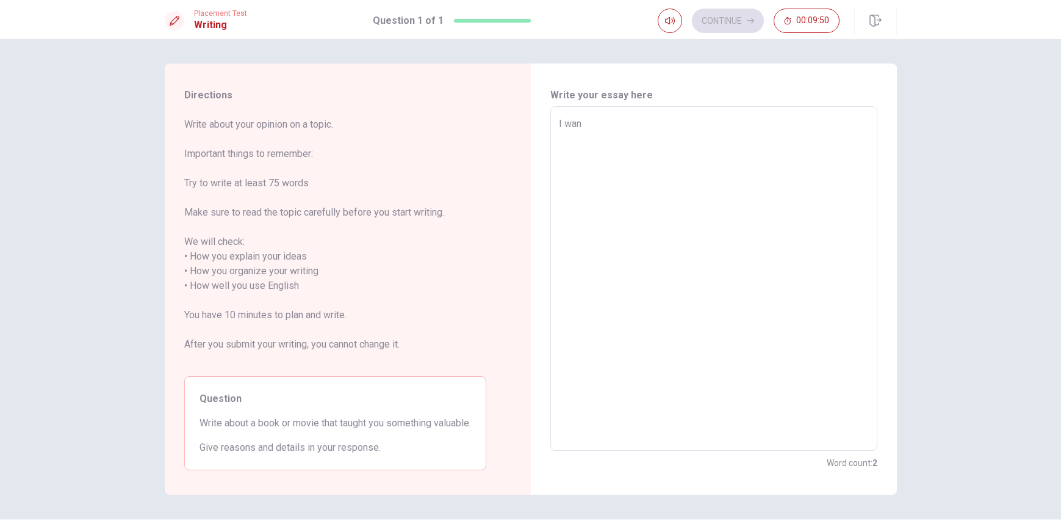
type textarea "x"
type textarea "I want"
type textarea "x"
type textarea "I want"
type textarea "x"
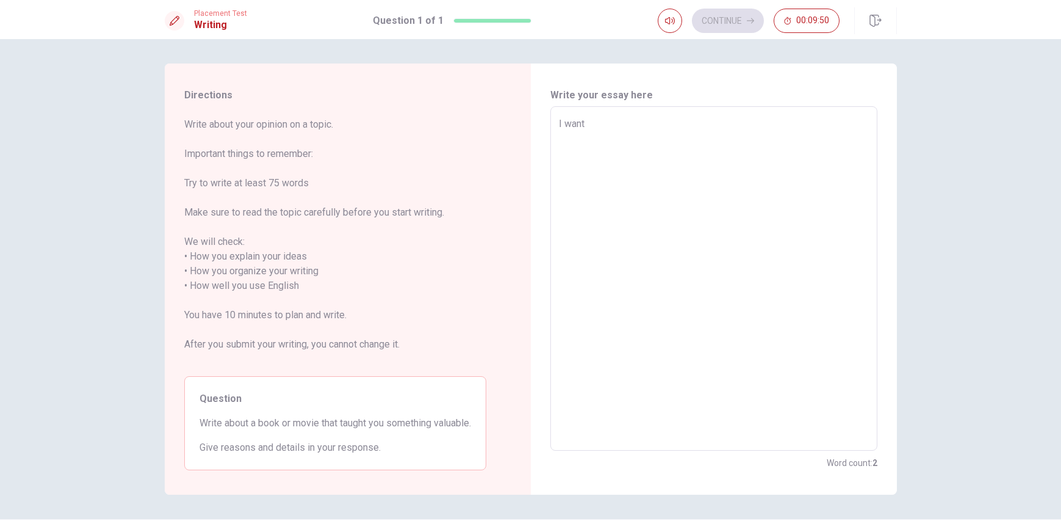
type textarea "I want t"
type textarea "x"
type textarea "I want to"
type textarea "x"
type textarea "I want to"
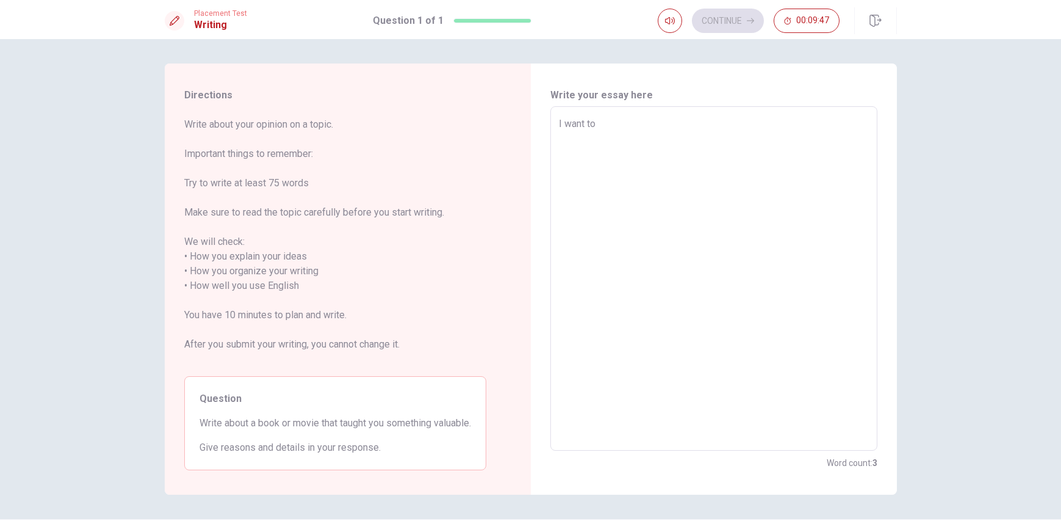
type textarea "x"
type textarea "I want to w"
type textarea "x"
type textarea "I want to wr"
type textarea "x"
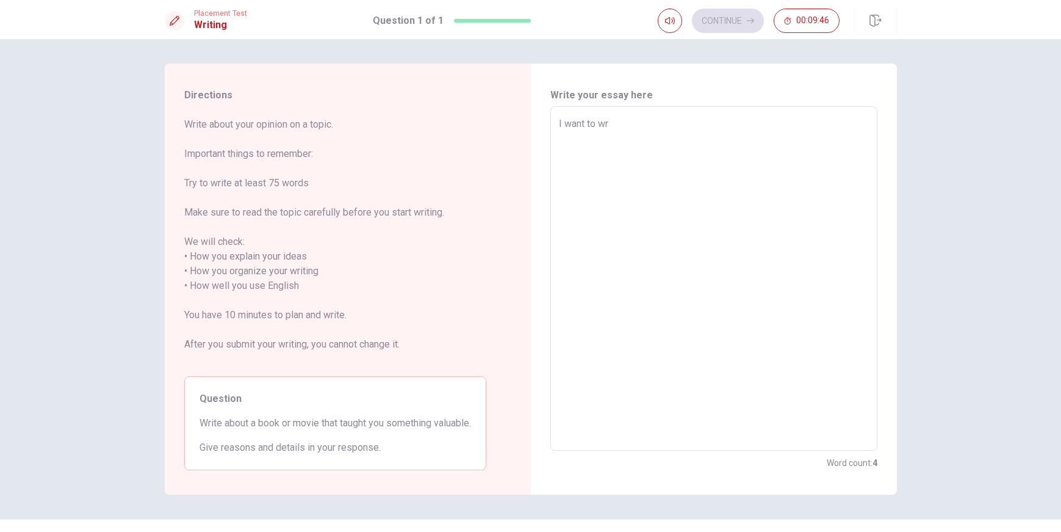
type textarea "I want to wri"
type textarea "x"
type textarea "I want to writ"
type textarea "x"
type textarea "I want to write"
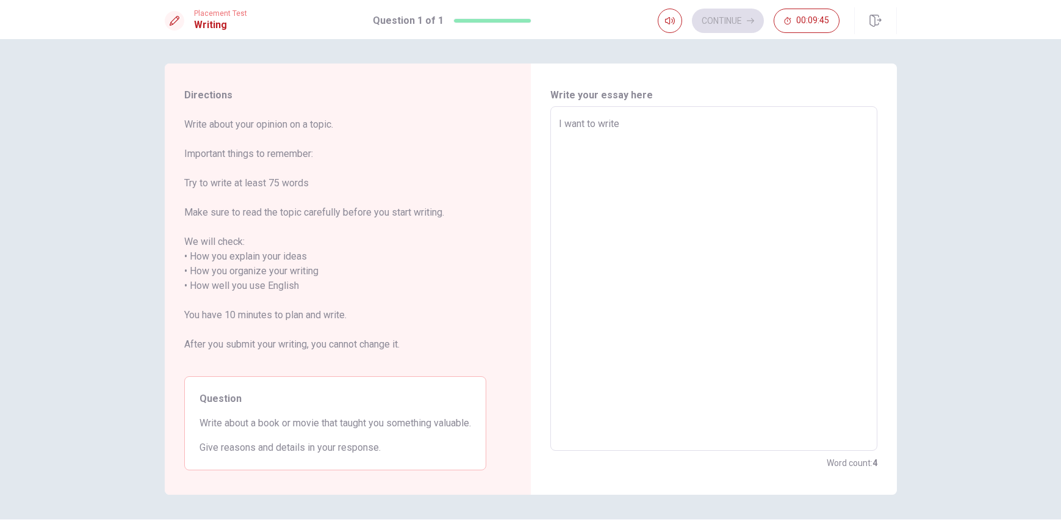
type textarea "x"
type textarea "I want to write"
type textarea "x"
type textarea "I want to write a"
type textarea "x"
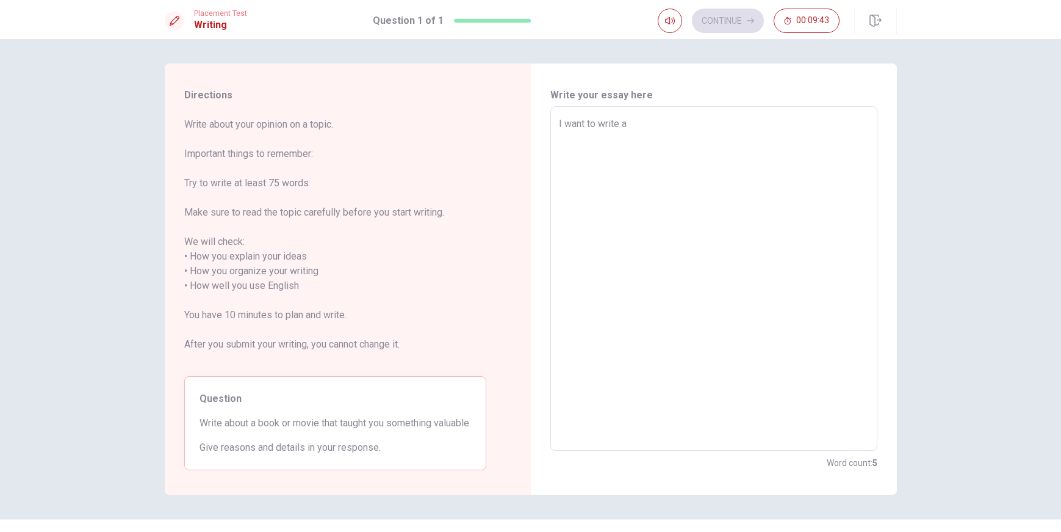
type textarea "I want to write ab"
type textarea "x"
type textarea "I want to write abo"
type textarea "x"
type textarea "I want to write abou"
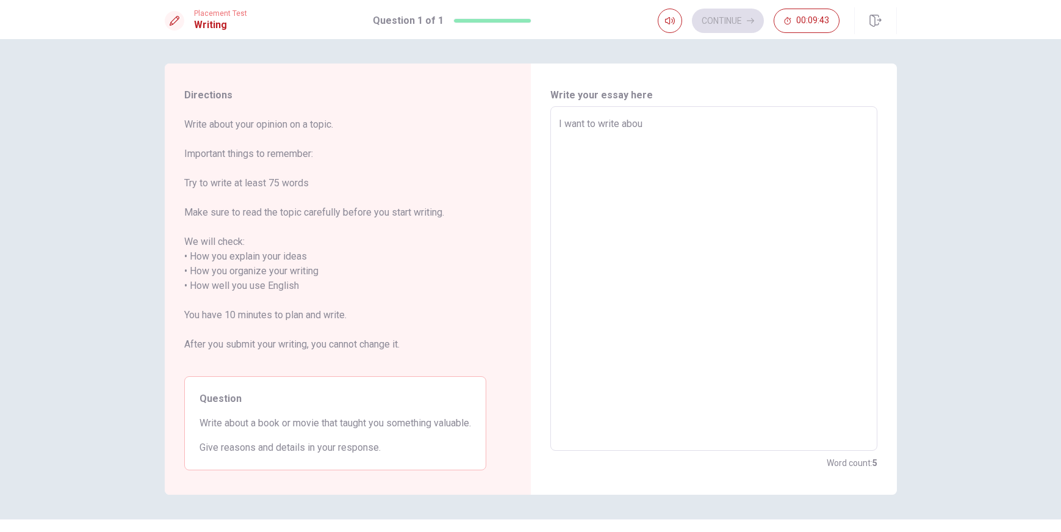
type textarea "x"
type textarea "I want to write about"
type textarea "x"
type textarea "I want to write about"
type textarea "x"
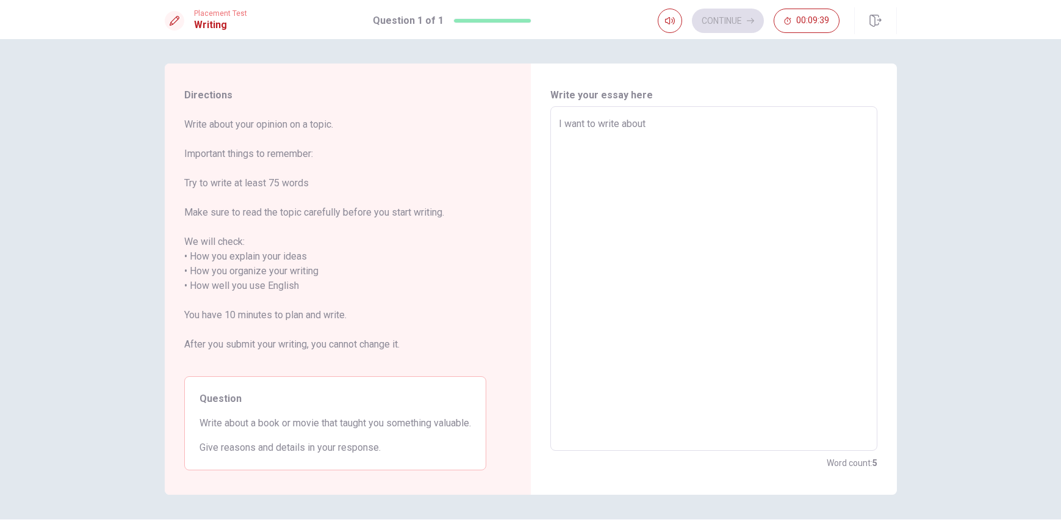
type textarea "I want to write about c"
type textarea "x"
type textarea "I want to write about ci"
type textarea "x"
type textarea "I want to write about cin"
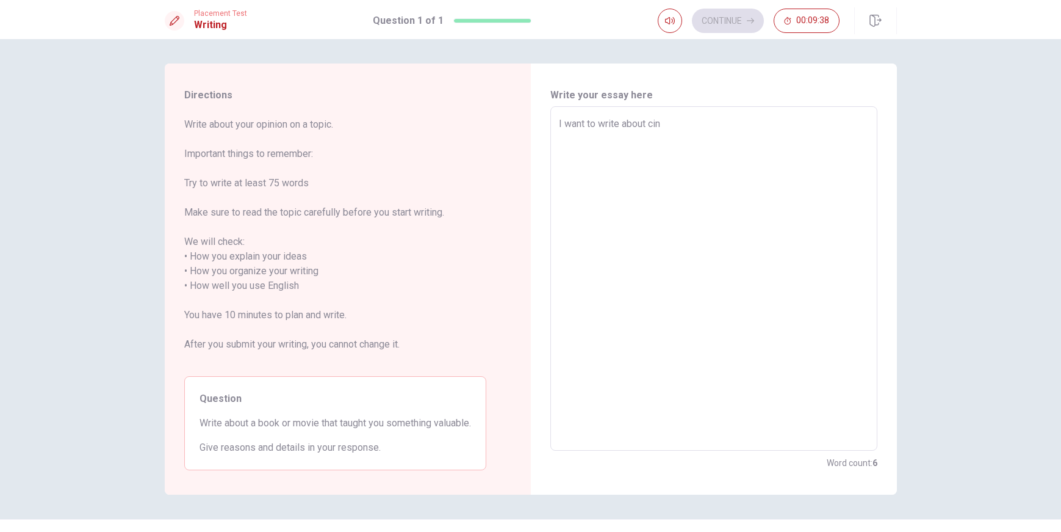
type textarea "x"
type textarea "I want to write about cine"
type textarea "x"
type textarea "I want to write about cinem"
type textarea "x"
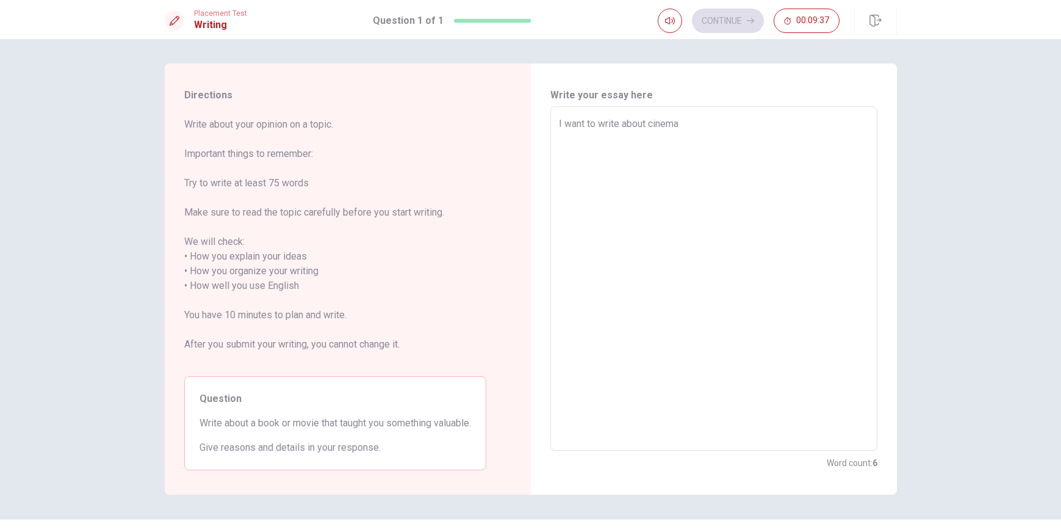
type textarea "I want to write about cinema"
type textarea "x"
click at [574, 277] on button "Click to reconnect" at bounding box center [620, 289] width 92 height 24
click at [694, 118] on textarea "I want to write about cinema" at bounding box center [714, 279] width 310 height 324
type textarea "x"
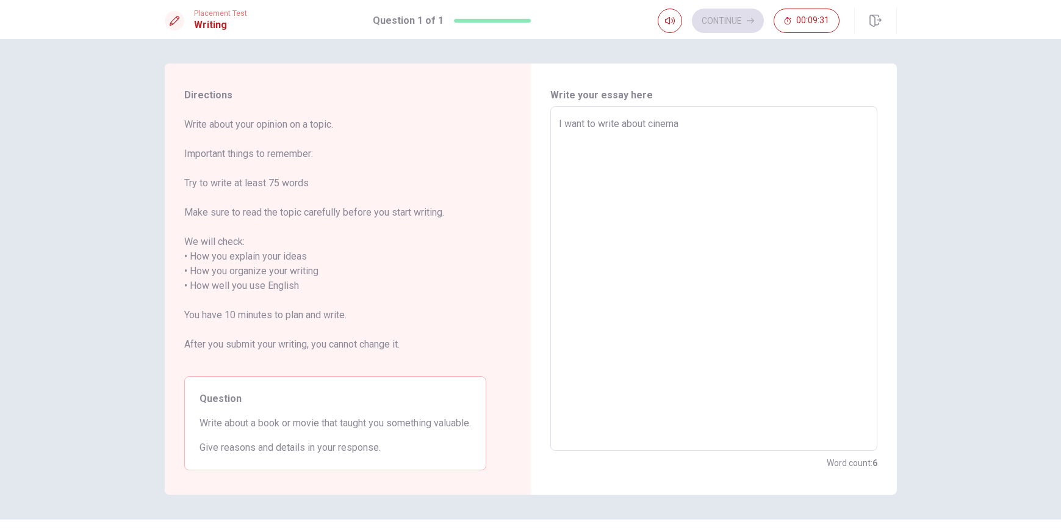
type textarea "I want to write about cinema"
type textarea "x"
type textarea "I want to write about cinema b"
type textarea "x"
type textarea "I want to write about cinema be"
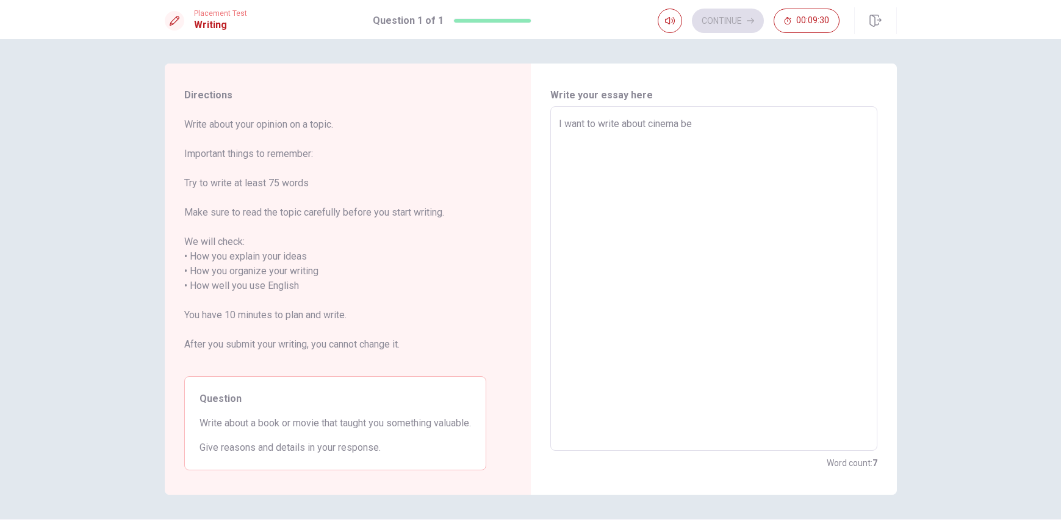
type textarea "x"
type textarea "I want to write about cinema bec"
type textarea "x"
type textarea "I want to write about cinema beca"
type textarea "x"
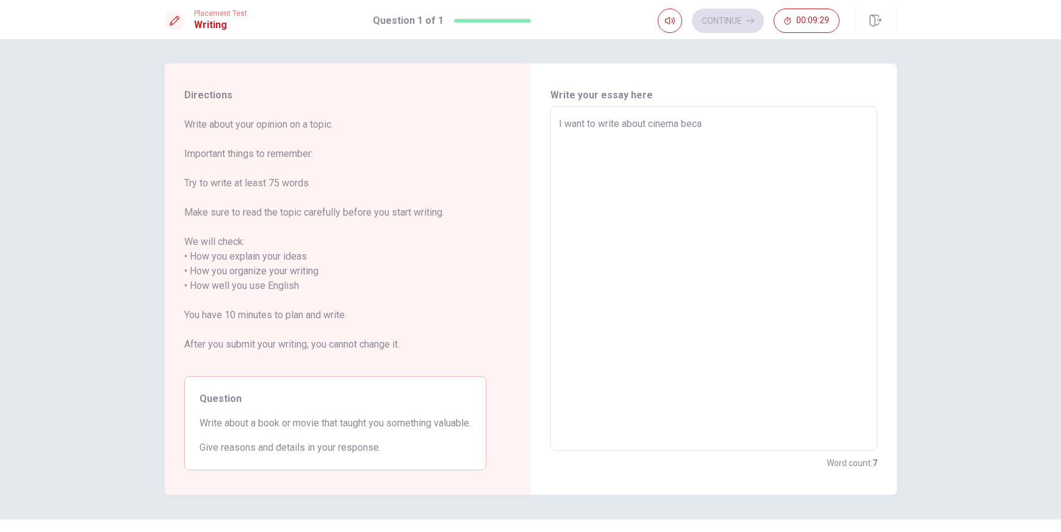
type textarea "I want to write about cinema becau"
type textarea "x"
type textarea "I want to write about cinema becaus"
type textarea "x"
type textarea "I want to write about cinema because"
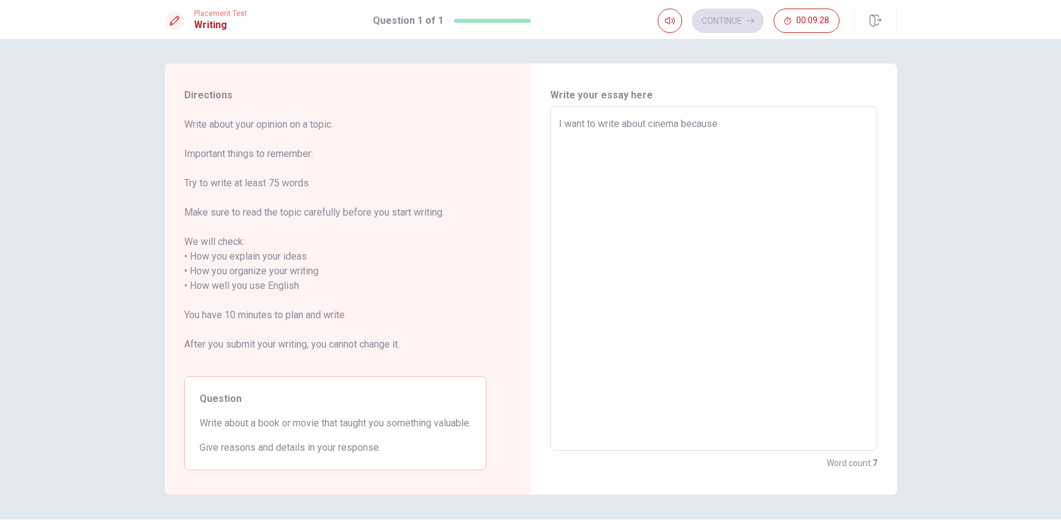
type textarea "x"
type textarea "I want to write about cinema because"
type textarea "x"
type textarea "I want to write about cinema because i"
type textarea "x"
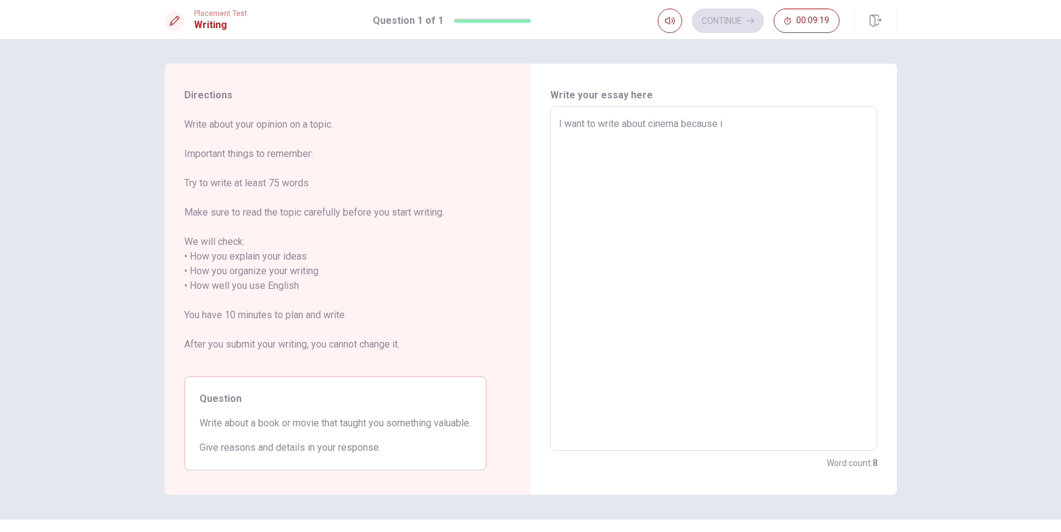
type textarea "I want to write about cinema because i"
type textarea "x"
type textarea "I want to write about cinema because i d"
type textarea "x"
type textarea "I want to write about cinema because i do"
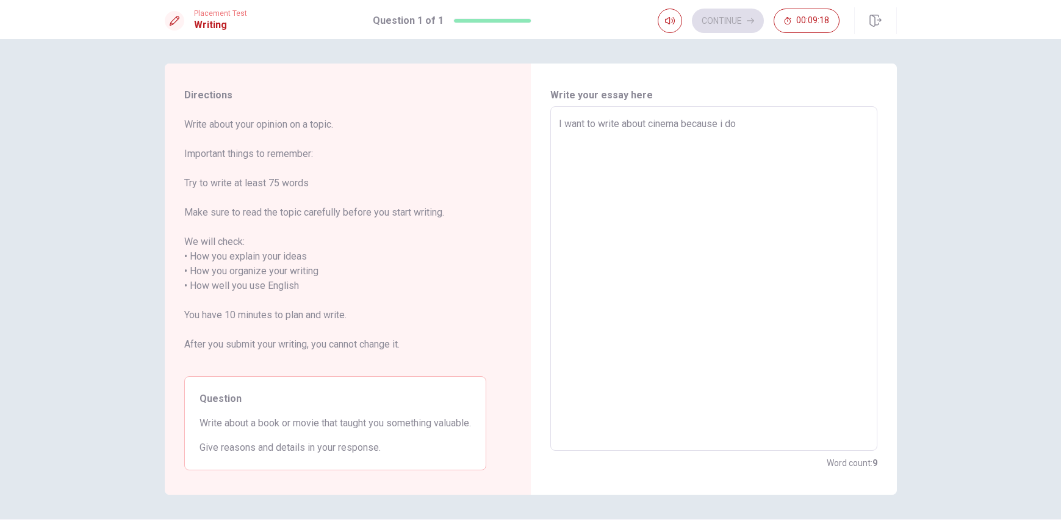
type textarea "x"
type textarea "I want to write about cinema because i do"
type textarea "x"
type textarea "I want to write about cinema because i do l"
type textarea "x"
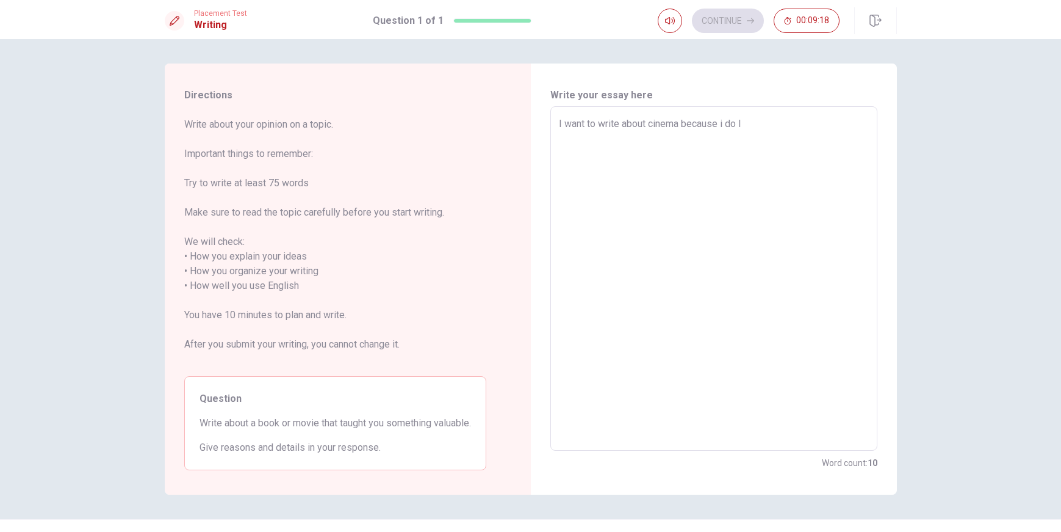
type textarea "I want to write about cinema because i do li"
type textarea "x"
type textarea "I want to write about cinema because i do lik"
type textarea "x"
type textarea "I want to write about cinema because i do like"
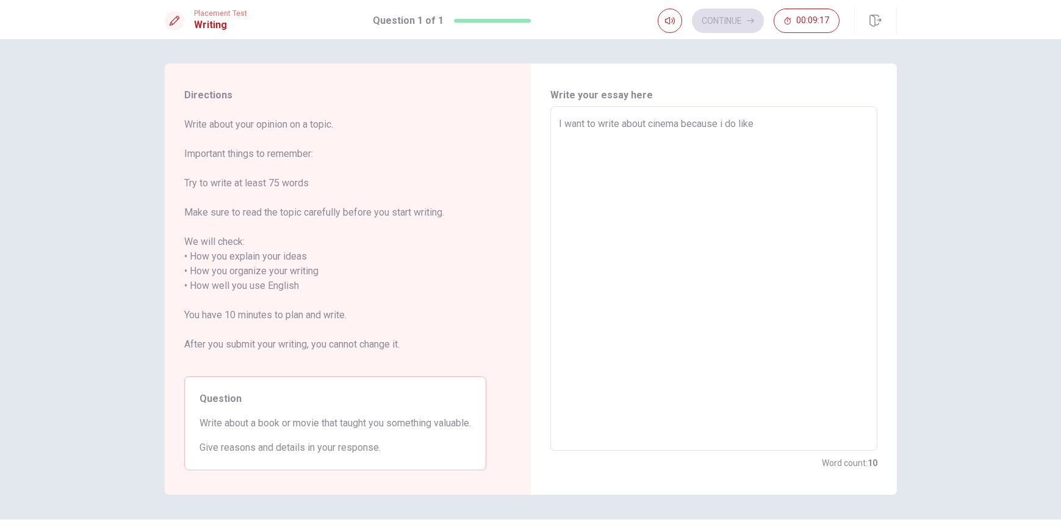
type textarea "x"
type textarea "I want to write about cinema because i do like"
type textarea "x"
type textarea "I want to write about cinema because i do like t"
type textarea "x"
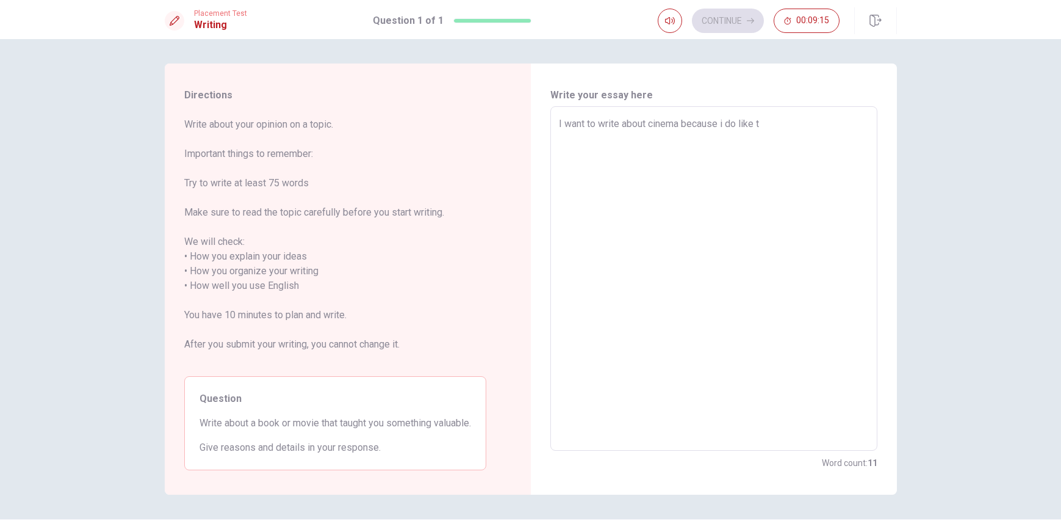
type textarea "I want to write about cinema because i do like to"
type textarea "x"
type textarea "I want to write about cinema because i do like to"
type textarea "x"
type textarea "I want to write about cinema because i do like to g"
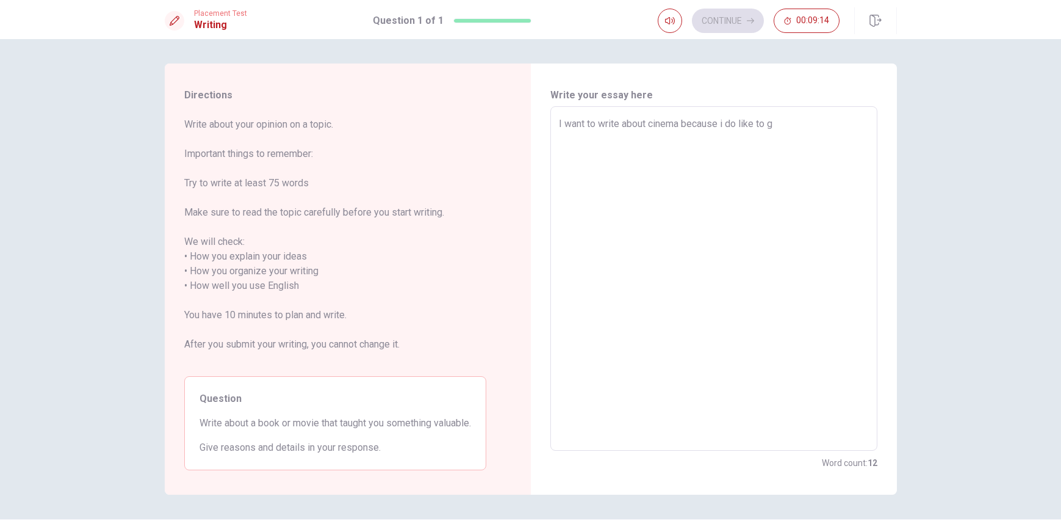
type textarea "x"
type textarea "I want to write about cinema because i do like to go"
type textarea "x"
type textarea "I want to write about cinema because i do like to go"
type textarea "x"
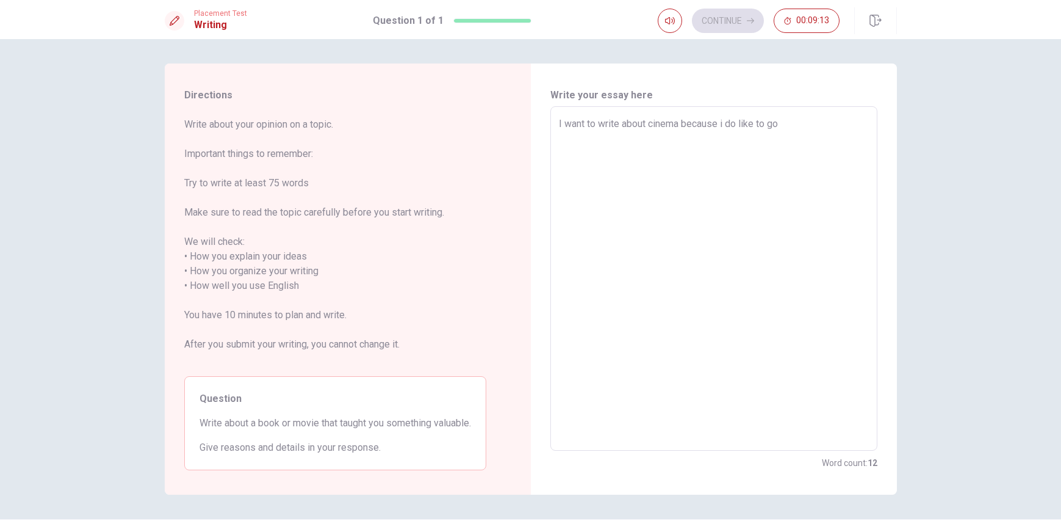
type textarea "I want to write about cinema because i do like to go t"
type textarea "x"
type textarea "I want to write about cinema because i do like to go to"
type textarea "x"
type textarea "I want to write about cinema because i do like to go to"
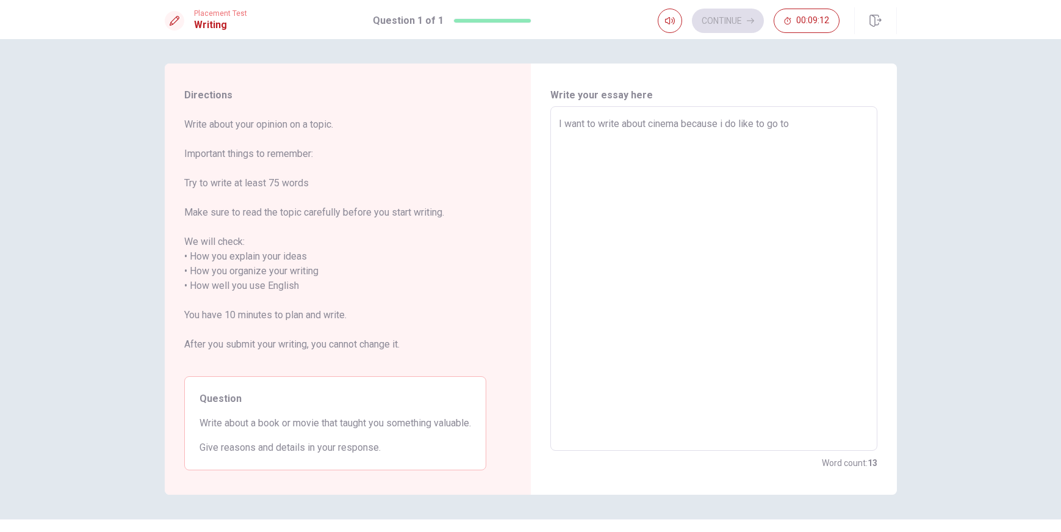
type textarea "x"
type textarea "I want to write about cinema because i do like to go to s"
type textarea "x"
type textarea "I want to write about cinema because i do like to go to se"
type textarea "x"
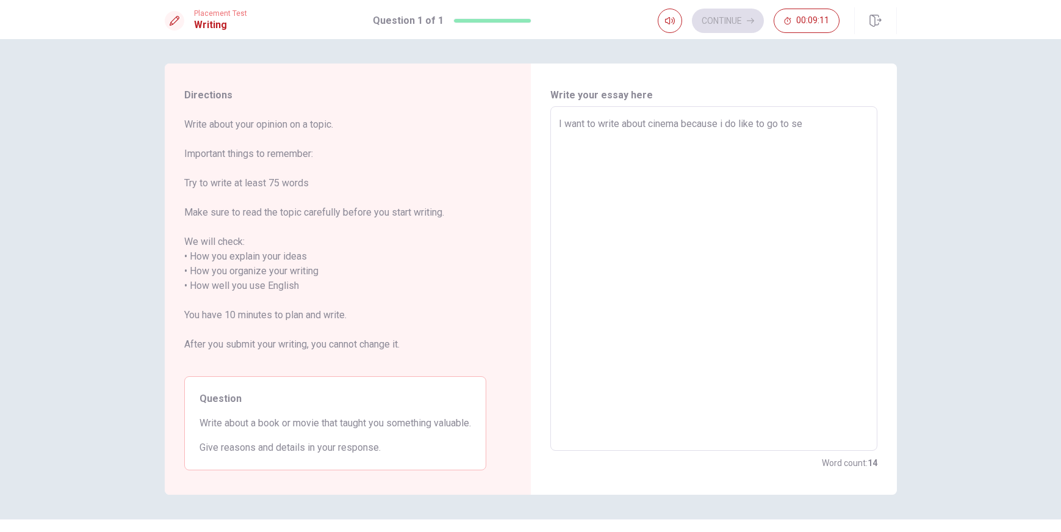
type textarea "I want to write about cinema because i do like to go to see"
type textarea "x"
type textarea "I want to write about cinema because i do like to go to see"
type textarea "x"
type textarea "I want to write about cinema because i do like to go to see p"
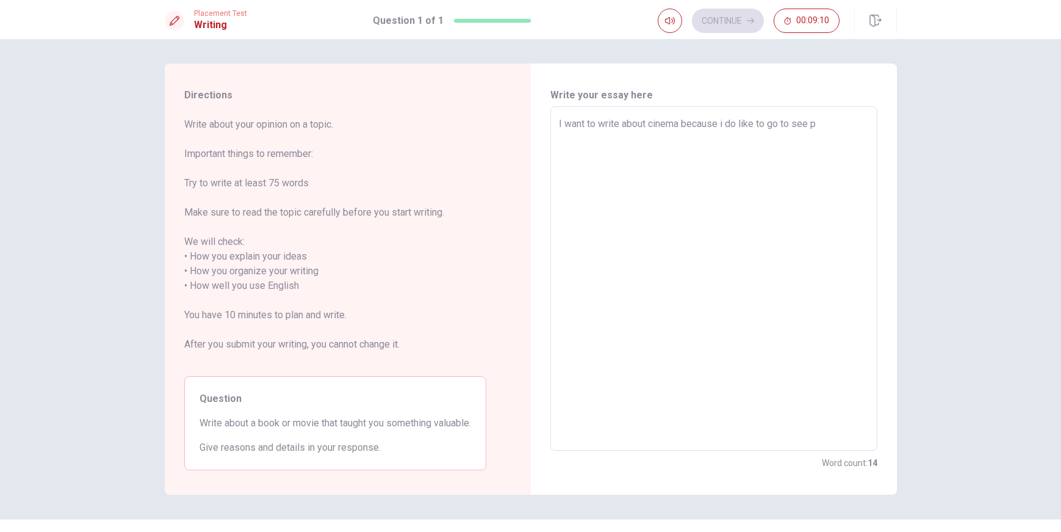
type textarea "x"
type textarea "I want to write about cinema because i do like to go to see pe"
type textarea "x"
type textarea "I want to write about cinema because i do like to go to see pec"
type textarea "x"
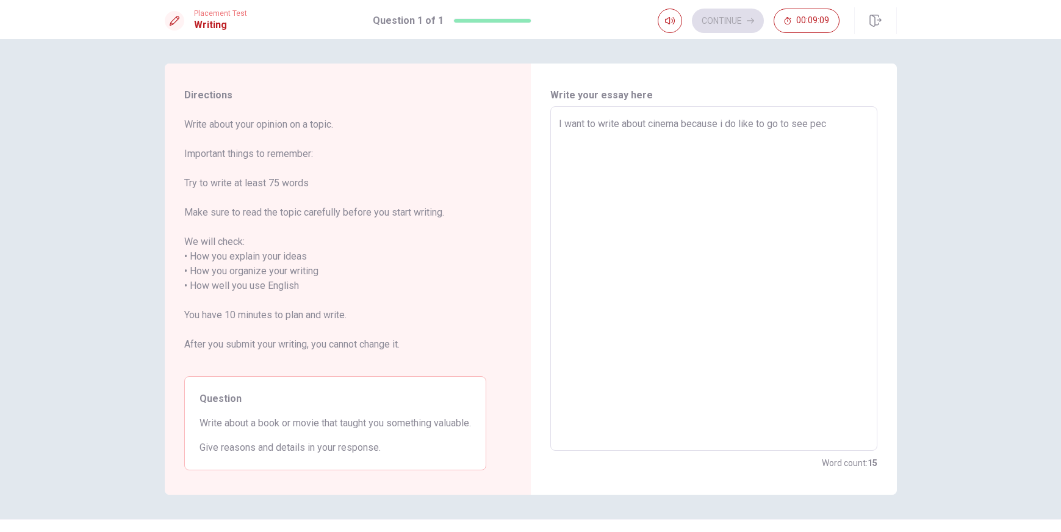
type textarea "I want to write about cinema because i do like to go to see pect"
type textarea "x"
type textarea "I want to write about cinema because i do like to go to see pectu"
type textarea "x"
type textarea "I want to write about cinema because i do like to go to see pectur"
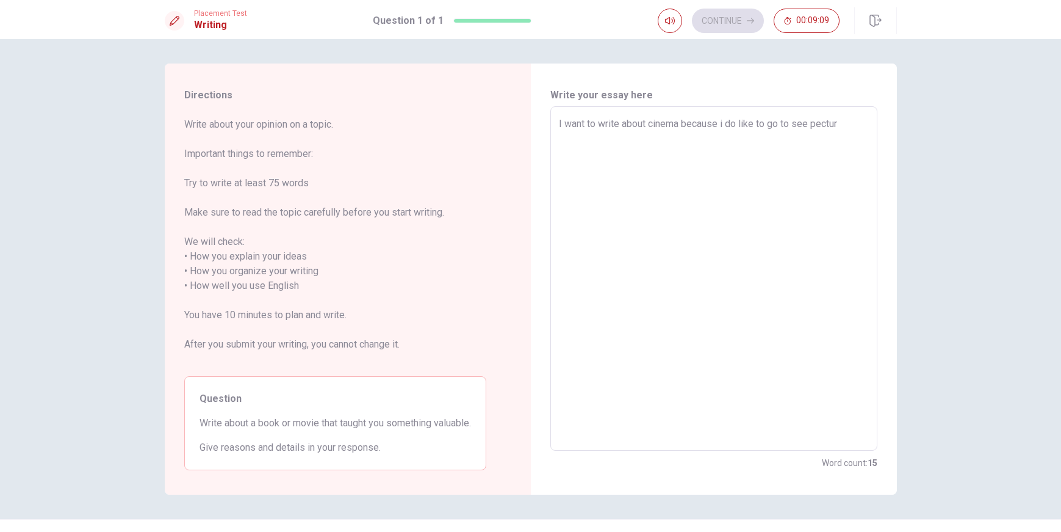
type textarea "x"
type textarea "I want to write about cinema because i do like to go to see pecture"
type textarea "x"
type textarea "I want to write about cinema because i do like to go to see pectures"
type textarea "x"
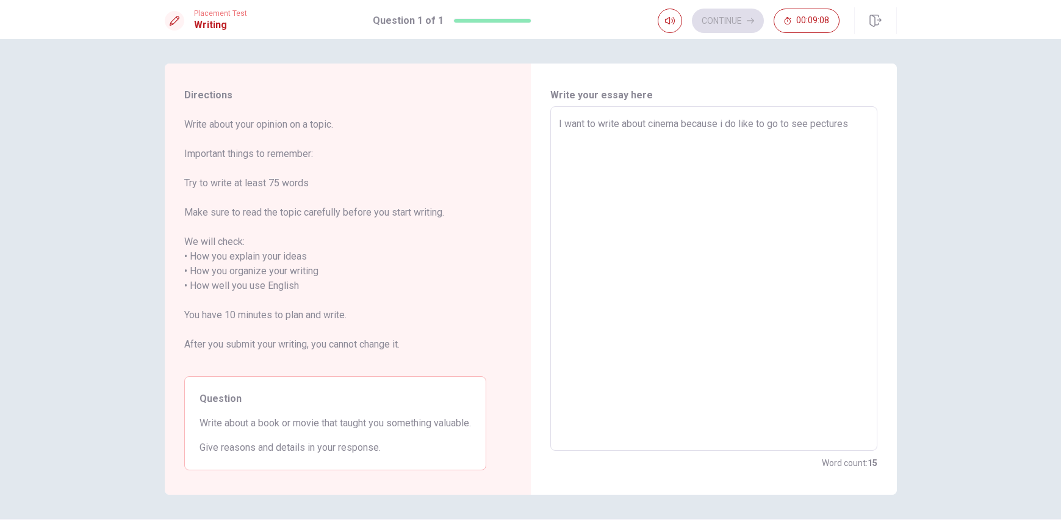
type textarea "I want to write about cinema because i do like to go to see pectures"
type textarea "x"
type textarea "I want to write about cinema because i do like to go to see pectures f"
type textarea "x"
type textarea "I want to write about cinema because i do like to go to see pectures fo"
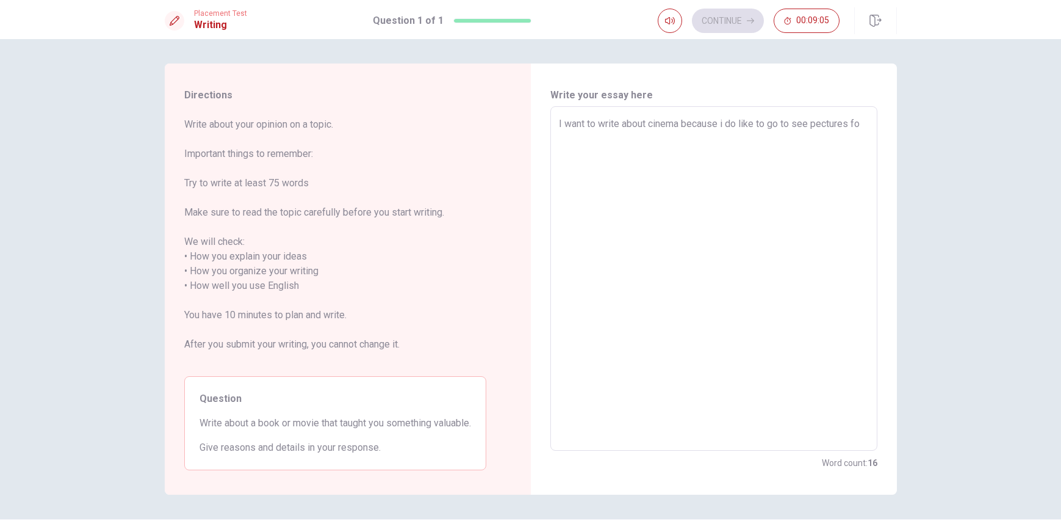
type textarea "x"
type textarea "I want to write about cinema because i do like to go to see pectures for"
type textarea "x"
type textarea "I want to write about cinema because i do like to go to see pectures for"
type textarea "x"
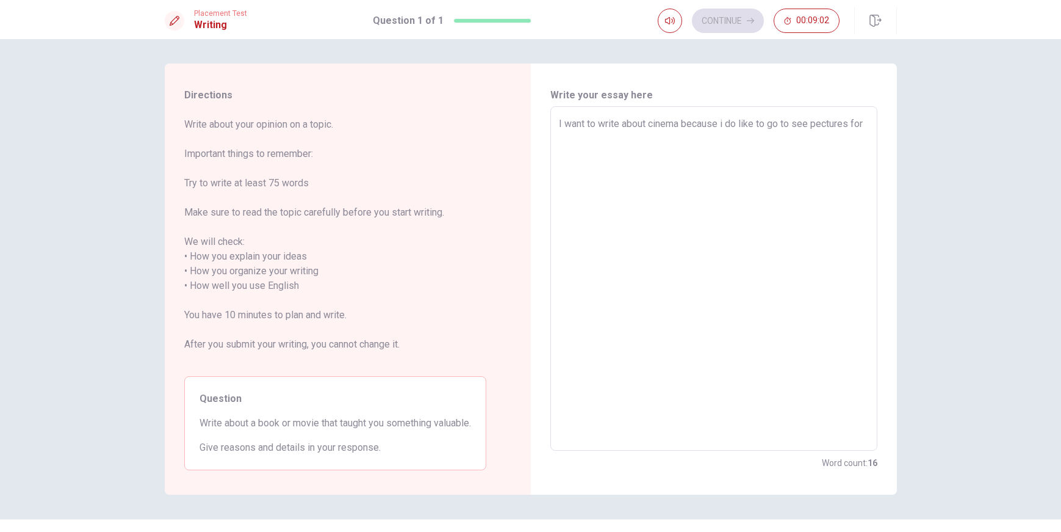
type textarea "I want to write about cinema because i do like to go to see pectures for d"
type textarea "x"
type textarea "I want to write about cinema because i do like to go to see pectures for di"
type textarea "x"
type textarea "I want to write about cinema because i do like to go to see pectures for dif"
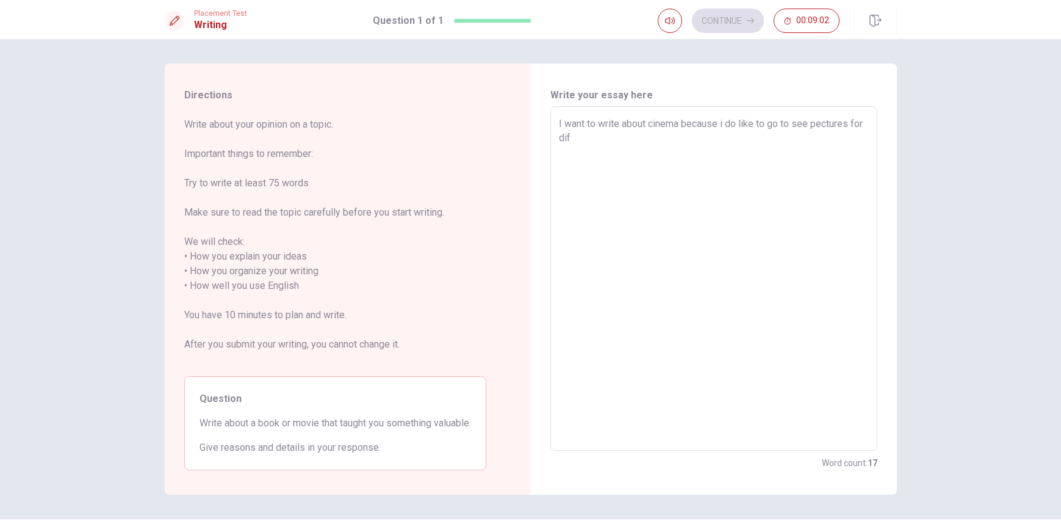
type textarea "x"
type textarea "I want to write about cinema because i do like to go to see pectures for difr"
type textarea "x"
type textarea "I want to write about cinema because i do like to go to see pectures for difre"
type textarea "x"
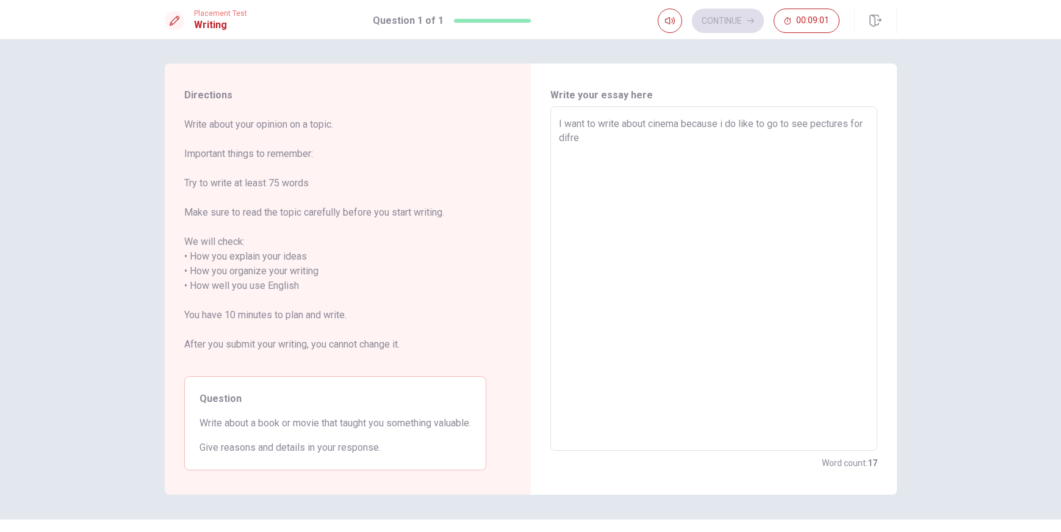
type textarea "I want to write about cinema because i do like to go to see pectures for difren"
type textarea "x"
type textarea "I want to write about cinema because i do like to go to see pectures for difrent"
type textarea "x"
type textarea "I want to write about cinema because i do like to go to see pectures for difren…"
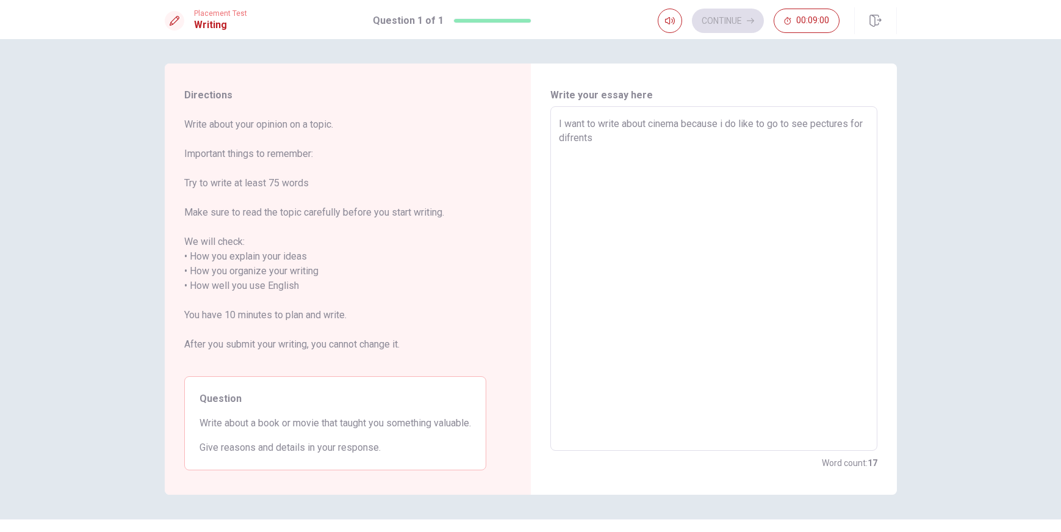
type textarea "x"
type textarea "I want to write about cinema because i do like to go to see pectures for difren…"
type textarea "x"
type textarea "I want to write about cinema because i do like to go to see pectures for difren…"
type textarea "x"
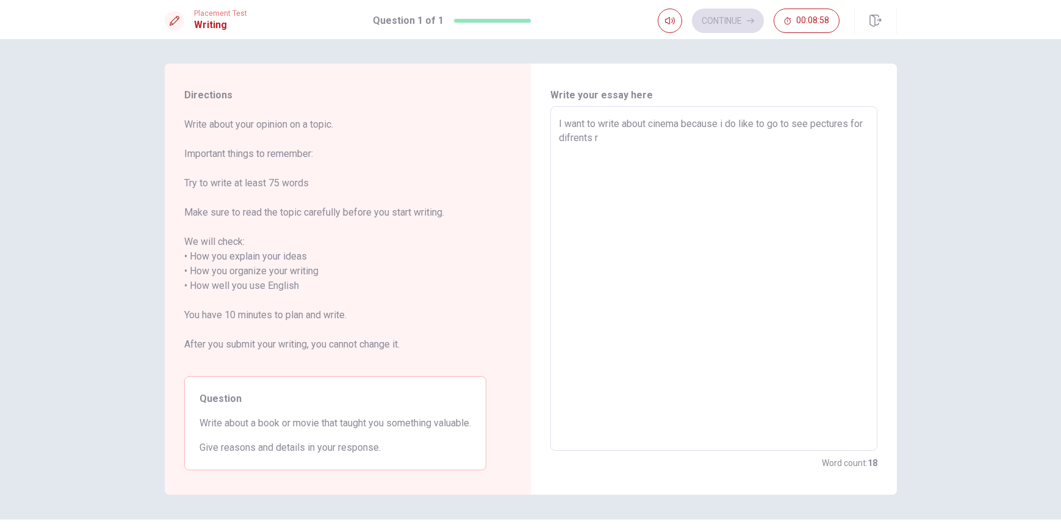
type textarea "I want to write about cinema because i do like to go to see pectures for difren…"
type textarea "x"
type textarea "I want to write about cinema because i do like to go to see pectures for difren…"
type textarea "x"
type textarea "I want to write about cinema because i do like to go to see pectures for difren…"
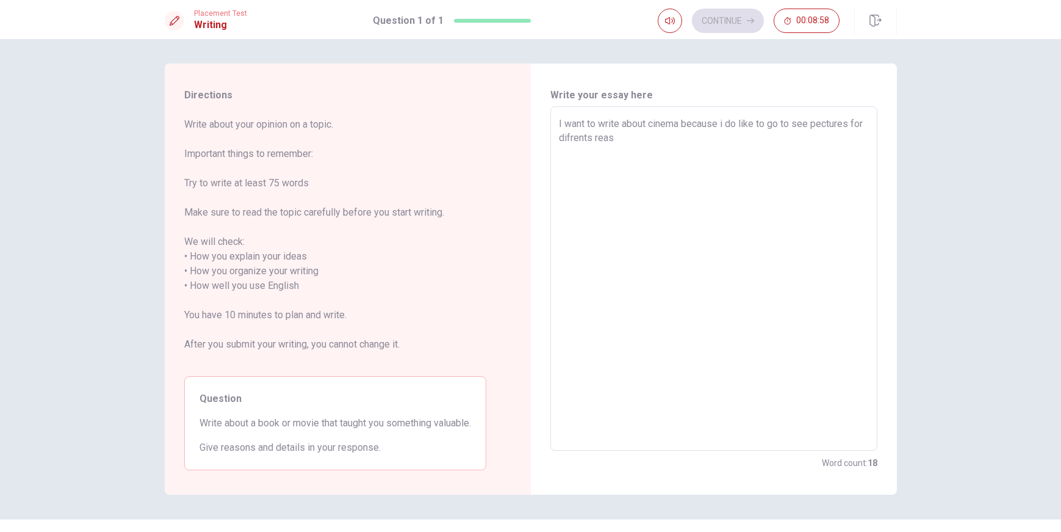
type textarea "x"
type textarea "I want to write about cinema because i do like to go to see pectures for difren…"
type textarea "x"
type textarea "I want to write about cinema because i do like to go to see pectures for difren…"
type textarea "x"
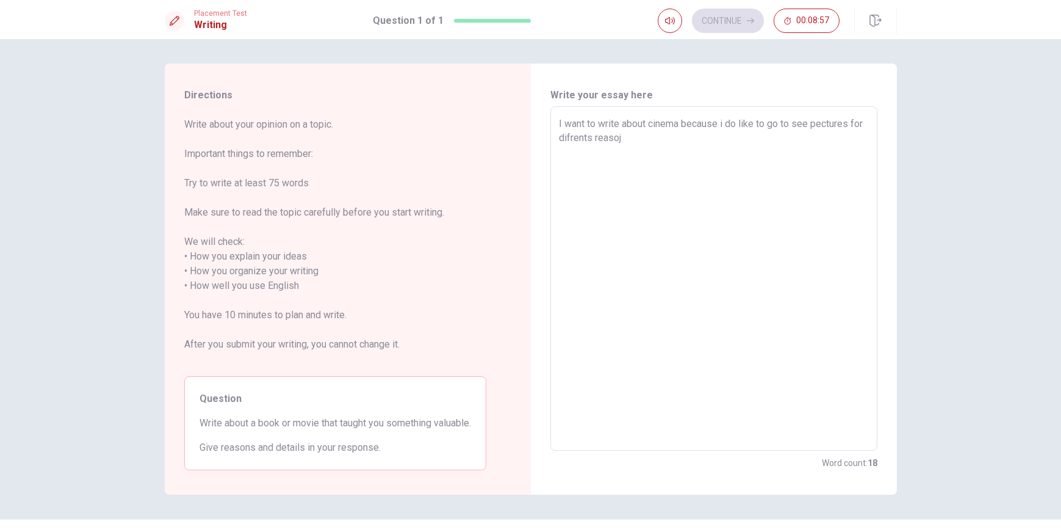
type textarea "I want to write about cinema because i do like to go to see pectures for difren…"
type textarea "x"
type textarea "I want to write about cinema because i do like to go to see pectures for difren…"
type textarea "x"
type textarea "I want to write about cinema because i do like to go to see pectures for difren…"
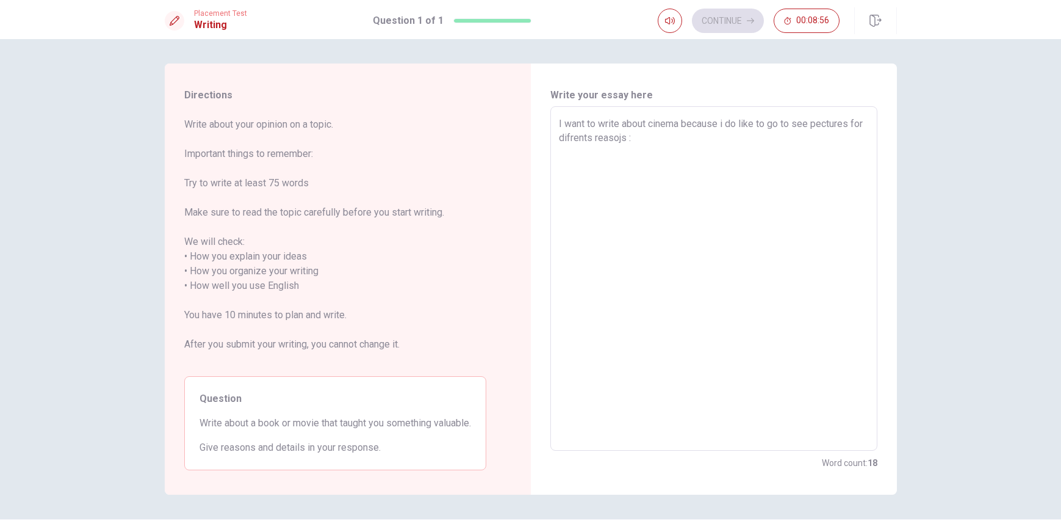
type textarea "x"
type textarea "I want to write about cinema because i do like to go to see pectures for difren…"
type textarea "x"
type textarea "I want to write about cinema because i do like to go to see pectures for difren…"
type textarea "x"
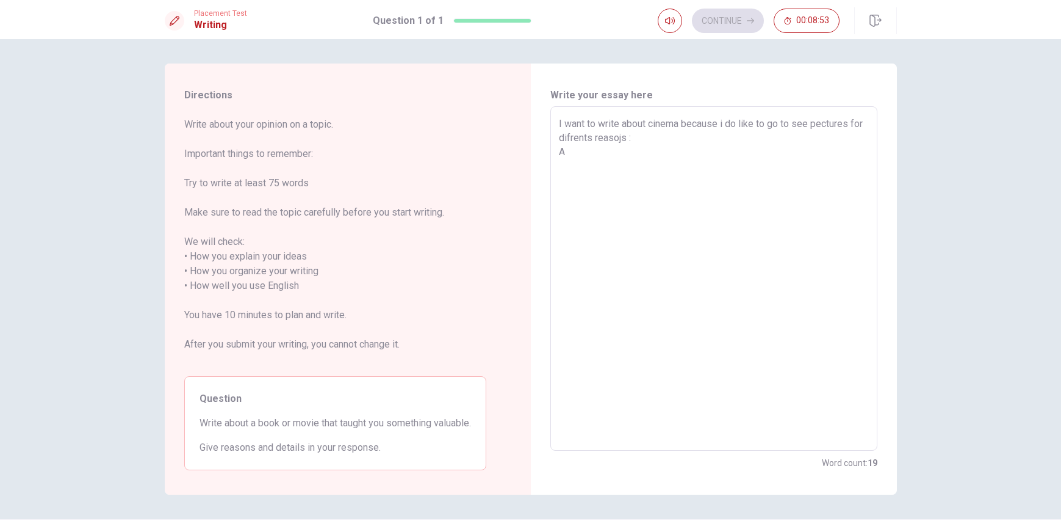
type textarea "I want to write about cinema because i do like to go to see pectures for difren…"
type textarea "x"
type textarea "I want to write about cinema because i do like to go to see pectures for difren…"
type textarea "x"
type textarea "I want to write about cinema because i do like to go to see pectures for difren…"
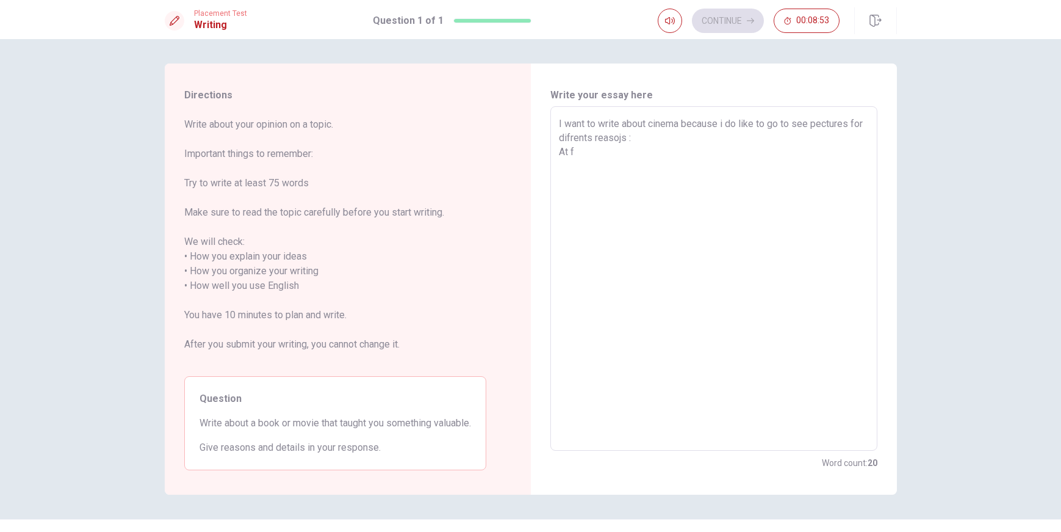
type textarea "x"
type textarea "I want to write about cinema because i do like to go to see pectures for difren…"
type textarea "x"
type textarea "I want to write about cinema because i do like to go to see pectures for difren…"
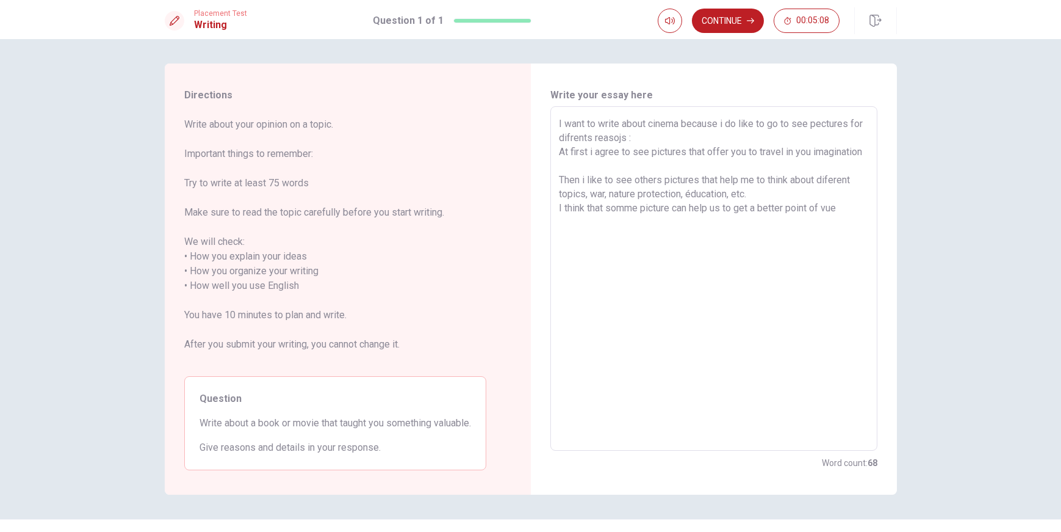
click at [737, 150] on textarea "I want to write about cinema because i do like to go to see pectures for difren…" at bounding box center [714, 279] width 310 height 324
click at [804, 152] on textarea "I want to write about cinema because i do like to go to see pectures for difren…" at bounding box center [714, 279] width 310 height 324
click at [860, 150] on textarea "I want to write about cinema because i do like to go to see pectures for difren…" at bounding box center [714, 279] width 310 height 324
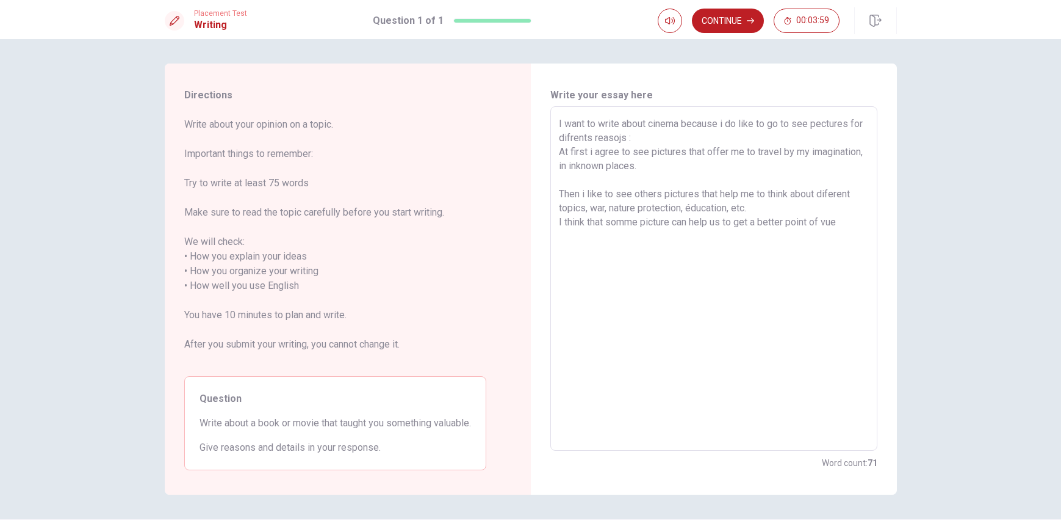
click at [841, 222] on textarea "I want to write about cinema because i do like to go to see pectures for difren…" at bounding box center [714, 279] width 310 height 324
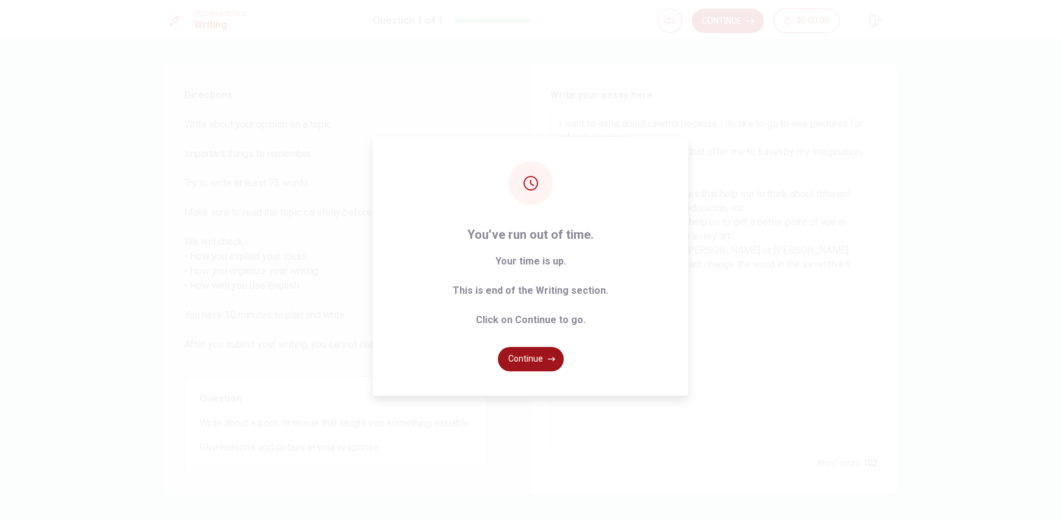
click at [547, 362] on button "Continue" at bounding box center [531, 359] width 66 height 24
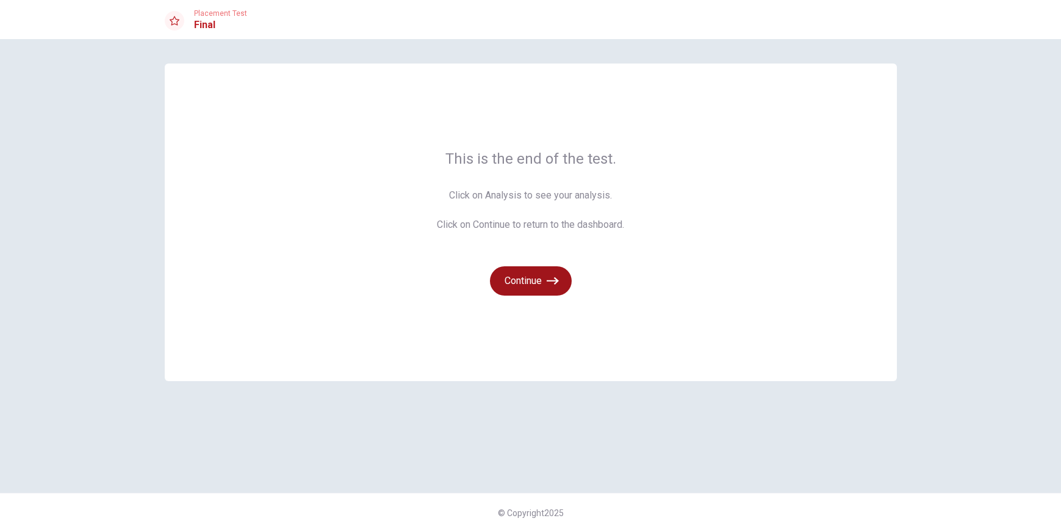
click at [551, 282] on icon "button" at bounding box center [553, 281] width 12 height 12
